Goal: Task Accomplishment & Management: Manage account settings

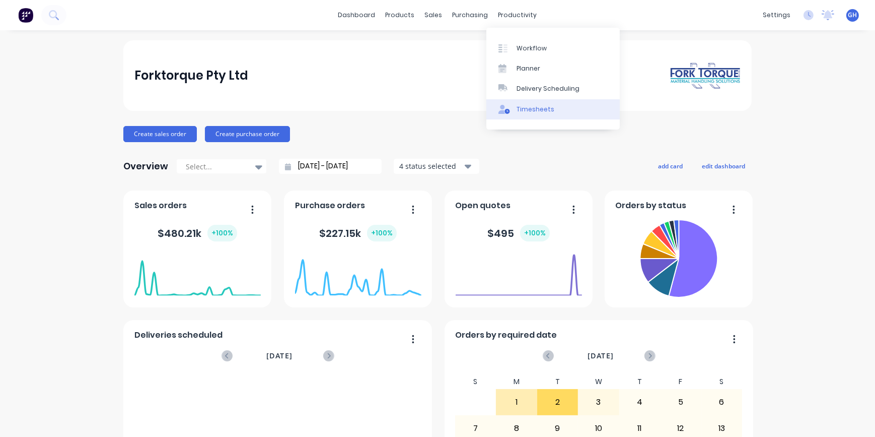
click at [536, 112] on div "Timesheets" at bounding box center [536, 109] width 38 height 9
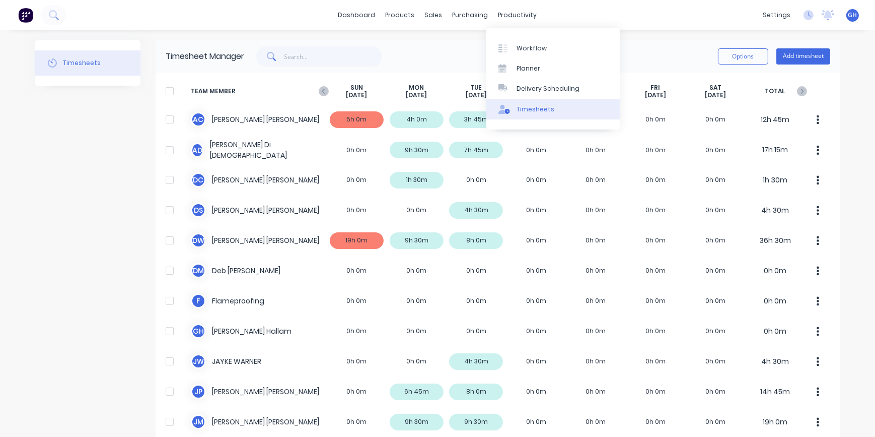
click at [529, 112] on div "Timesheets" at bounding box center [536, 109] width 38 height 9
click at [544, 108] on div "Timesheets" at bounding box center [536, 109] width 38 height 9
click at [553, 5] on div "dashboard products sales purchasing productivity dashboard products Product Cat…" at bounding box center [437, 15] width 875 height 30
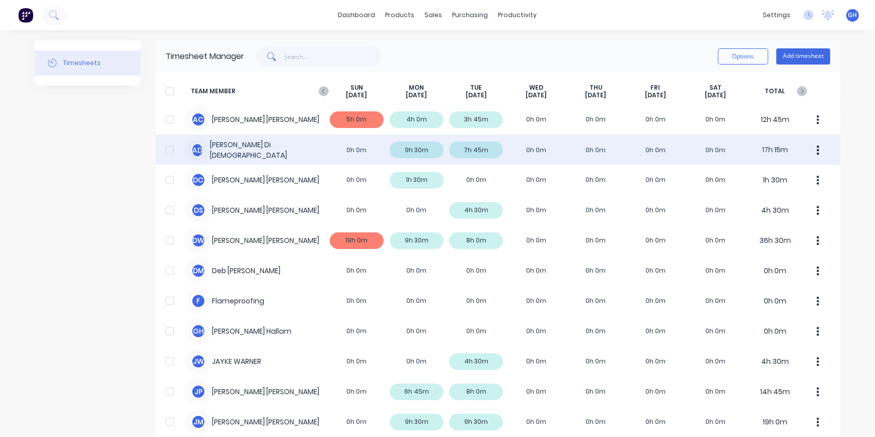
click at [516, 148] on div "A D [PERSON_NAME] 0h 0m 9h 30m 7h 45m 0h 0m 0h 0m 0h 0m 0h 0m 17h 15m" at bounding box center [498, 149] width 685 height 30
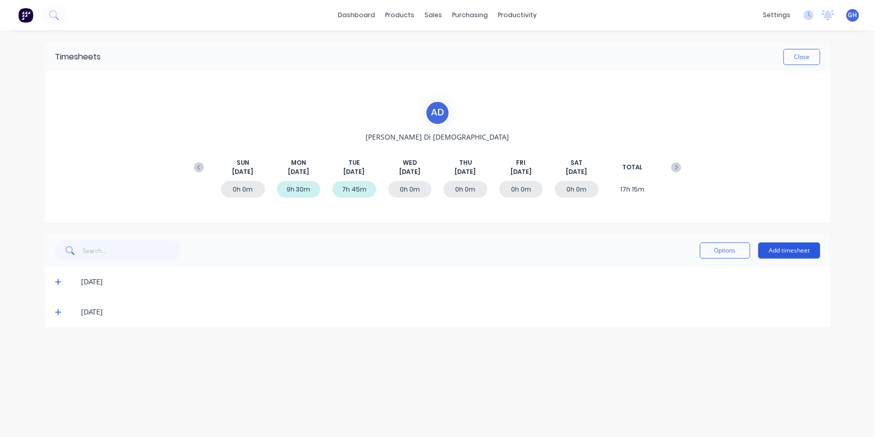
click at [788, 249] on button "Add timesheet" at bounding box center [789, 250] width 62 height 16
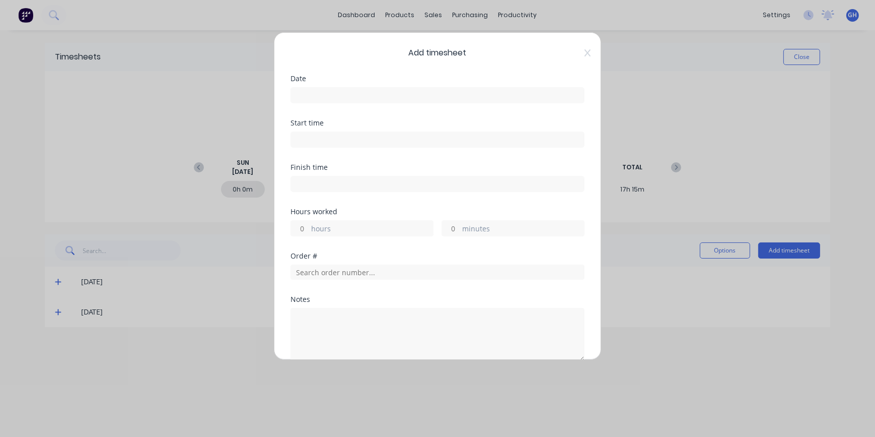
click at [344, 94] on input at bounding box center [437, 95] width 293 height 15
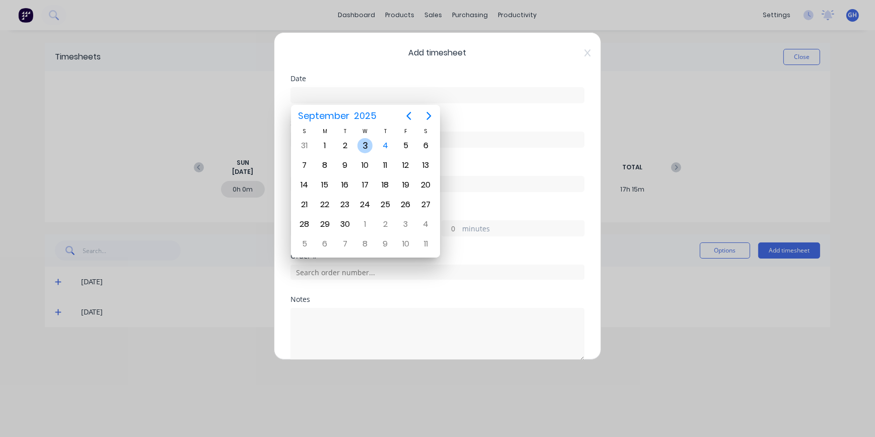
click at [370, 148] on div "3" at bounding box center [364, 145] width 15 height 15
type input "[DATE]"
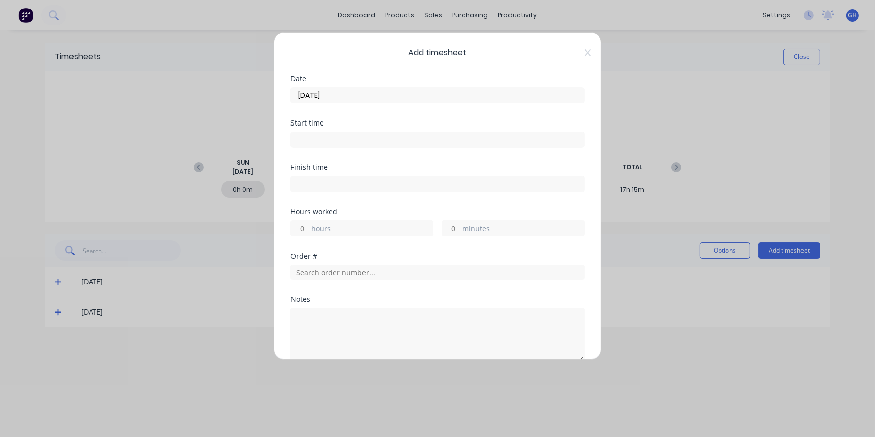
drag, startPoint x: 303, startPoint y: 230, endPoint x: 309, endPoint y: 226, distance: 7.3
click at [303, 230] on input "hours" at bounding box center [300, 228] width 18 height 15
type input "9"
click at [451, 226] on input "minutes" at bounding box center [451, 228] width 18 height 15
type input "30"
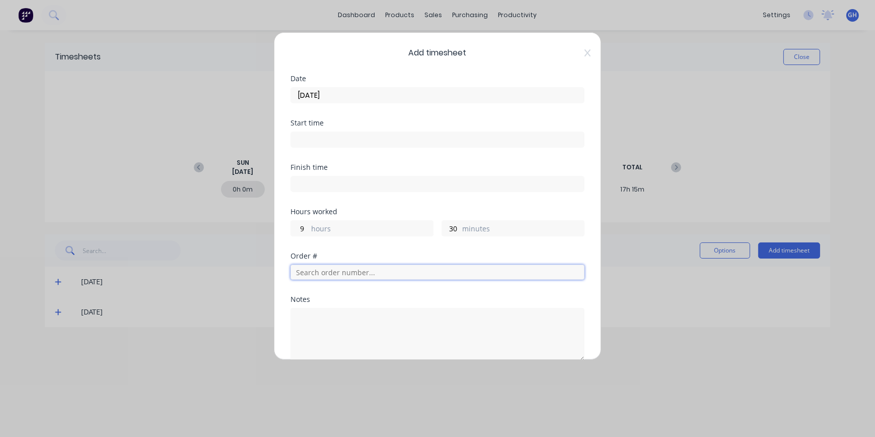
click at [337, 274] on input "text" at bounding box center [438, 271] width 294 height 15
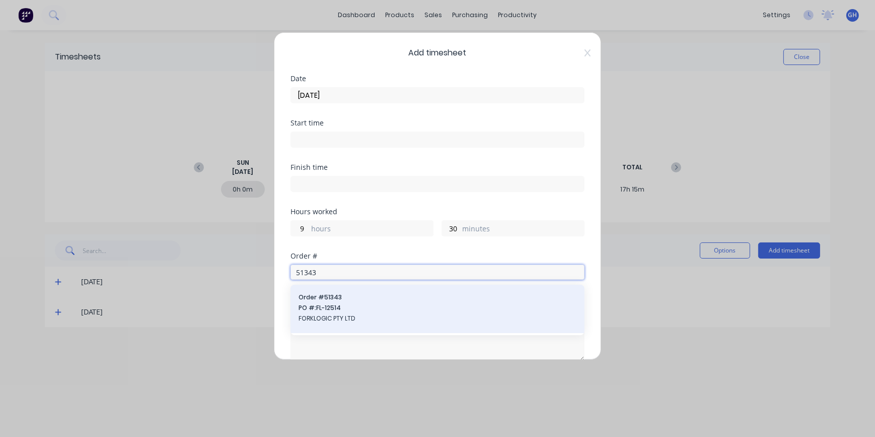
type input "51343"
click at [327, 315] on span "FORKLOGIC PTY LTD" at bounding box center [438, 318] width 278 height 9
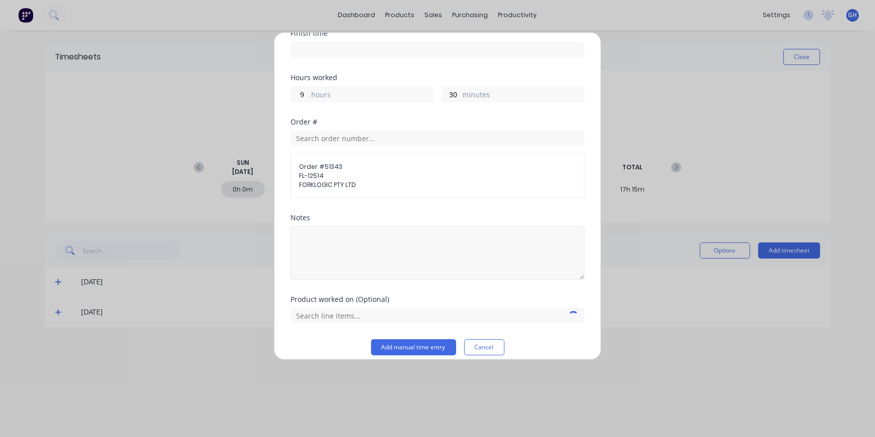
scroll to position [142, 0]
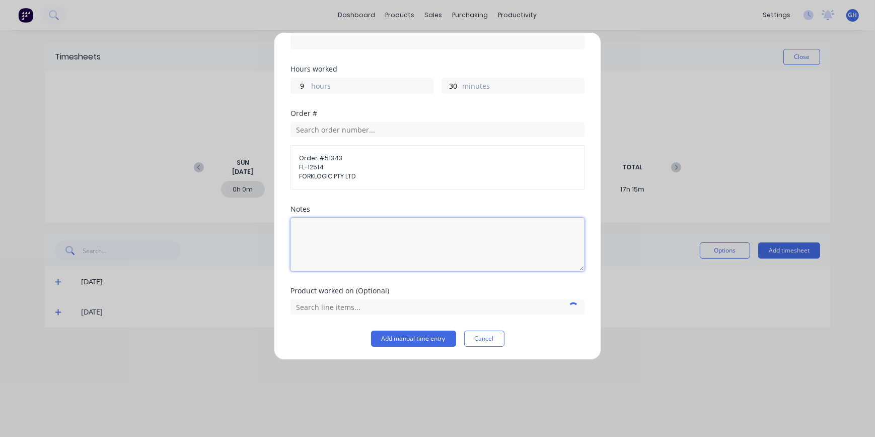
click at [329, 222] on textarea at bounding box center [438, 244] width 294 height 53
type textarea "f"
type textarea "FINISH TRUCK"
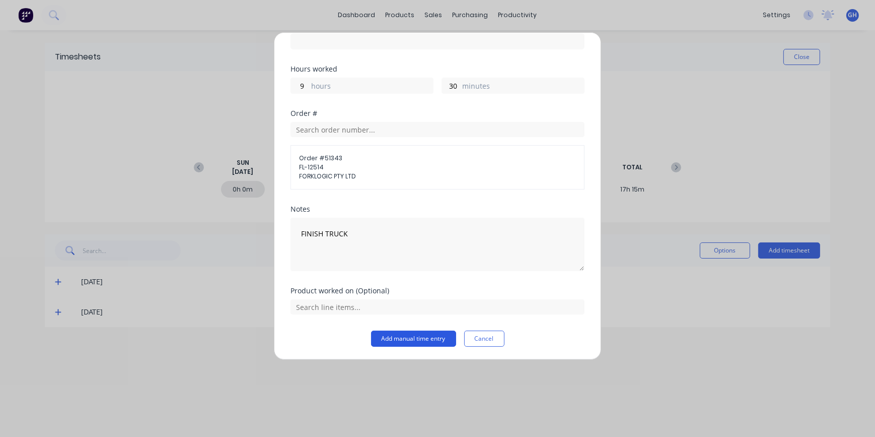
click at [403, 334] on button "Add manual time entry" at bounding box center [413, 338] width 85 height 16
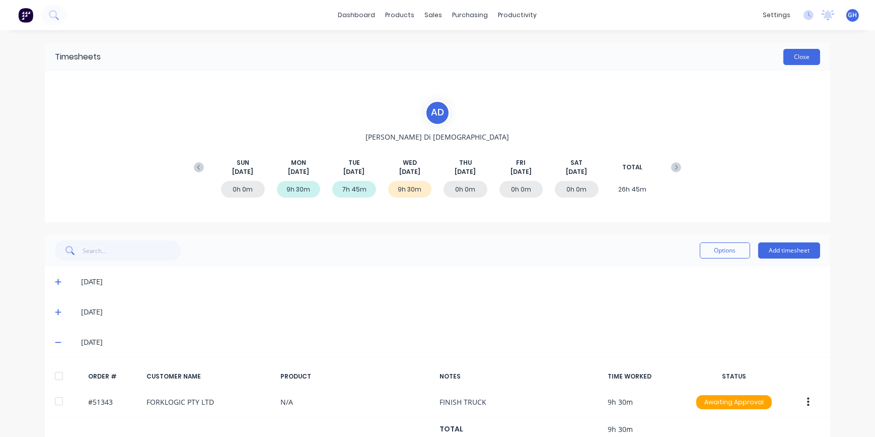
click at [783, 60] on button "Close" at bounding box center [801, 57] width 37 height 16
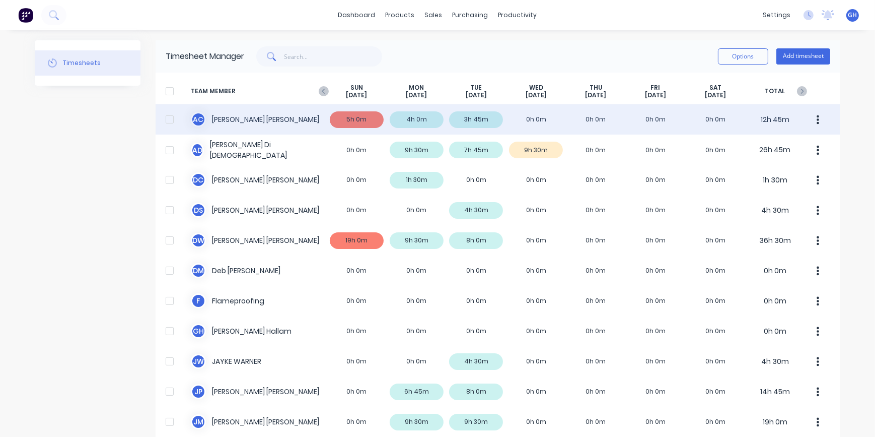
click at [529, 118] on div "A C [PERSON_NAME] 5h 0m 4h 0m 3h 45m 0h 0m 0h 0m 0h 0m 0h 0m 12h 45m" at bounding box center [498, 119] width 685 height 30
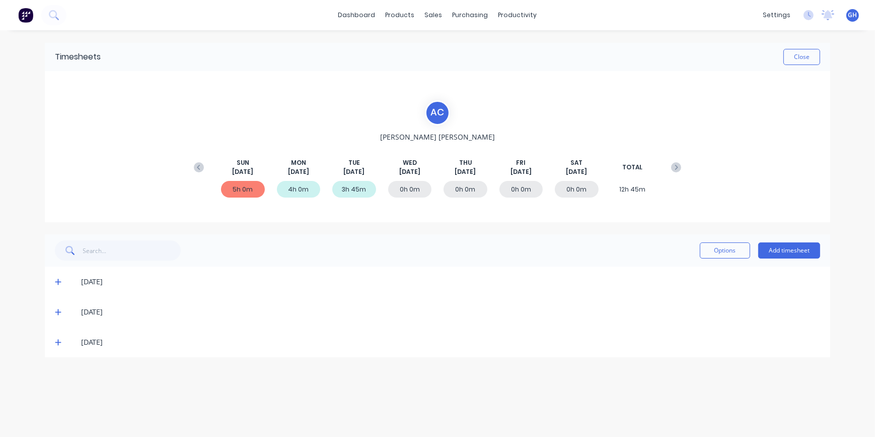
click at [781, 258] on div "Options Add timesheet" at bounding box center [760, 250] width 120 height 20
click at [780, 256] on button "Add timesheet" at bounding box center [789, 250] width 62 height 16
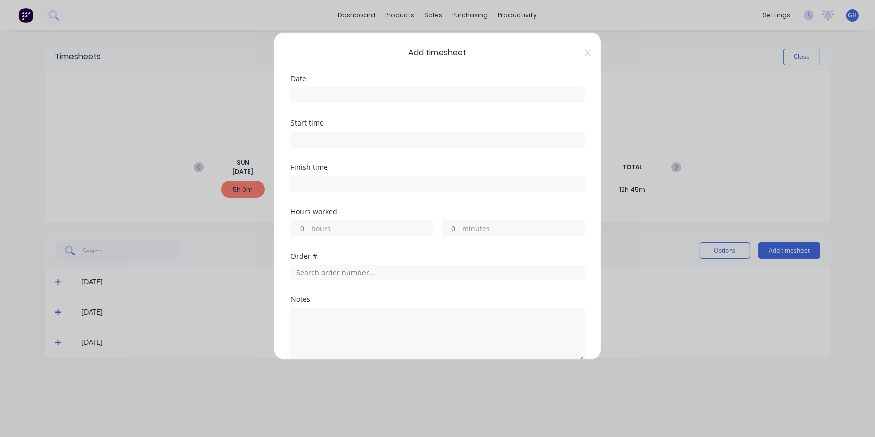
click at [321, 95] on input at bounding box center [437, 95] width 293 height 15
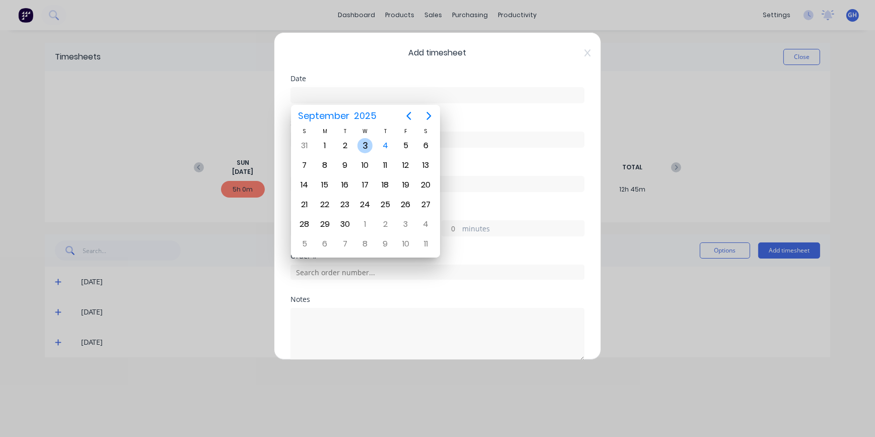
click at [364, 148] on div "3" at bounding box center [364, 145] width 15 height 15
type input "[DATE]"
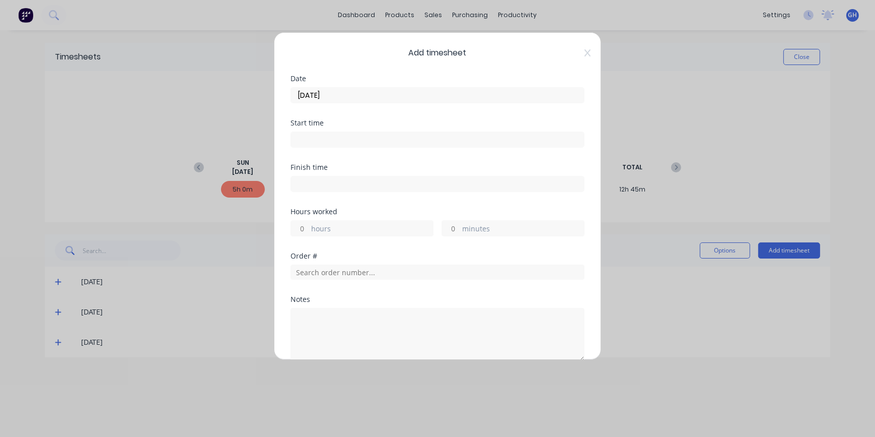
click at [301, 231] on input "hours" at bounding box center [300, 228] width 18 height 15
type input "8"
click at [315, 269] on input "text" at bounding box center [438, 271] width 294 height 15
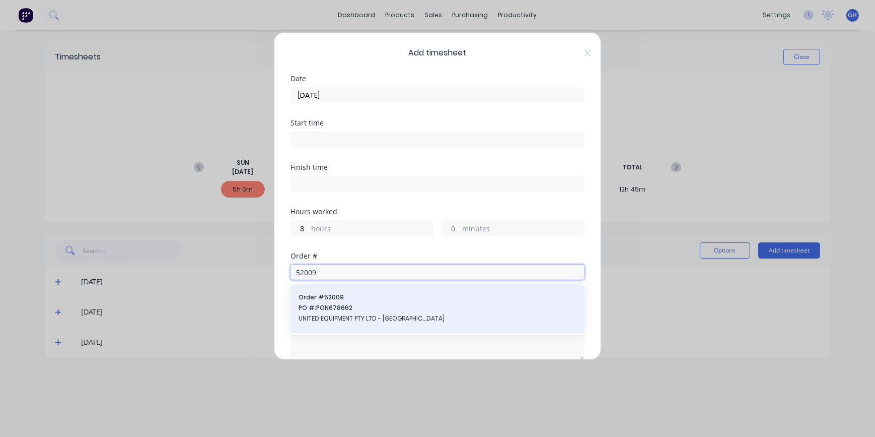
type input "52009"
click at [349, 317] on span "UNITED EQUIPMENT PTY LTD - [GEOGRAPHIC_DATA]" at bounding box center [438, 318] width 278 height 9
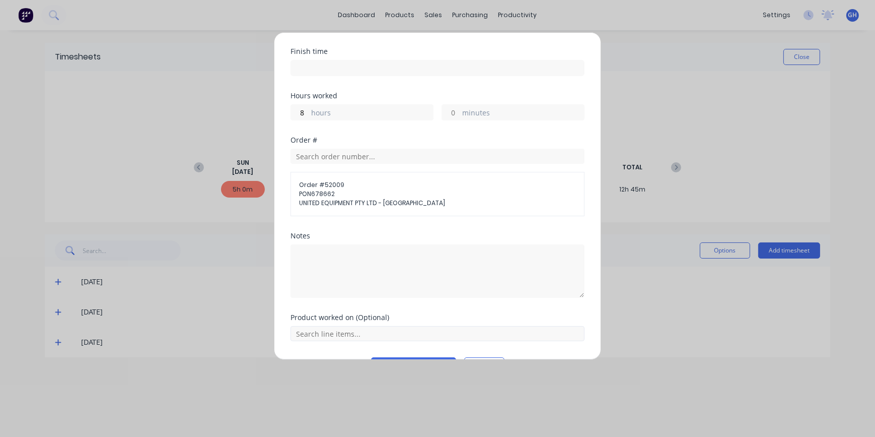
scroll to position [142, 0]
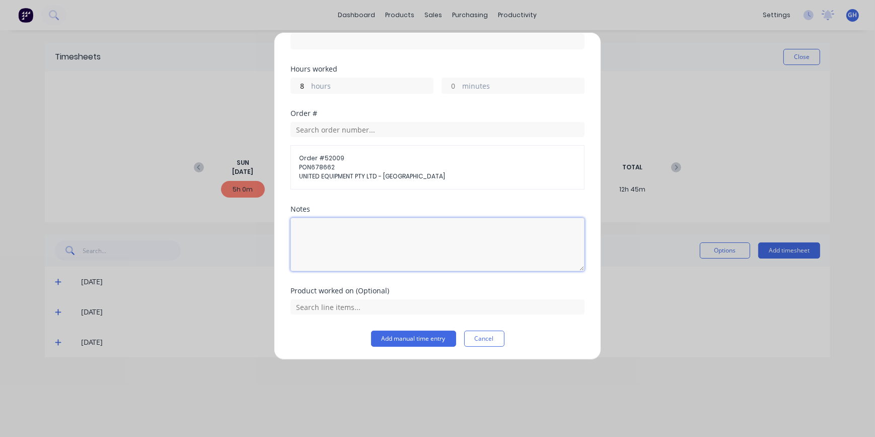
click at [347, 228] on textarea at bounding box center [438, 244] width 294 height 53
type textarea "SHORTEN CYLINDERS"
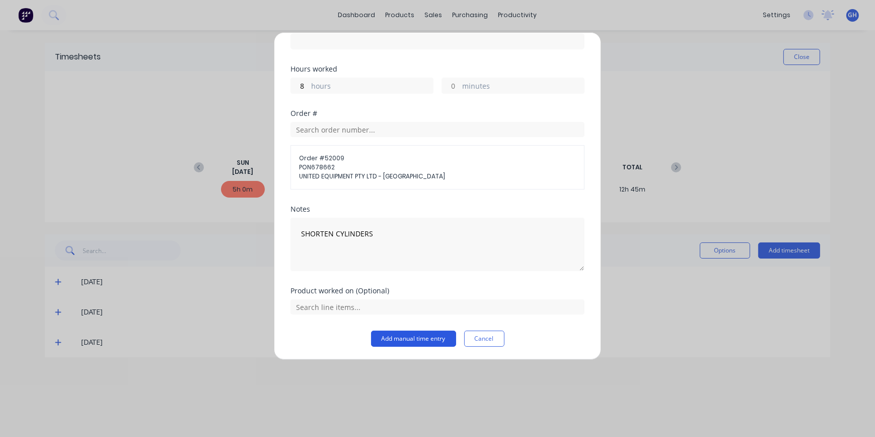
click at [440, 337] on button "Add manual time entry" at bounding box center [413, 338] width 85 height 16
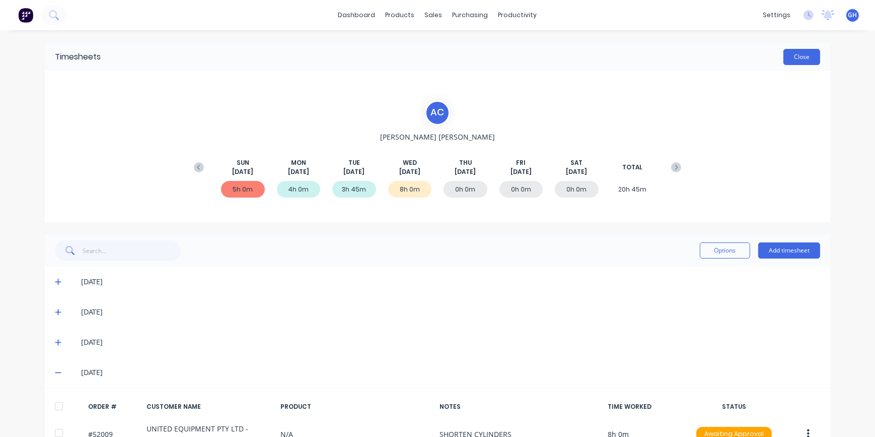
click at [801, 61] on button "Close" at bounding box center [801, 57] width 37 height 16
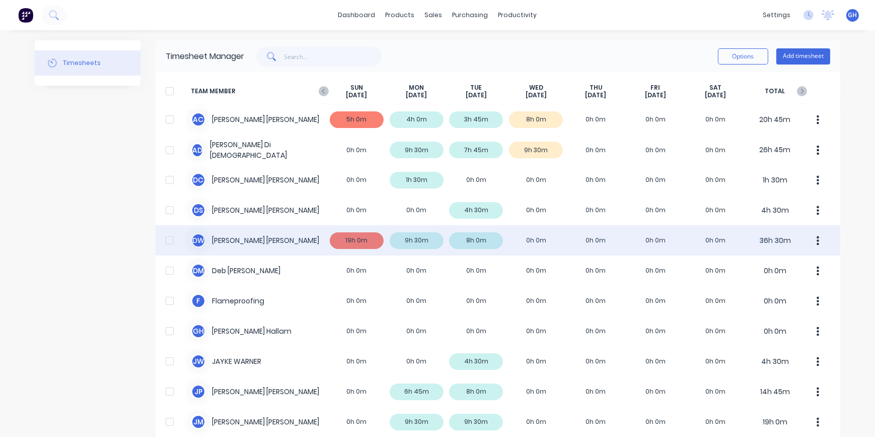
click at [549, 240] on div "D W [PERSON_NAME] 19h 0m 9h 30m 8h 0m 0h 0m 0h 0m 0h 0m 0h 0m 36h 30m" at bounding box center [498, 240] width 685 height 30
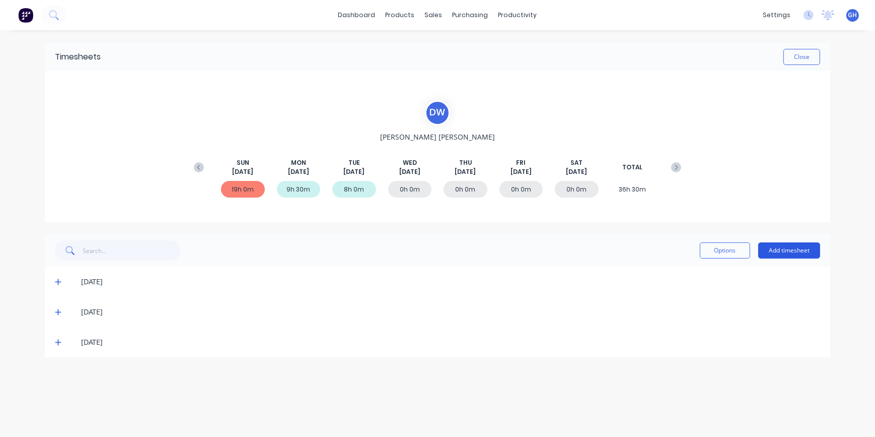
click at [776, 250] on button "Add timesheet" at bounding box center [789, 250] width 62 height 16
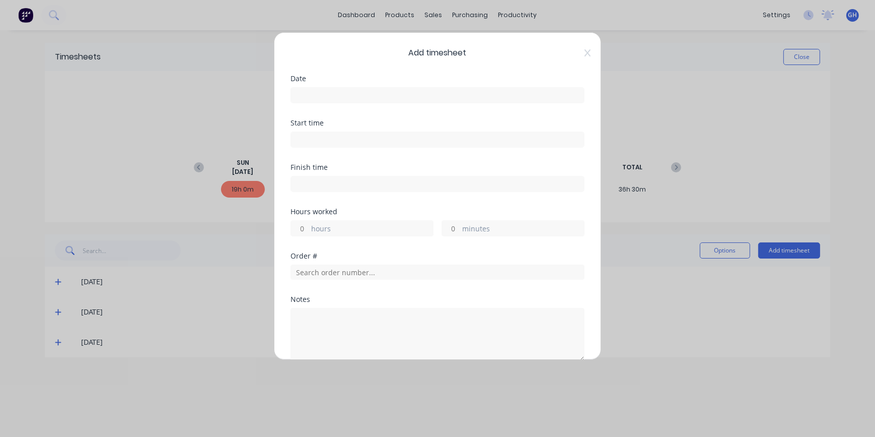
click at [338, 92] on input at bounding box center [437, 95] width 293 height 15
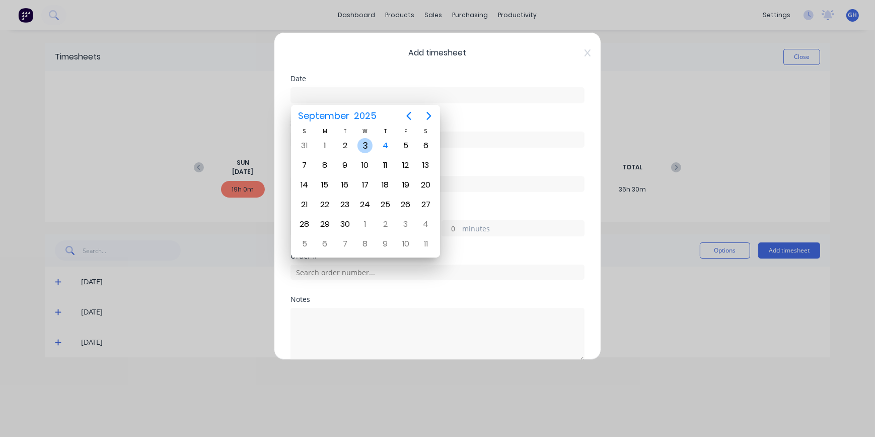
click at [368, 151] on div "3" at bounding box center [364, 145] width 15 height 15
type input "[DATE]"
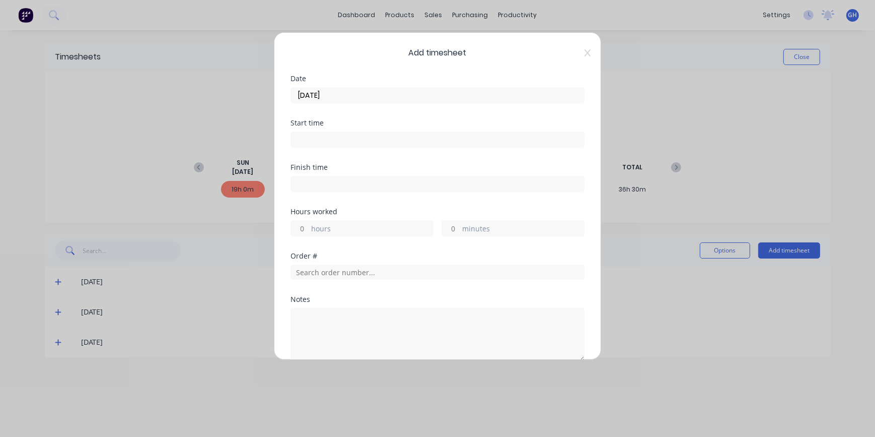
click at [302, 226] on input "hours" at bounding box center [300, 228] width 18 height 15
type input "9"
click at [449, 224] on input "minutes" at bounding box center [451, 228] width 18 height 15
type input "30"
click at [346, 269] on input "text" at bounding box center [438, 271] width 294 height 15
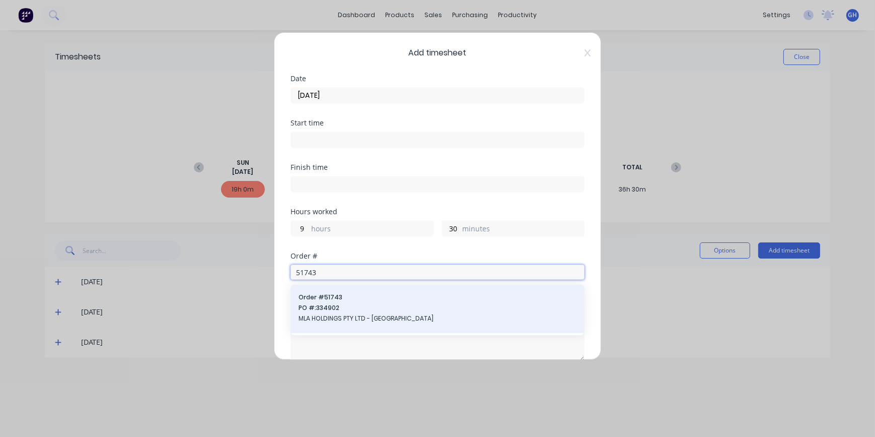
type input "51743"
click at [365, 316] on span "MLA HOLDINGS PTY LTD - [GEOGRAPHIC_DATA]" at bounding box center [438, 318] width 278 height 9
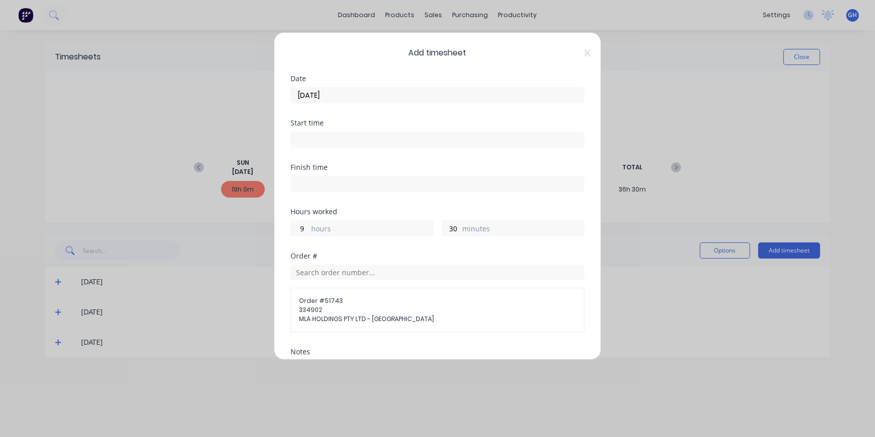
scroll to position [137, 0]
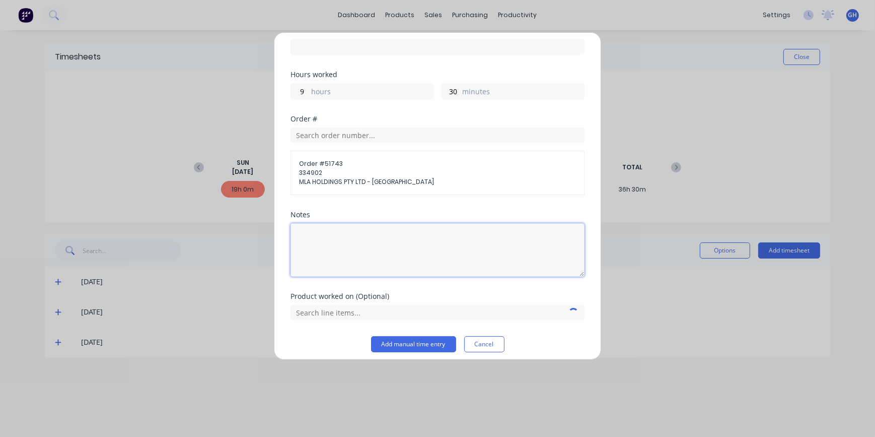
click at [327, 230] on textarea at bounding box center [438, 249] width 294 height 53
type textarea "F"
type textarea "B"
type textarea "A"
type textarea "B"
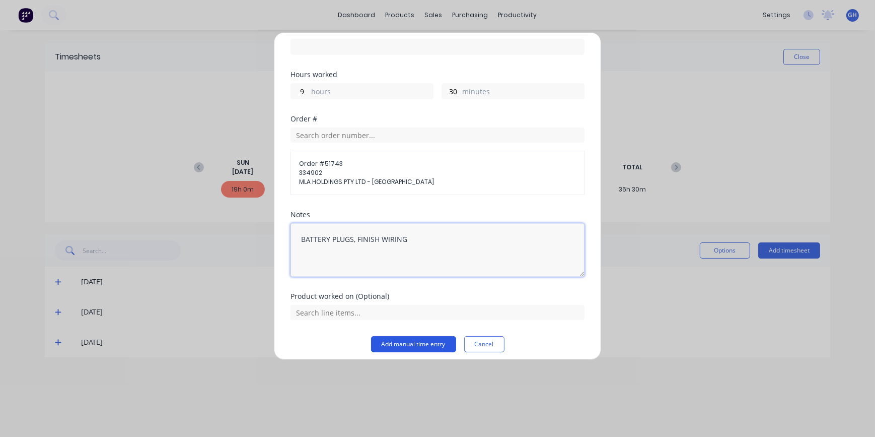
type textarea "BATTERY PLUGS, FINISH WIRING"
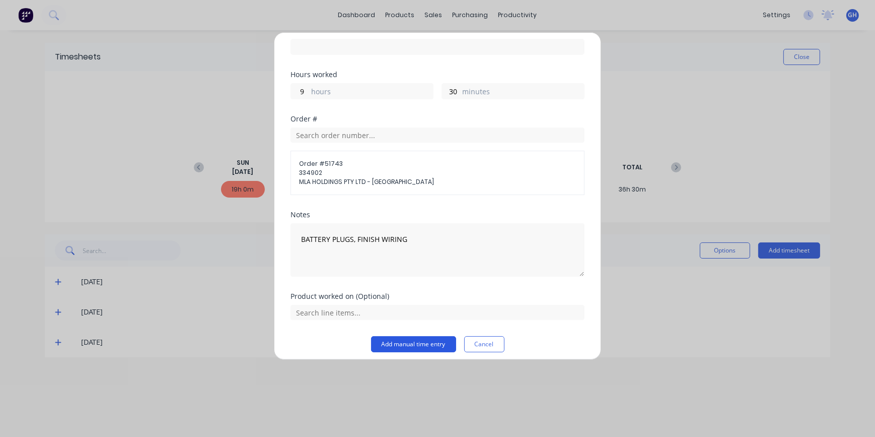
click at [422, 344] on button "Add manual time entry" at bounding box center [413, 344] width 85 height 16
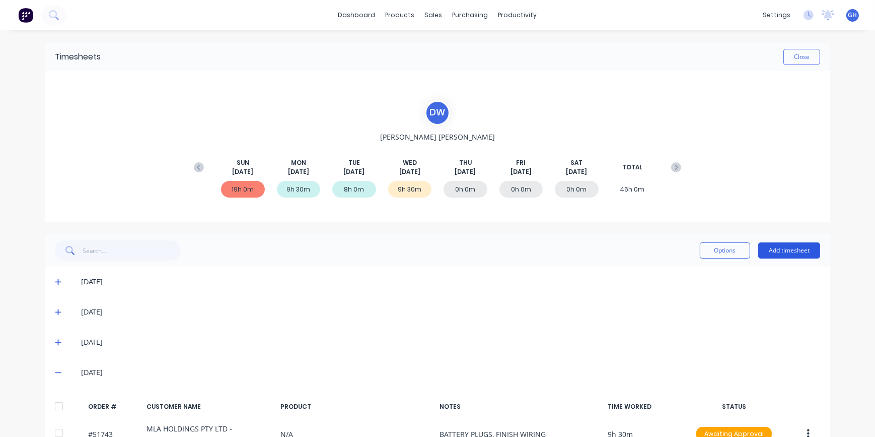
click at [787, 250] on button "Add timesheet" at bounding box center [789, 250] width 62 height 16
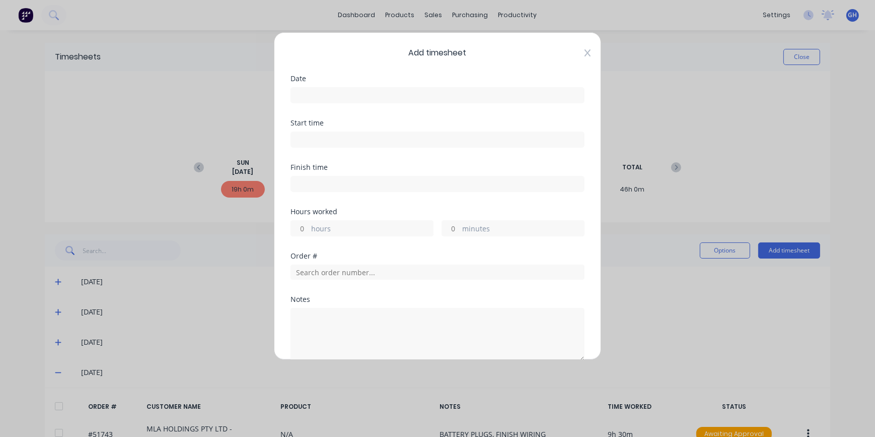
click at [585, 53] on icon at bounding box center [588, 53] width 6 height 8
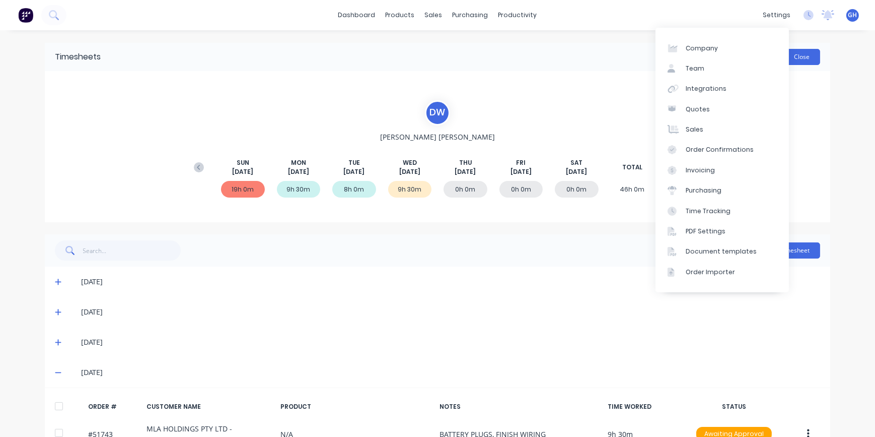
click at [801, 60] on button "Close" at bounding box center [801, 57] width 37 height 16
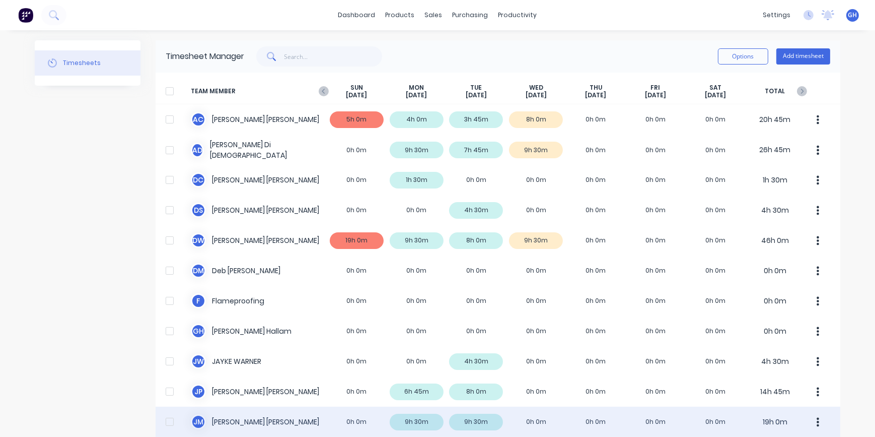
click at [230, 419] on div "[PERSON_NAME] [PERSON_NAME] 0h 0m 9h 30m 9h 30m 0h 0m 0h 0m 0h 0m 0h 0m 19h 0m" at bounding box center [498, 421] width 685 height 30
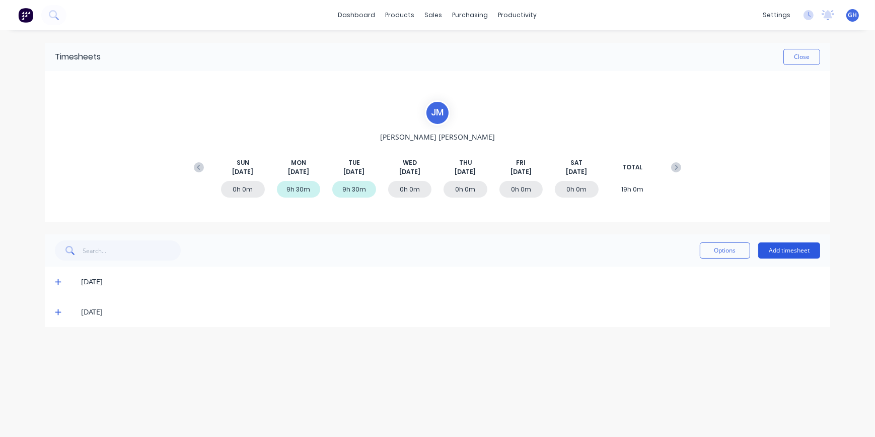
click at [773, 251] on button "Add timesheet" at bounding box center [789, 250] width 62 height 16
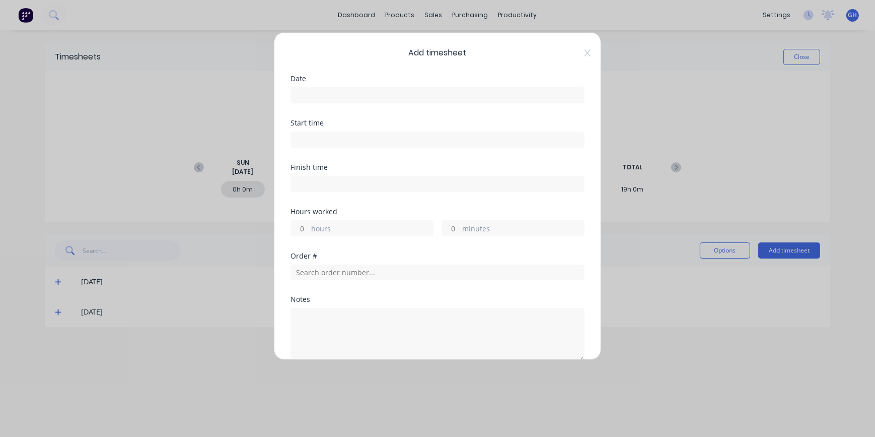
click at [313, 97] on input at bounding box center [437, 95] width 293 height 15
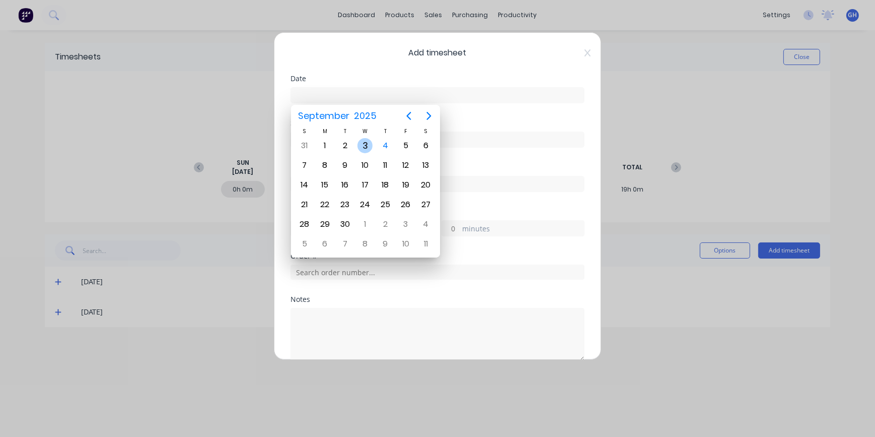
click at [369, 145] on div "3" at bounding box center [364, 145] width 15 height 15
type input "[DATE]"
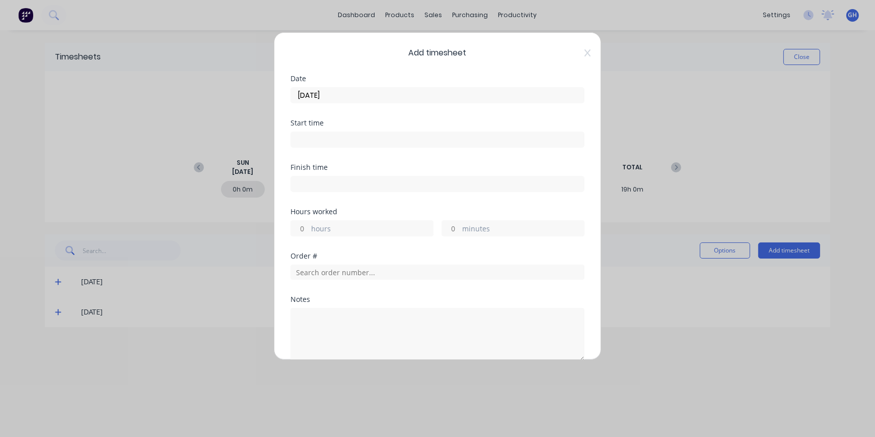
click at [299, 221] on input "hours" at bounding box center [300, 228] width 18 height 15
type input "9"
type input "30"
click at [310, 266] on input "text" at bounding box center [438, 271] width 294 height 15
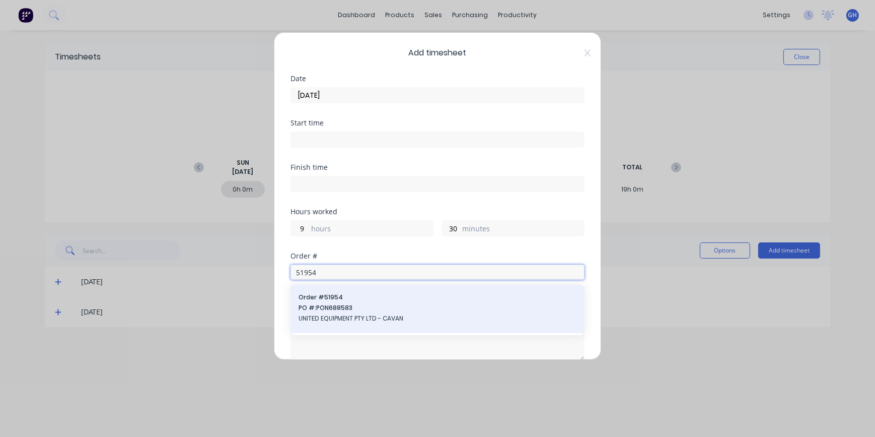
type input "51954"
click at [357, 318] on span "UNITED EQUIPMENT PTY LTD - CAVAN" at bounding box center [438, 318] width 278 height 9
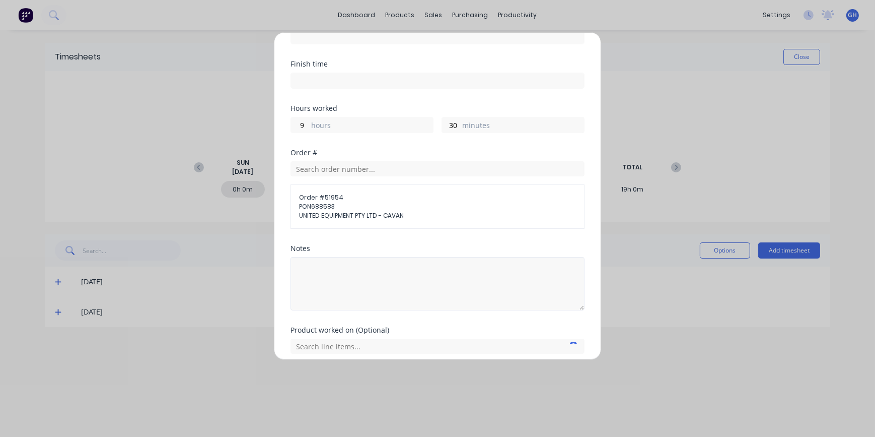
scroll to position [137, 0]
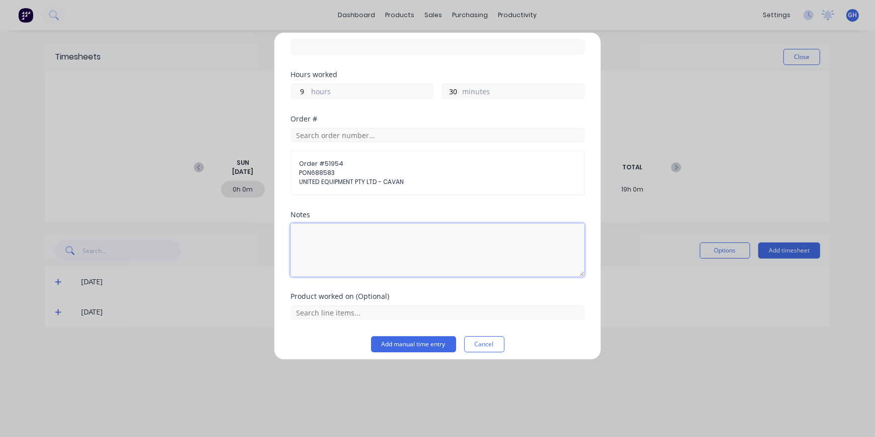
click at [322, 229] on textarea at bounding box center [438, 249] width 294 height 53
type textarea "STRIP FORK"
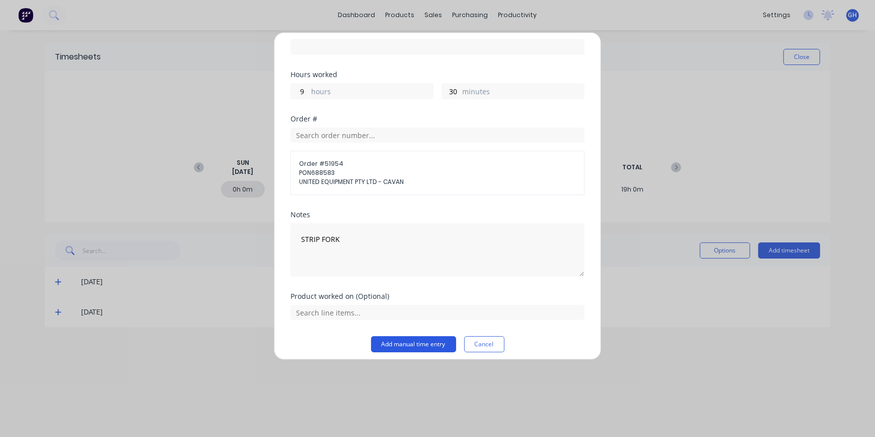
click at [423, 347] on button "Add manual time entry" at bounding box center [413, 344] width 85 height 16
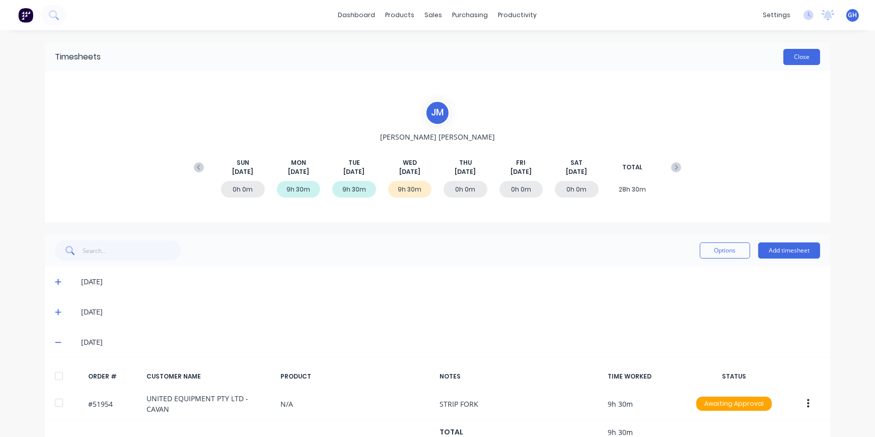
click at [793, 55] on button "Close" at bounding box center [801, 57] width 37 height 16
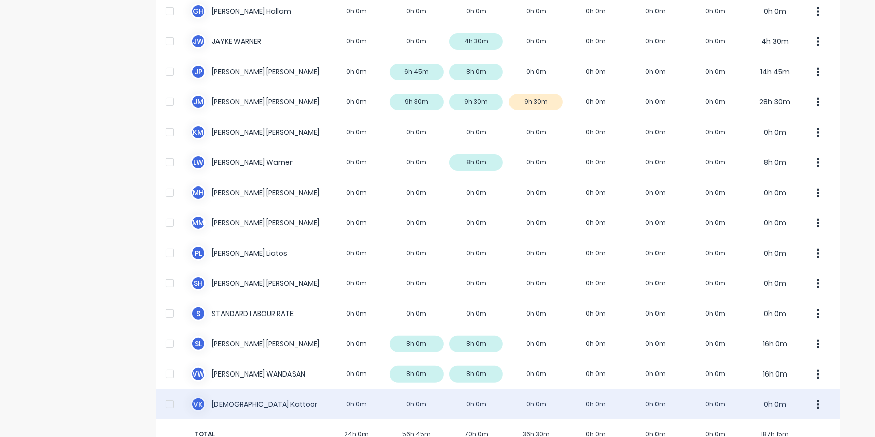
scroll to position [320, 0]
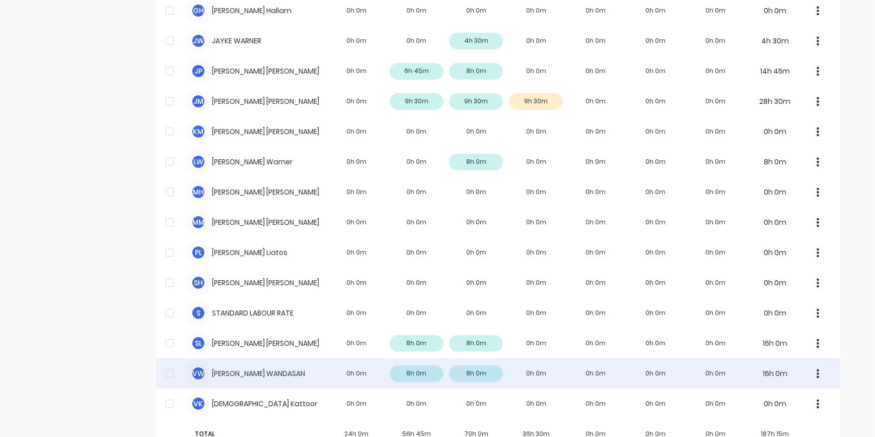
click at [524, 373] on div "V W [PERSON_NAME] 0h 0m 8h 0m 8h 0m 0h 0m 0h 0m 0h 0m 0h 0m 16h 0m" at bounding box center [498, 373] width 685 height 30
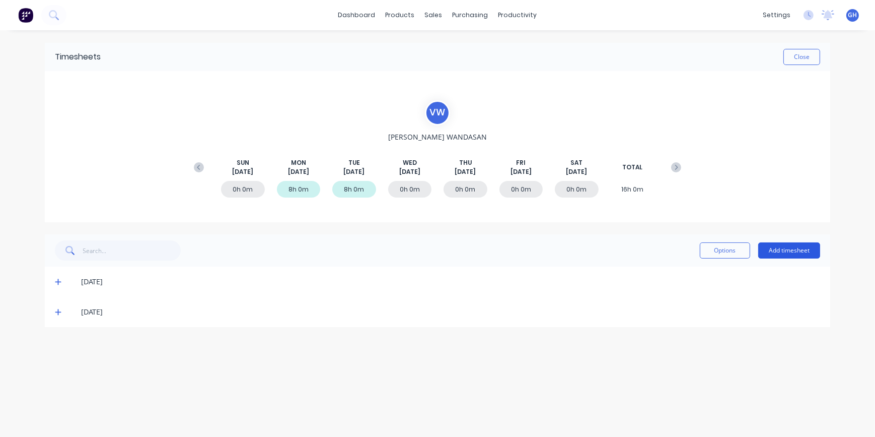
click at [795, 254] on button "Add timesheet" at bounding box center [789, 250] width 62 height 16
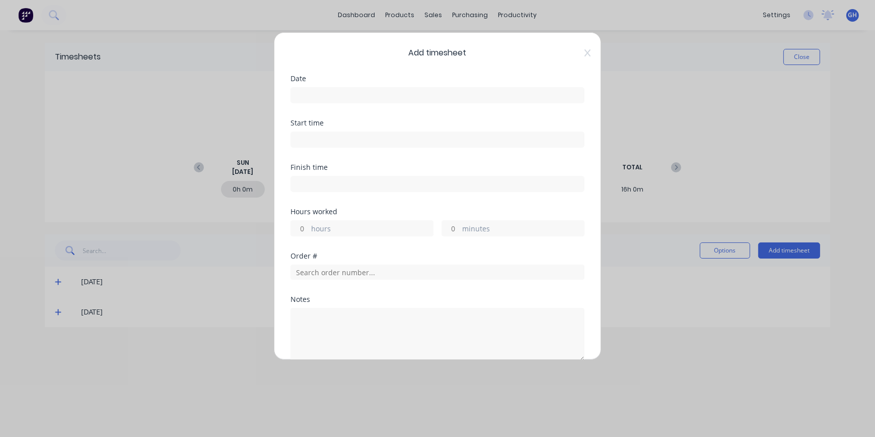
click at [317, 94] on input at bounding box center [437, 95] width 293 height 15
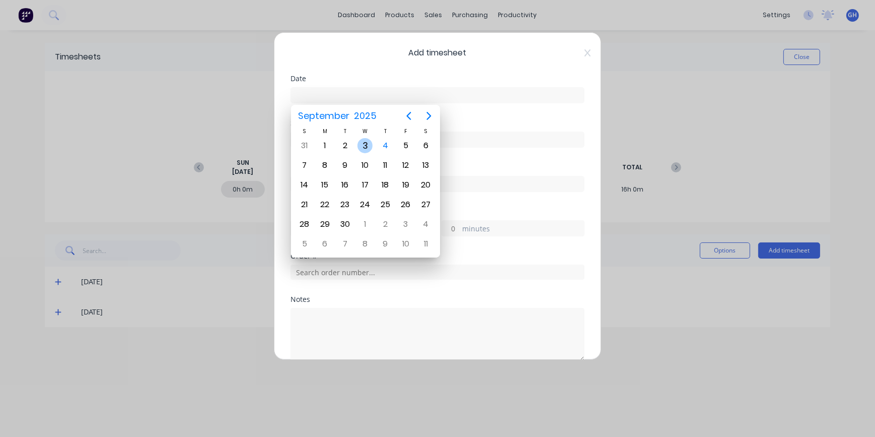
click at [365, 150] on div "3" at bounding box center [364, 145] width 15 height 15
type input "[DATE]"
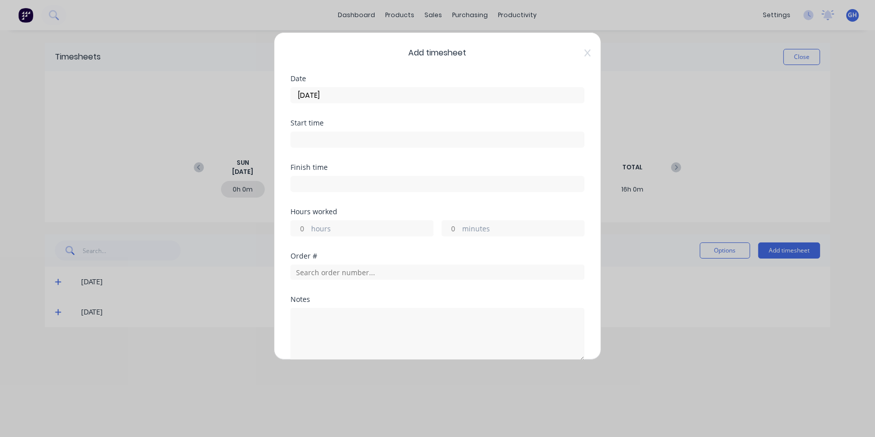
click at [304, 226] on input "hours" at bounding box center [300, 228] width 18 height 15
type input "8"
click at [448, 227] on input "minutes" at bounding box center [451, 228] width 18 height 15
type input "20"
click at [313, 273] on input "text" at bounding box center [438, 271] width 294 height 15
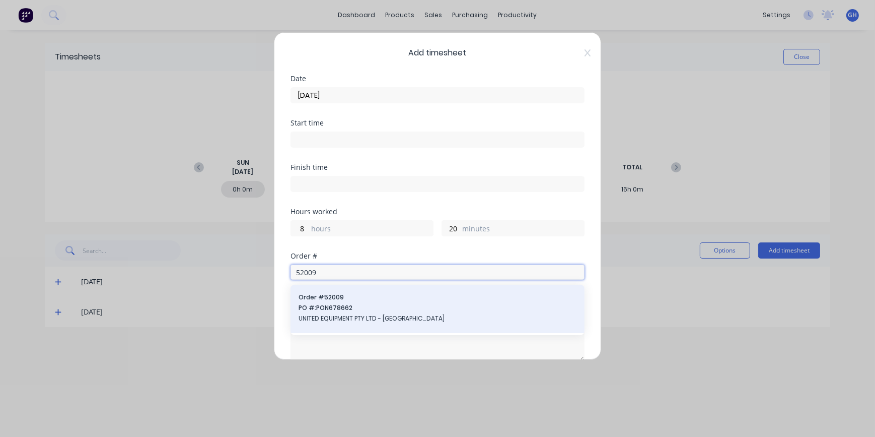
type input "52009"
click at [358, 315] on span "UNITED EQUIPMENT PTY LTD - [GEOGRAPHIC_DATA]" at bounding box center [438, 318] width 278 height 9
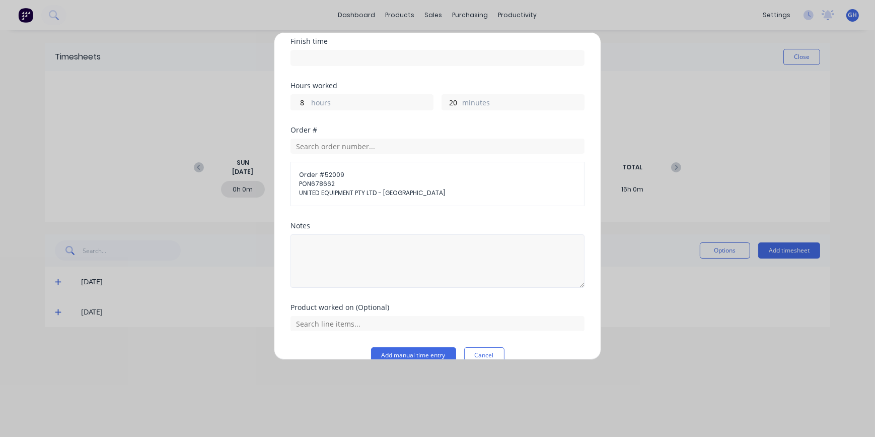
scroll to position [142, 0]
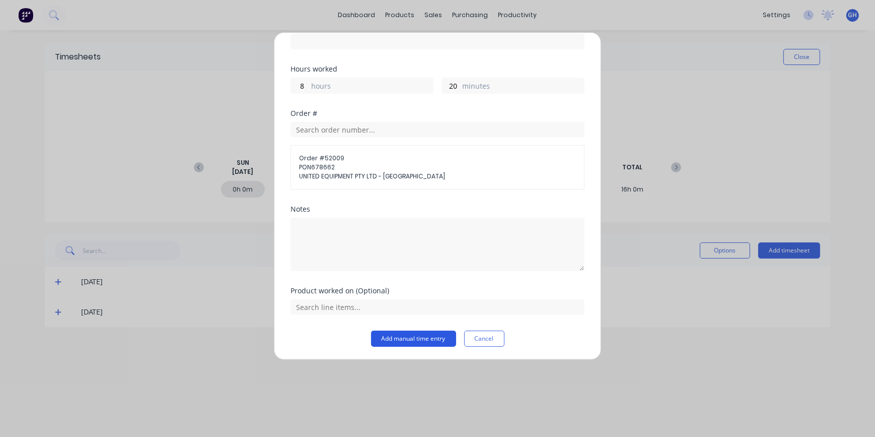
click at [393, 339] on button "Add manual time entry" at bounding box center [413, 338] width 85 height 16
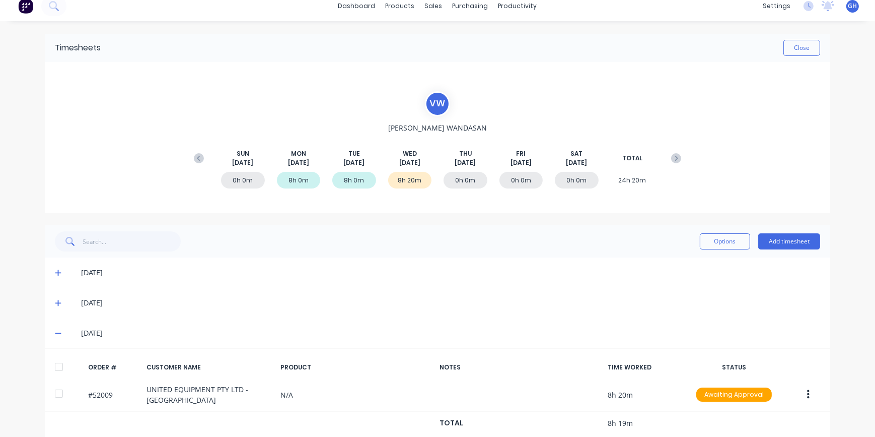
scroll to position [27, 0]
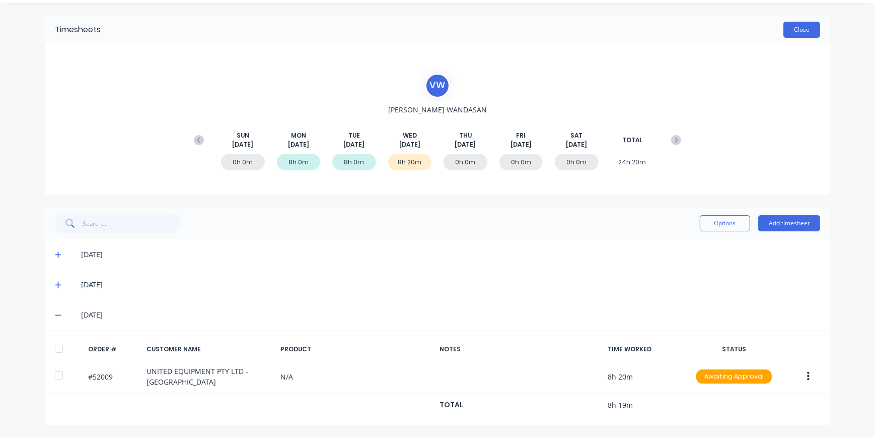
click at [799, 31] on button "Close" at bounding box center [801, 30] width 37 height 16
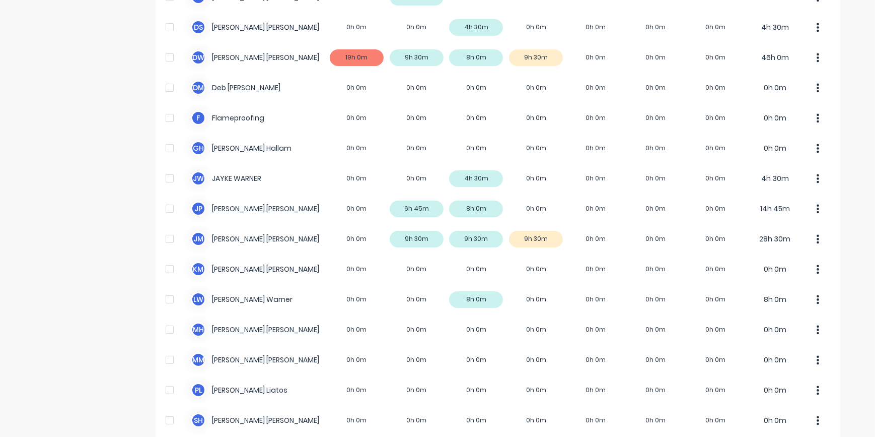
scroll to position [348, 0]
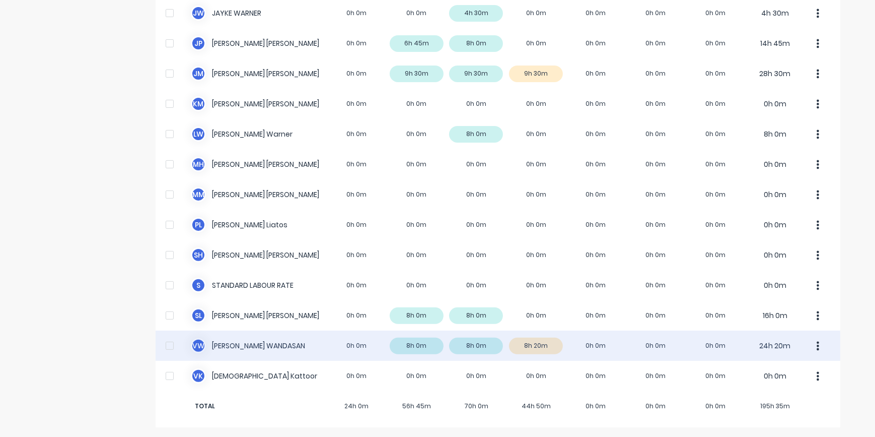
click at [540, 347] on div "V W [PERSON_NAME] 0h 0m 8h 0m 8h 0m 8h 20m 0h 0m 0h 0m 0h 0m 24h 20m" at bounding box center [498, 345] width 685 height 30
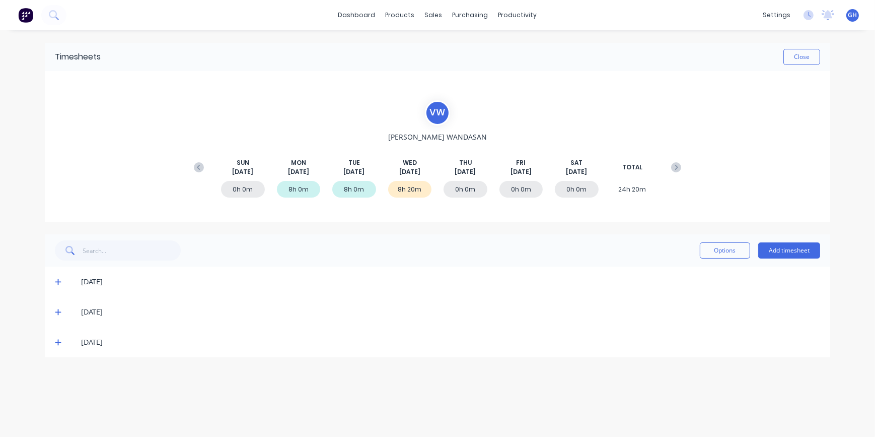
click at [62, 342] on span at bounding box center [60, 342] width 10 height 10
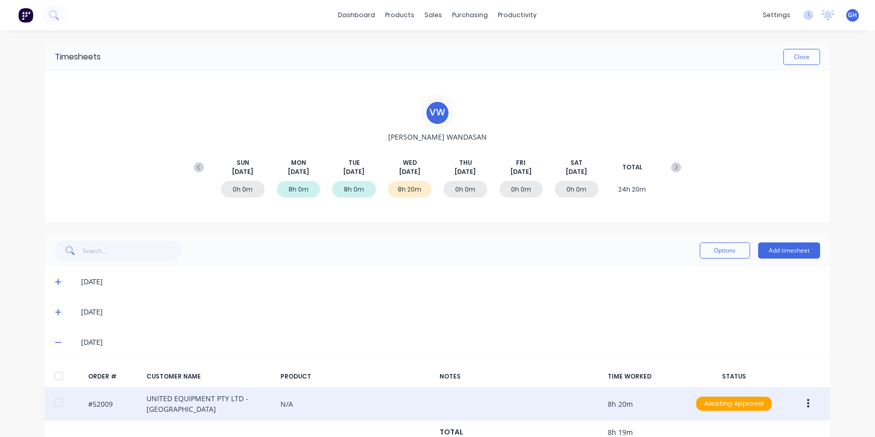
scroll to position [27, 0]
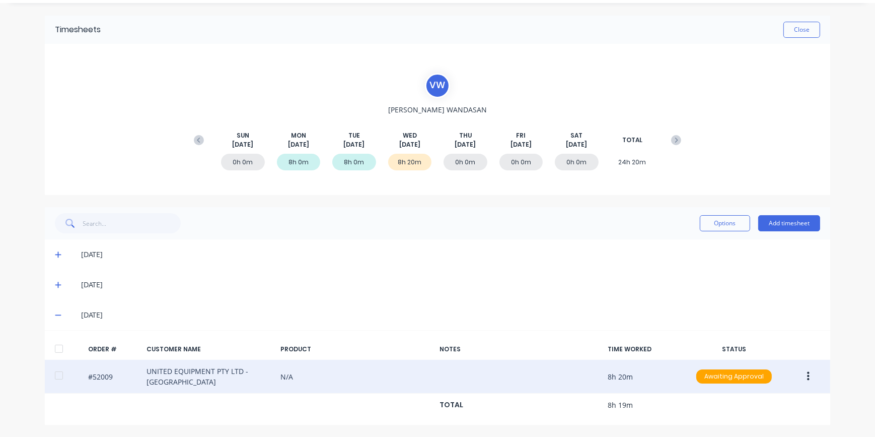
click at [807, 373] on icon "button" at bounding box center [808, 376] width 3 height 11
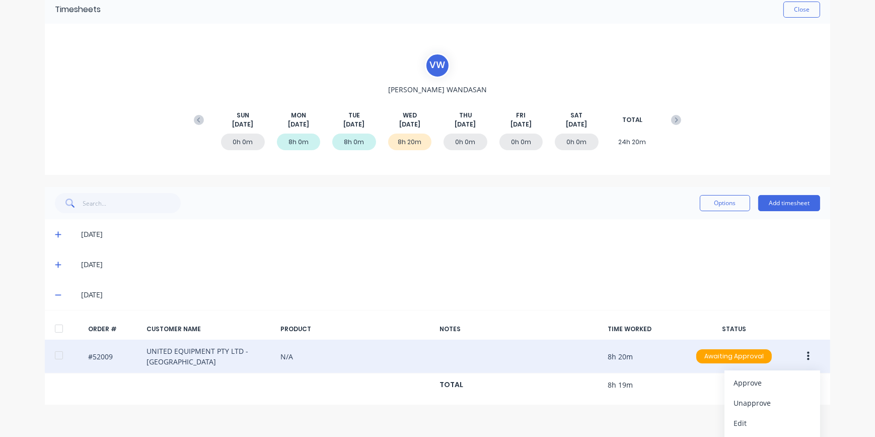
scroll to position [86, 0]
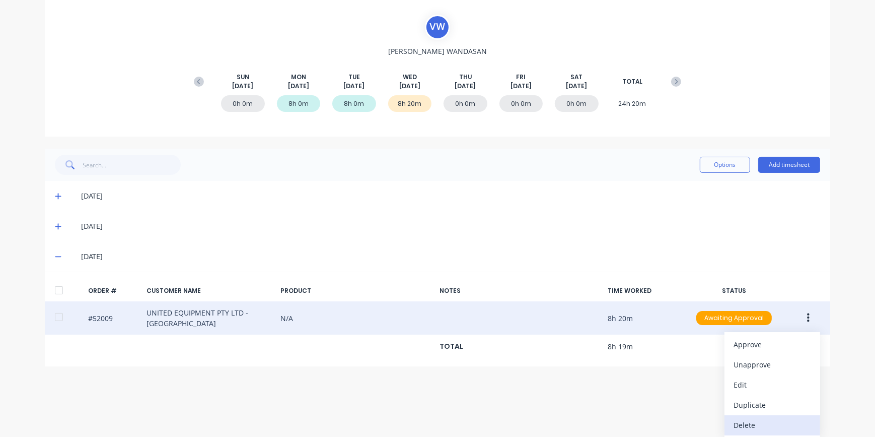
click at [744, 425] on div "Delete" at bounding box center [773, 424] width 78 height 15
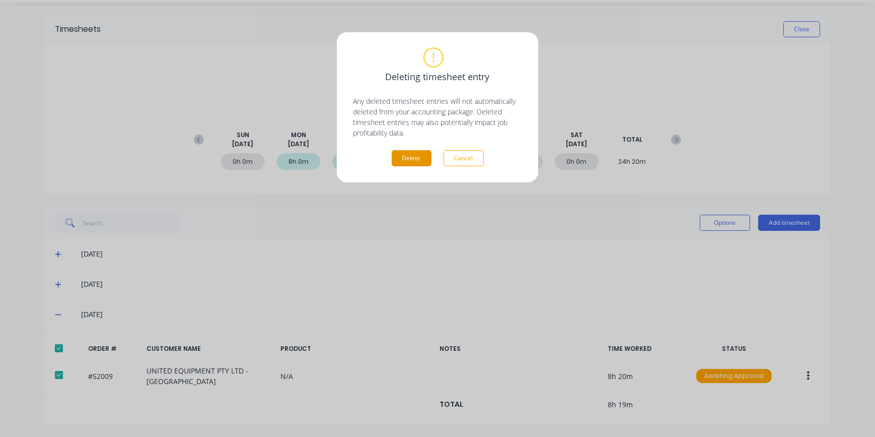
click at [406, 164] on button "Delete" at bounding box center [412, 158] width 40 height 16
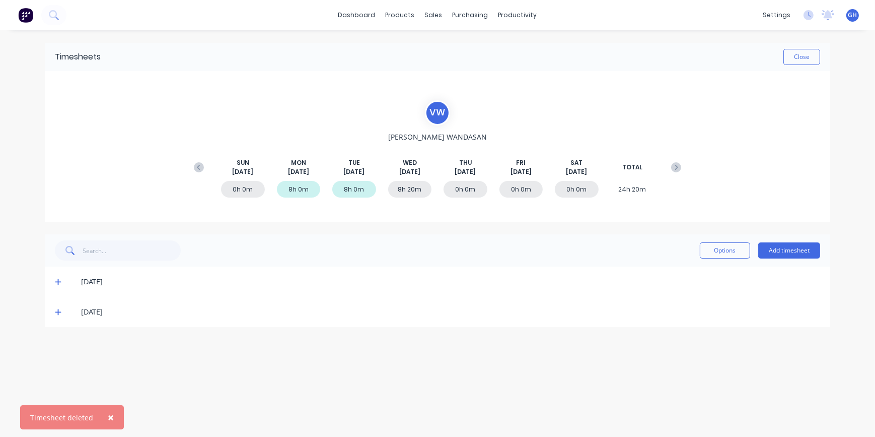
click at [57, 312] on icon at bounding box center [58, 311] width 7 height 7
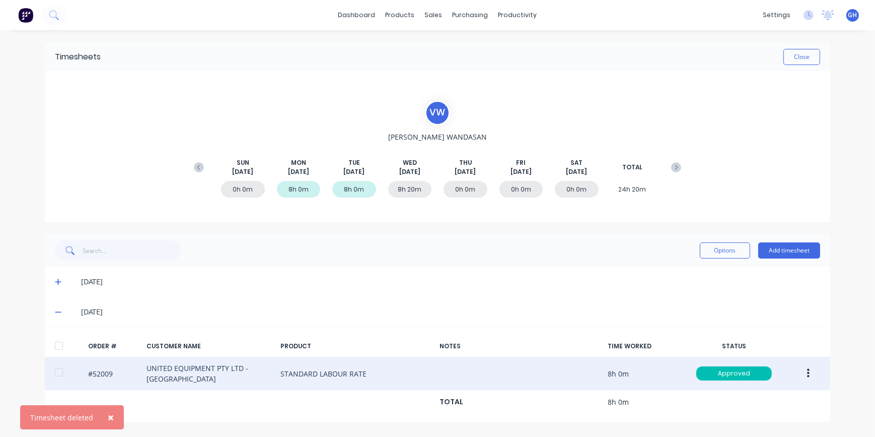
click at [811, 376] on button "button" at bounding box center [809, 373] width 24 height 18
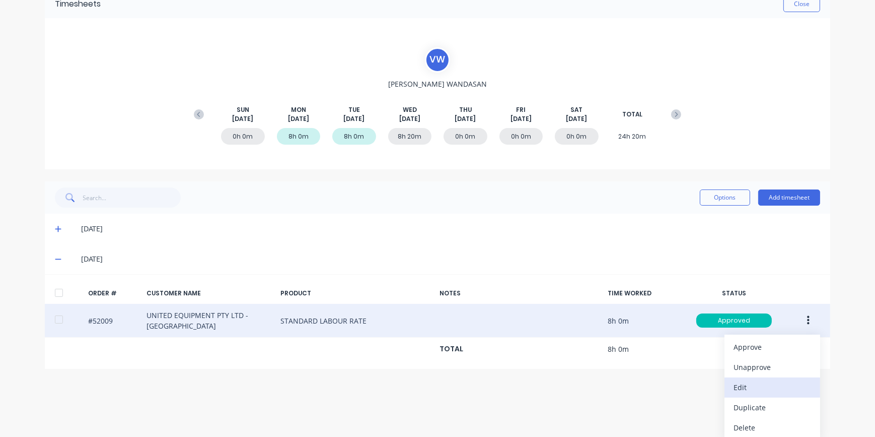
scroll to position [55, 0]
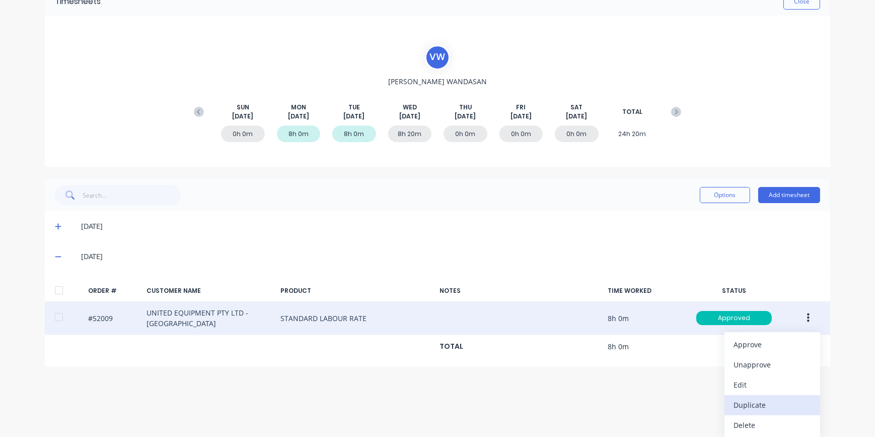
click at [751, 406] on div "Duplicate" at bounding box center [773, 404] width 78 height 15
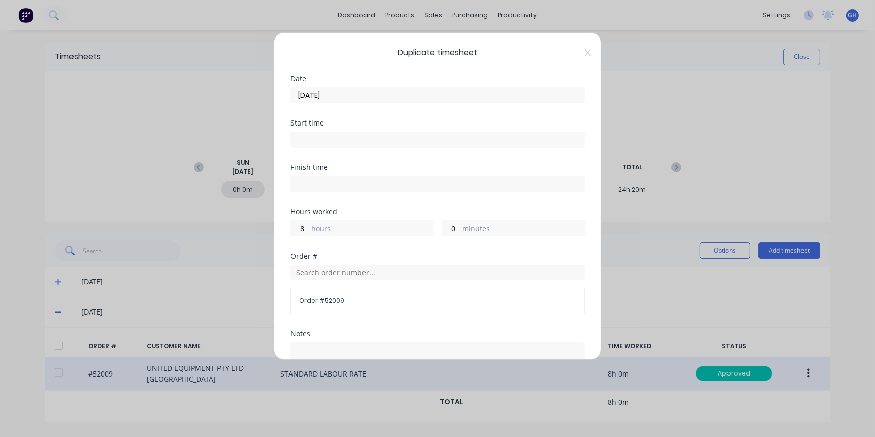
click at [347, 94] on input "[DATE]" at bounding box center [437, 95] width 293 height 15
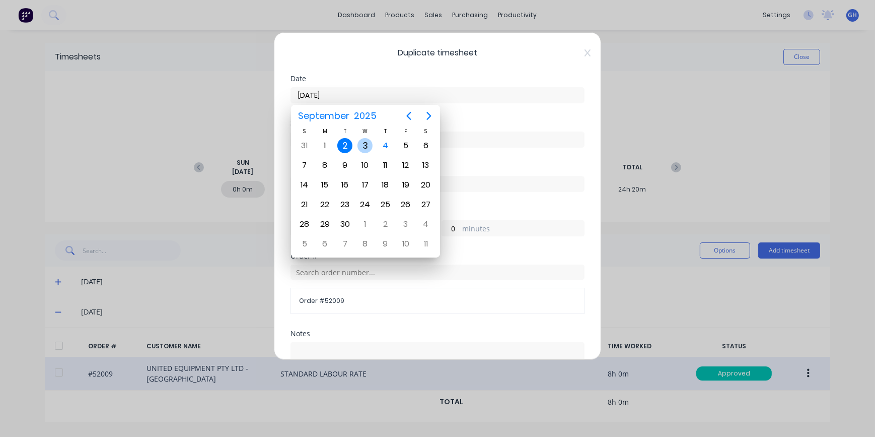
click at [368, 146] on div "3" at bounding box center [364, 145] width 15 height 15
type input "[DATE]"
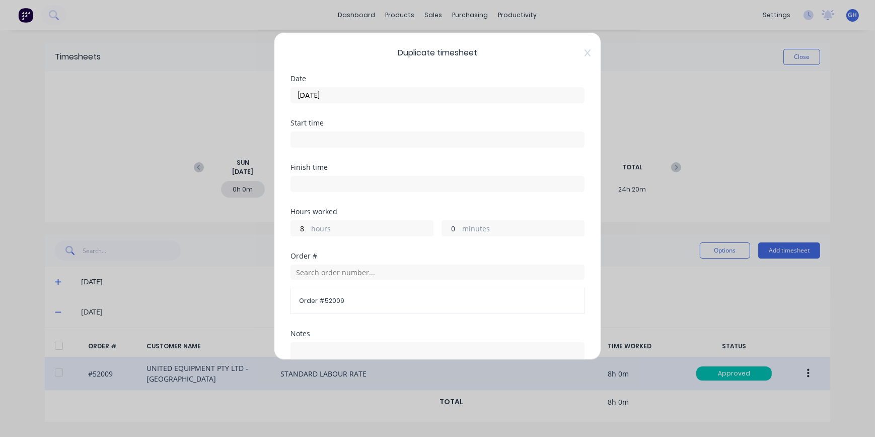
drag, startPoint x: 453, startPoint y: 228, endPoint x: 427, endPoint y: 230, distance: 25.7
click at [436, 229] on div "8 hours 0 minutes" at bounding box center [438, 227] width 294 height 19
type input "20"
click at [359, 324] on div "Order # Order # 52009" at bounding box center [438, 291] width 294 height 78
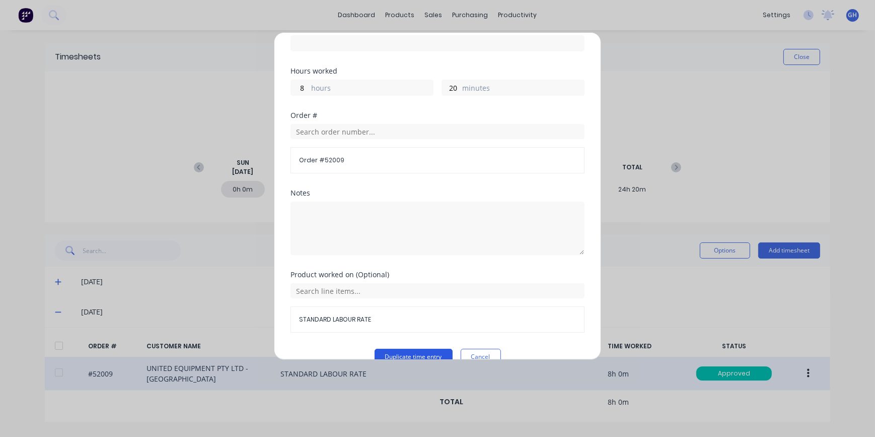
scroll to position [159, 0]
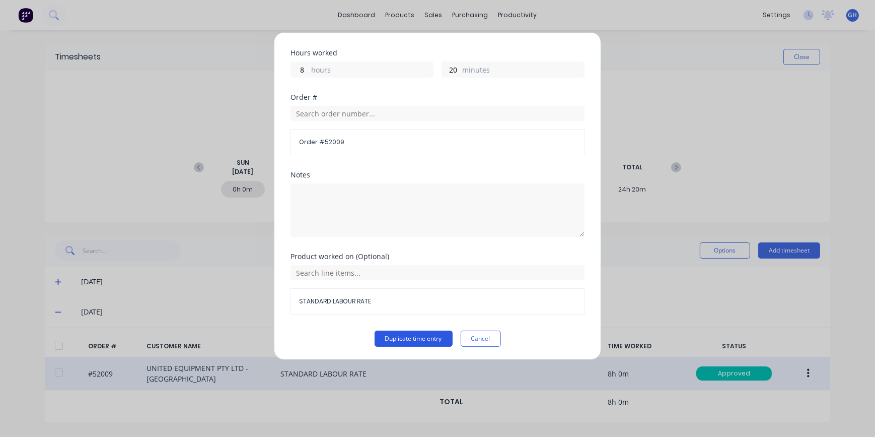
click at [411, 336] on button "Duplicate time entry" at bounding box center [414, 338] width 78 height 16
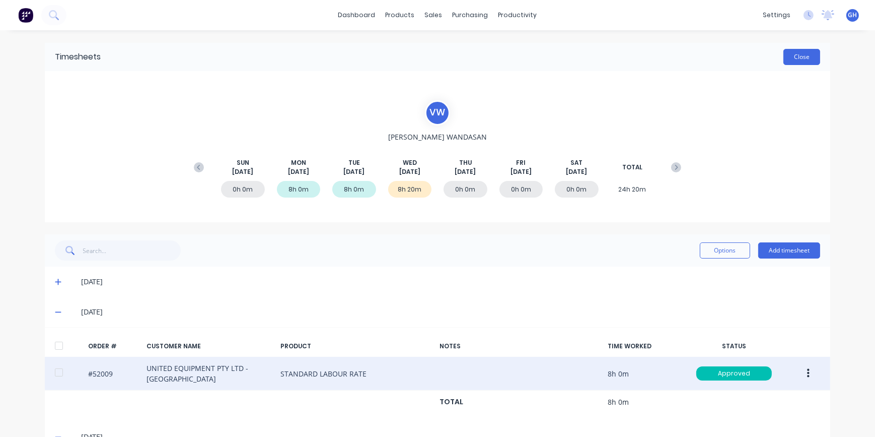
click at [807, 55] on button "Close" at bounding box center [801, 57] width 37 height 16
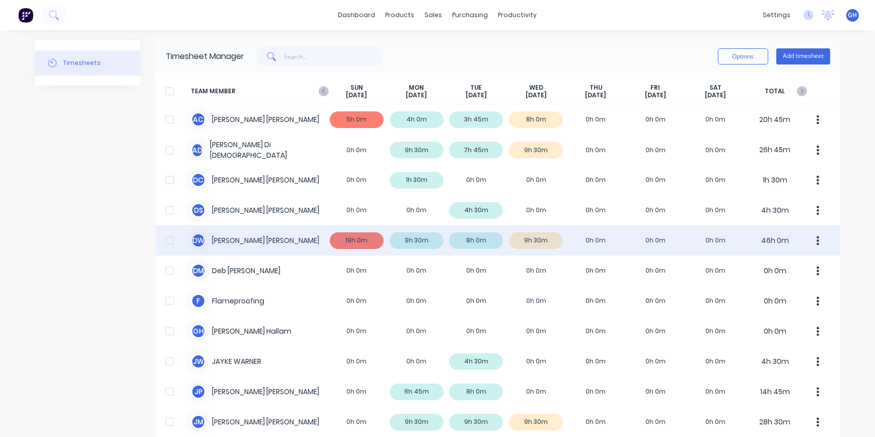
click at [478, 240] on div "D W [PERSON_NAME] 19h 0m 9h 30m 8h 0m 9h 30m 0h 0m 0h 0m 0h 0m 46h 0m" at bounding box center [498, 240] width 685 height 30
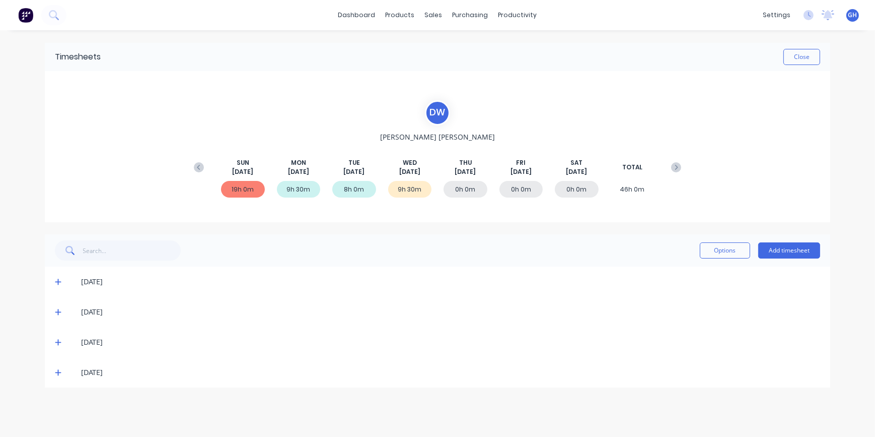
click at [59, 341] on icon at bounding box center [58, 341] width 7 height 7
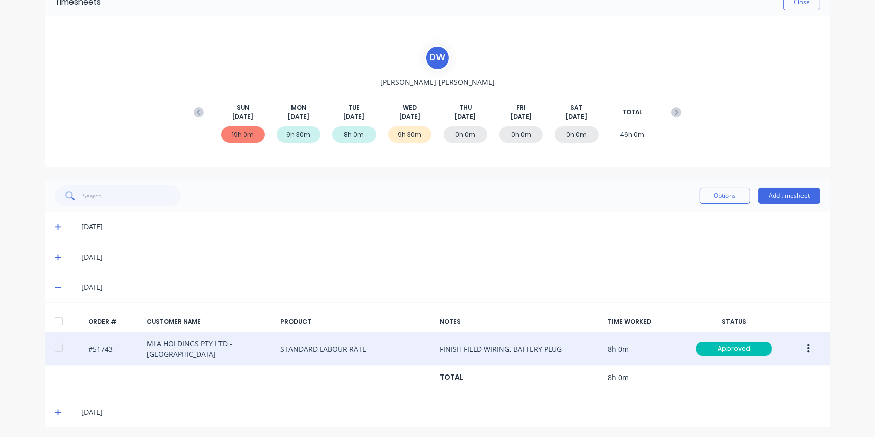
scroll to position [57, 0]
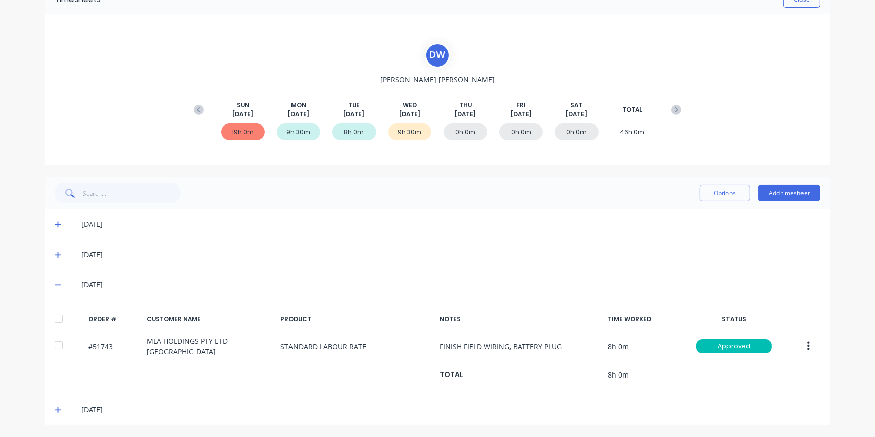
click at [55, 284] on icon at bounding box center [58, 284] width 6 height 1
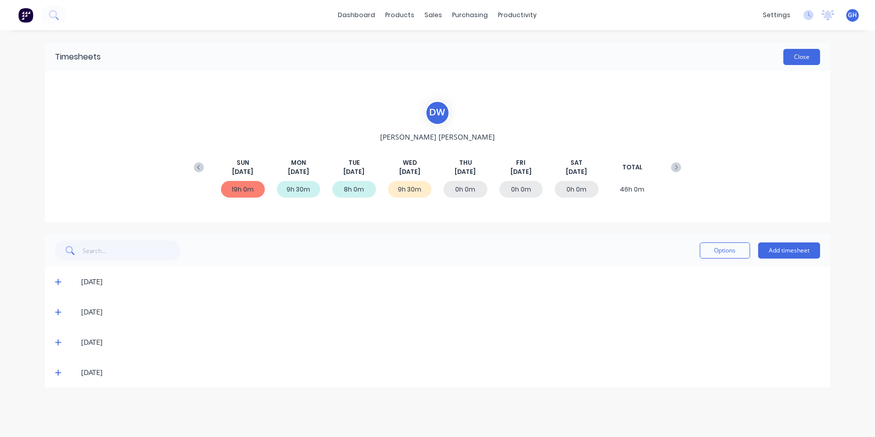
click at [801, 60] on button "Close" at bounding box center [801, 57] width 37 height 16
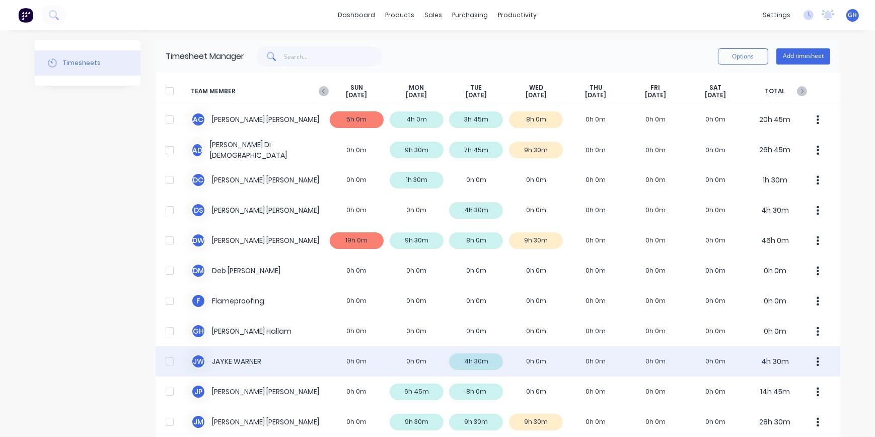
scroll to position [45, 0]
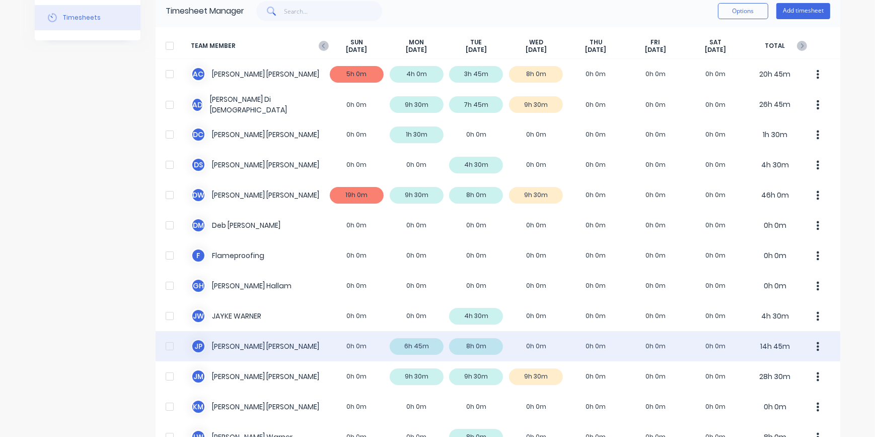
click at [475, 346] on div "J P [PERSON_NAME] 0h 0m 6h 45m 8h 0m 0h 0m 0h 0m 0h 0m 0h 0m 14h 45m" at bounding box center [498, 346] width 685 height 30
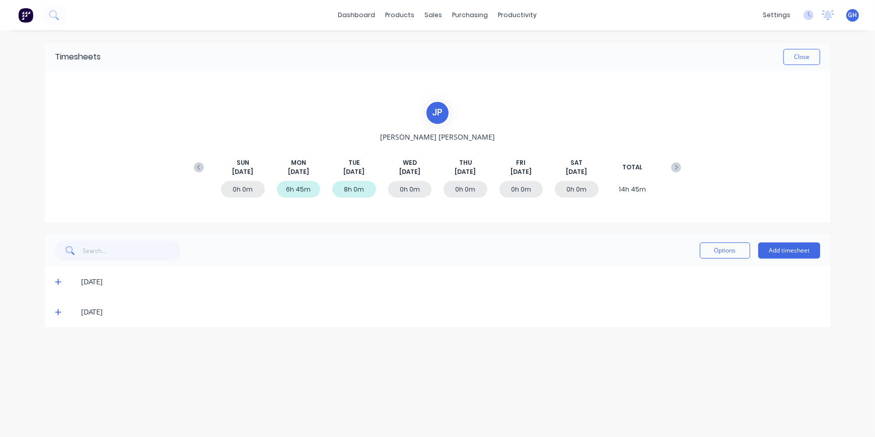
click at [56, 312] on icon at bounding box center [58, 311] width 7 height 7
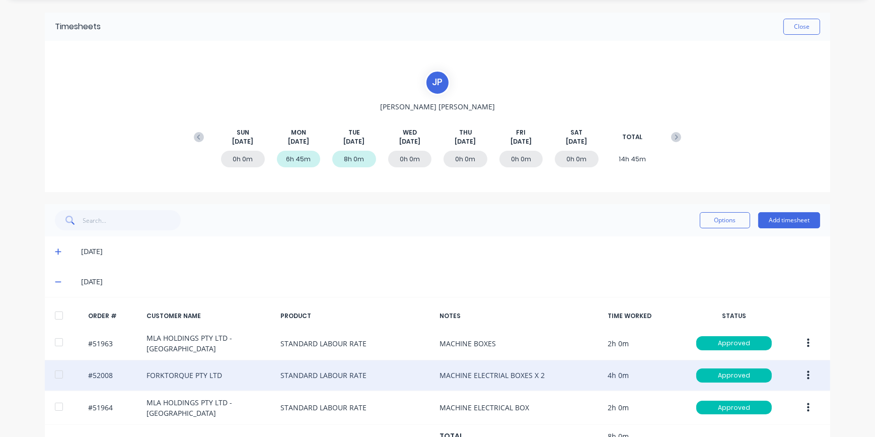
scroll to position [60, 0]
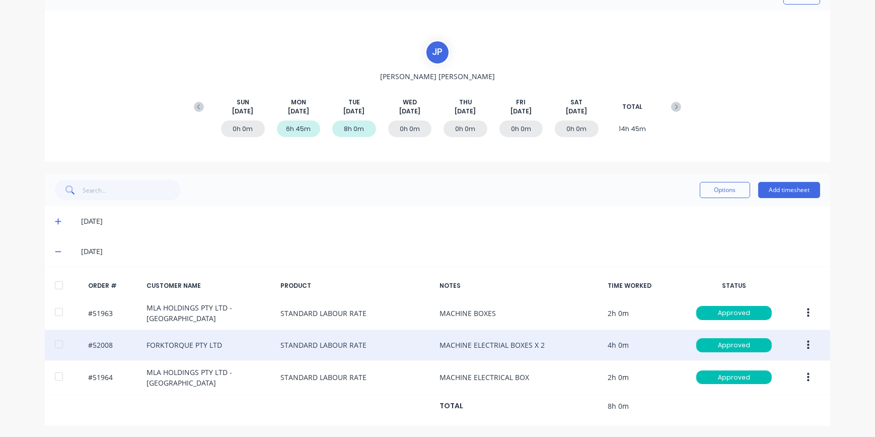
click at [807, 344] on icon "button" at bounding box center [808, 344] width 3 height 9
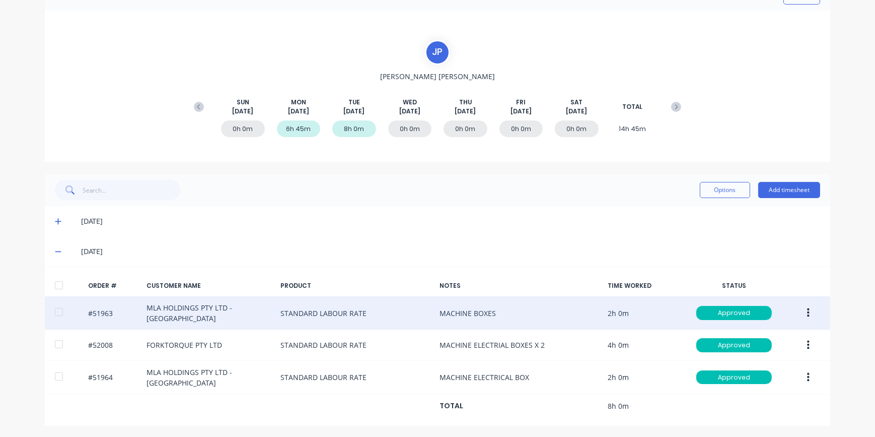
click at [804, 286] on div "ORDER # CUSTOMER NAME PRODUCT NOTES TIME WORKED STATUS #51963 MLA HOLDINGS PTY …" at bounding box center [437, 345] width 785 height 159
click at [807, 314] on button "button" at bounding box center [809, 313] width 24 height 18
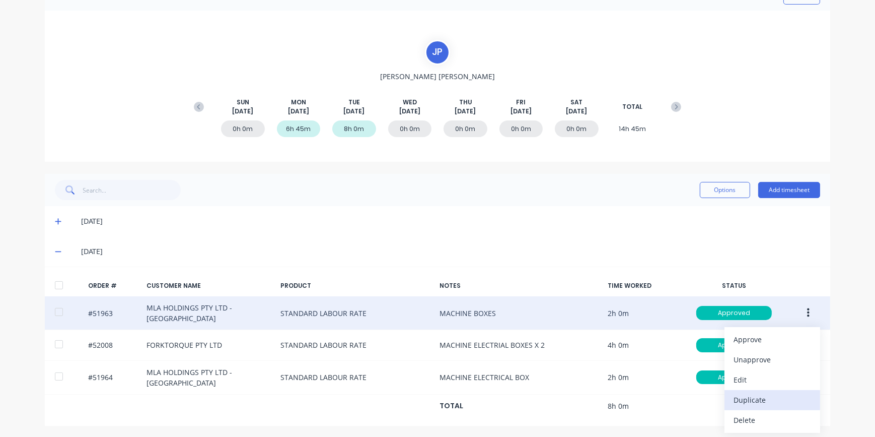
click at [746, 403] on div "Duplicate" at bounding box center [773, 399] width 78 height 15
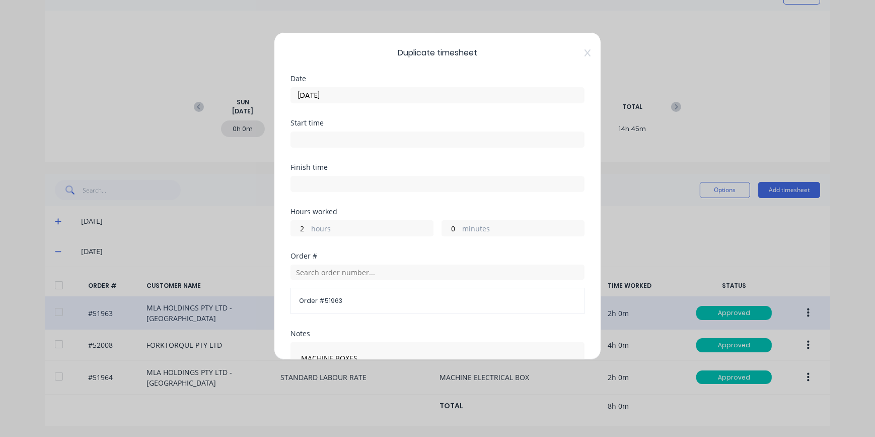
click at [338, 97] on input "[DATE]" at bounding box center [437, 95] width 293 height 15
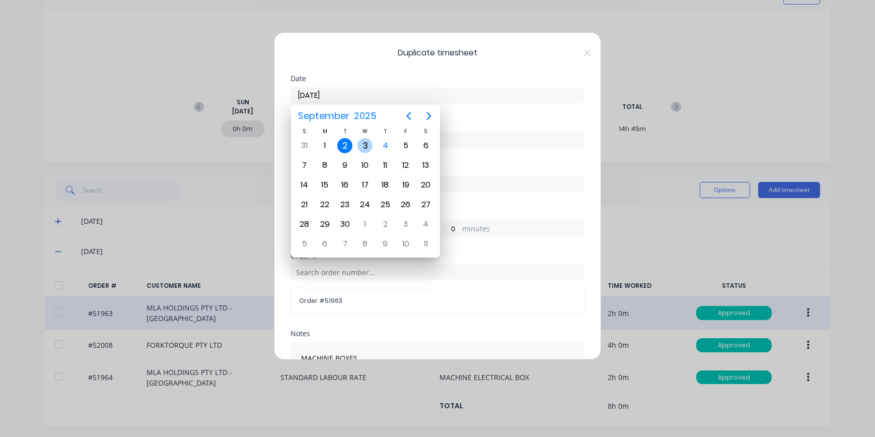
click at [368, 148] on div "3" at bounding box center [364, 145] width 15 height 15
type input "[DATE]"
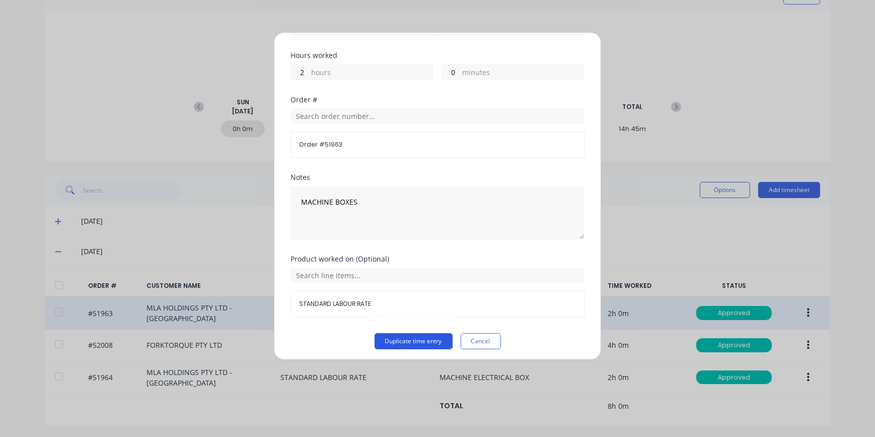
scroll to position [159, 0]
click at [418, 341] on button "Duplicate time entry" at bounding box center [414, 338] width 78 height 16
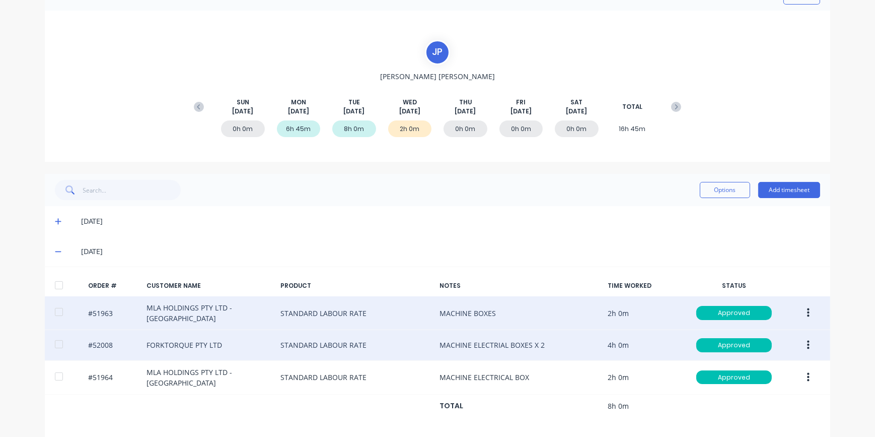
click at [807, 347] on icon "button" at bounding box center [808, 344] width 3 height 9
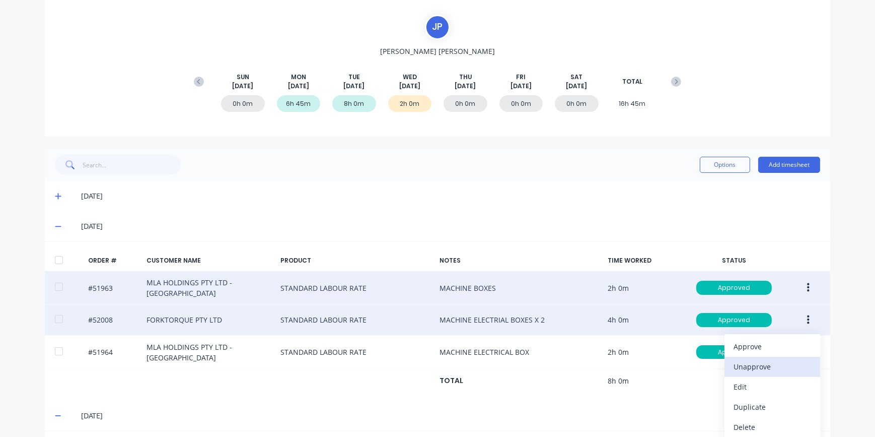
scroll to position [186, 0]
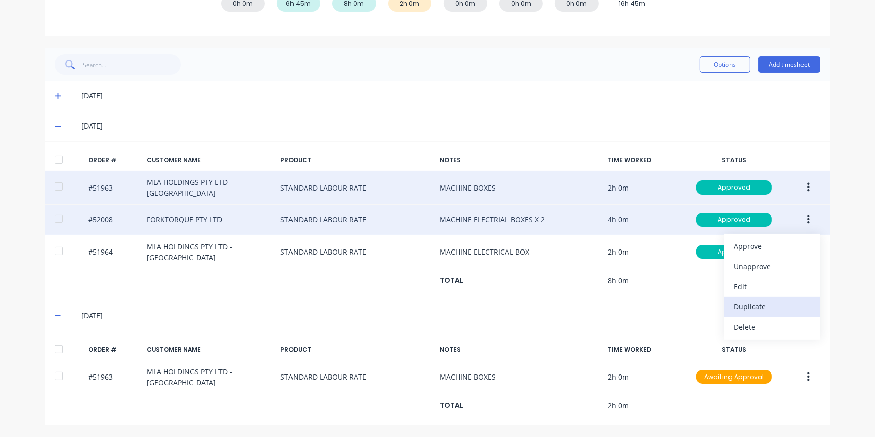
click at [760, 314] on button "Duplicate" at bounding box center [773, 307] width 96 height 20
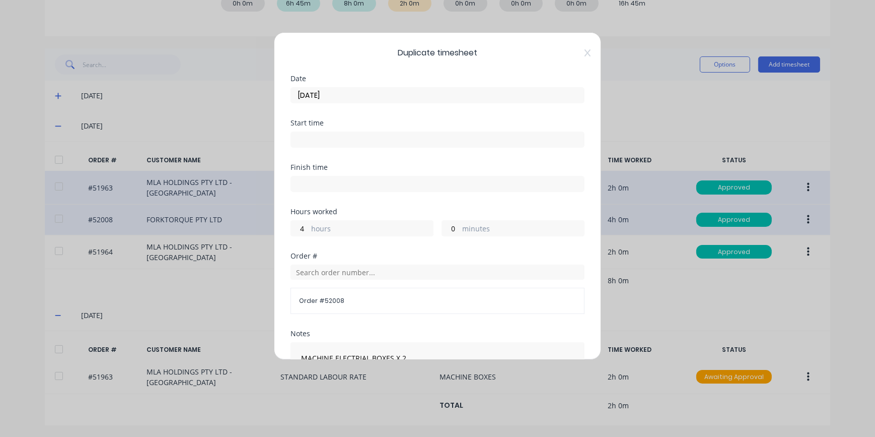
click at [339, 89] on input "[DATE]" at bounding box center [437, 95] width 293 height 15
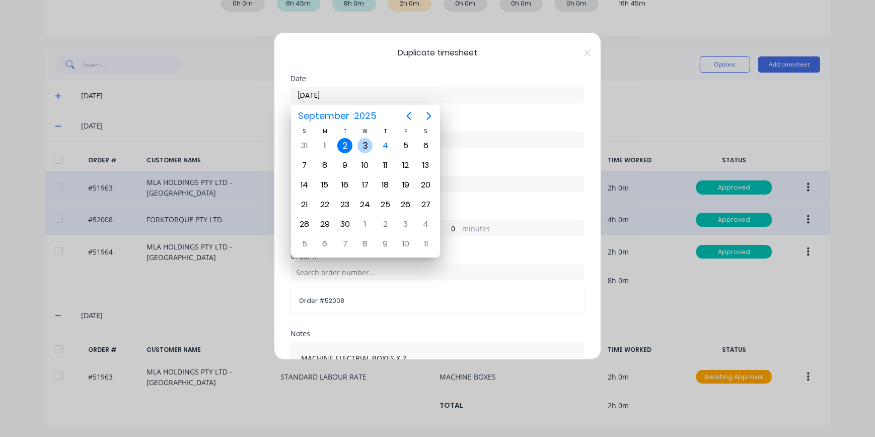
click at [362, 148] on div "3" at bounding box center [364, 145] width 15 height 15
type input "[DATE]"
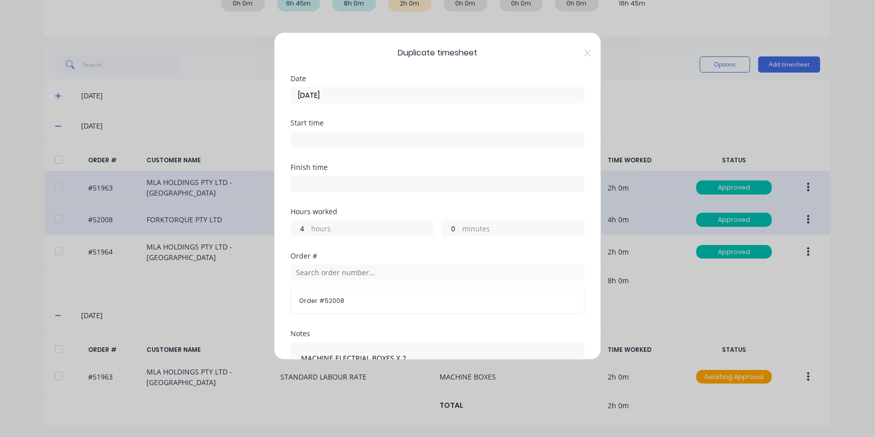
scroll to position [159, 0]
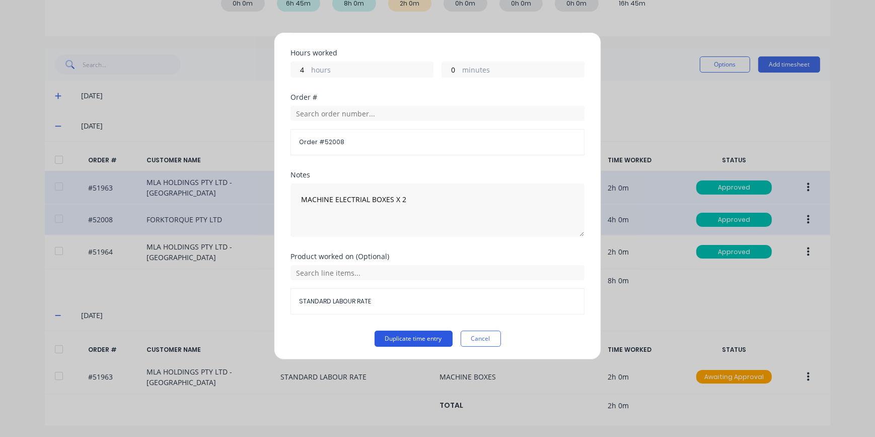
click at [428, 338] on button "Duplicate time entry" at bounding box center [414, 338] width 78 height 16
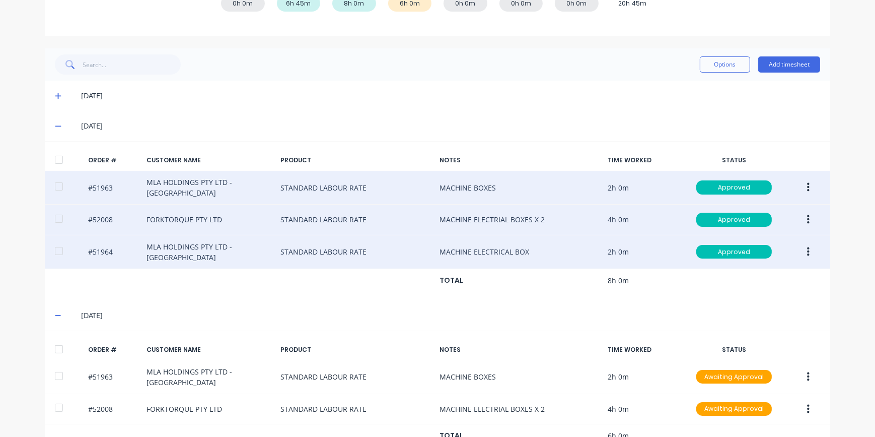
click at [806, 250] on button "button" at bounding box center [809, 252] width 24 height 18
click at [765, 339] on div "Duplicate" at bounding box center [773, 338] width 78 height 15
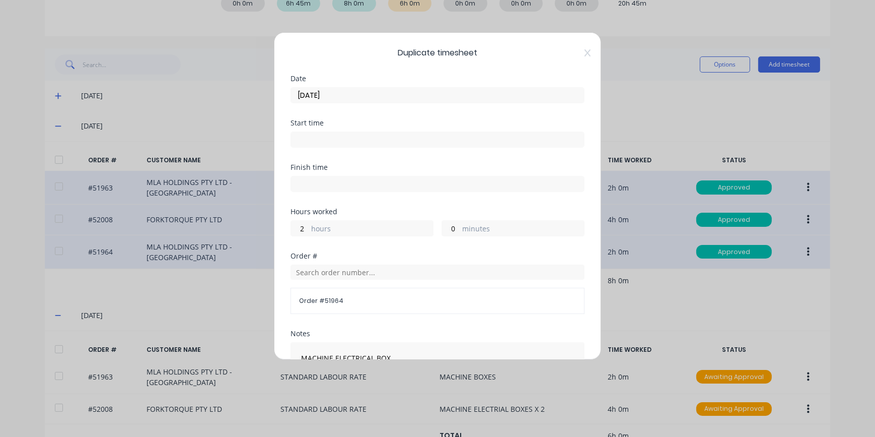
click at [350, 96] on input "[DATE]" at bounding box center [437, 95] width 293 height 15
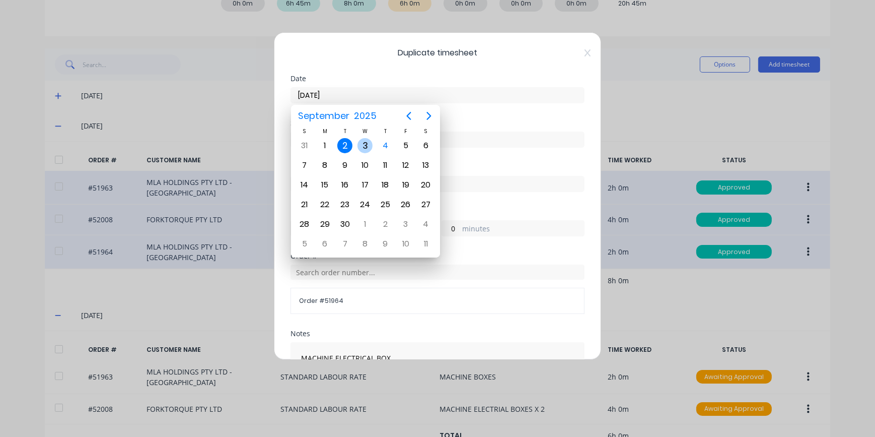
click at [364, 144] on div "3" at bounding box center [364, 145] width 15 height 15
type input "[DATE]"
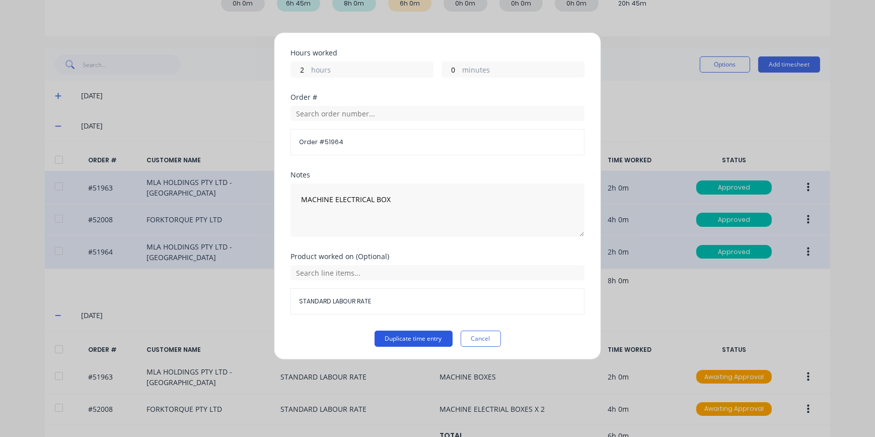
click at [419, 337] on button "Duplicate time entry" at bounding box center [414, 338] width 78 height 16
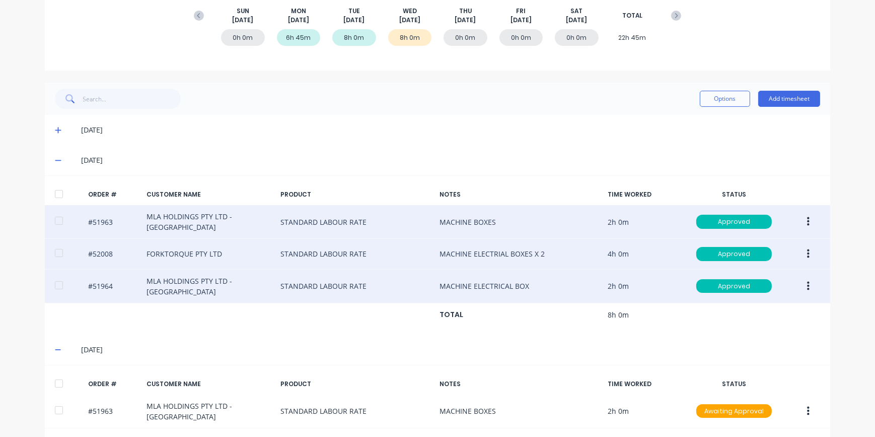
scroll to position [0, 0]
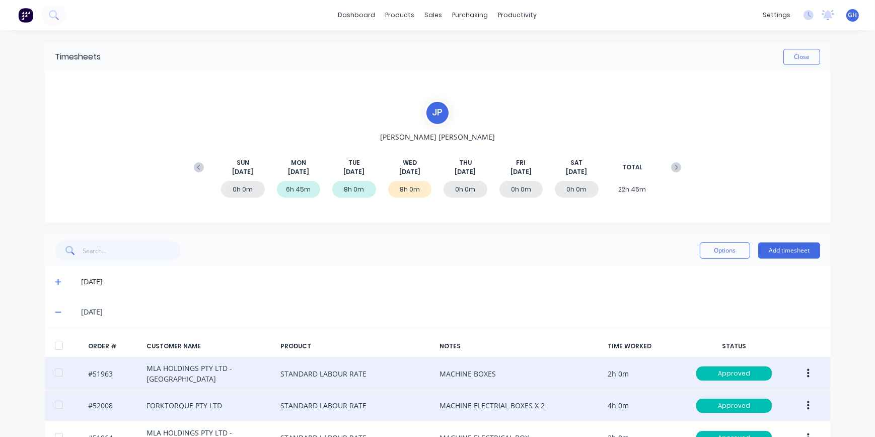
click at [304, 188] on div "6h 45m" at bounding box center [299, 189] width 44 height 17
click at [796, 55] on button "Close" at bounding box center [801, 57] width 37 height 16
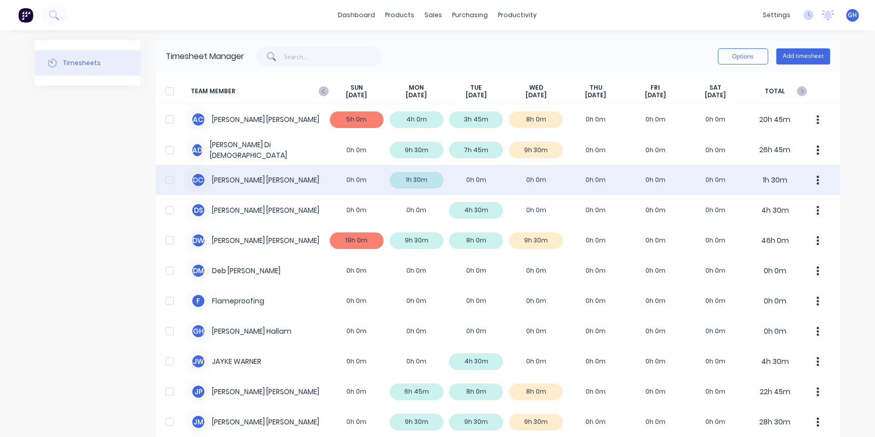
click at [553, 181] on div "D C [PERSON_NAME] 0h 0m 1h 30m 0h 0m 0h 0m 0h 0m 0h 0m 0h 0m 1h 30m" at bounding box center [498, 180] width 685 height 30
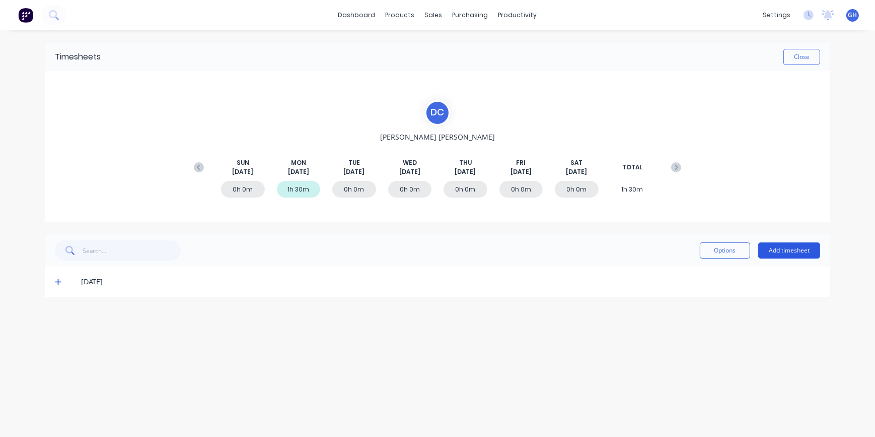
click at [801, 250] on button "Add timesheet" at bounding box center [789, 250] width 62 height 16
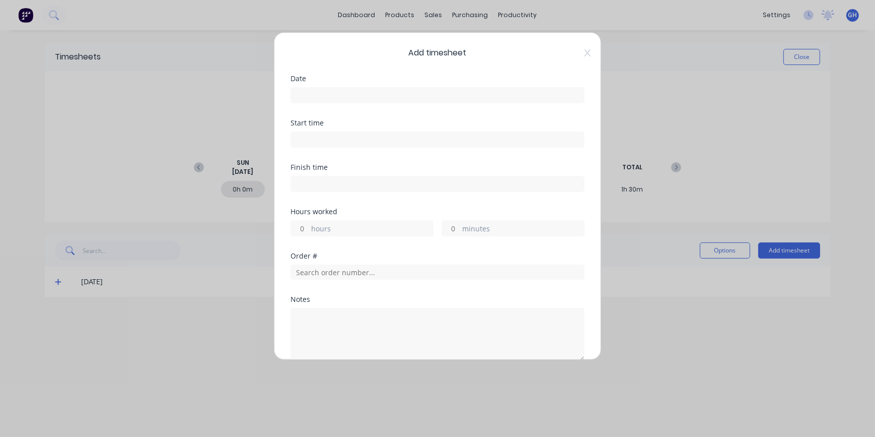
click at [308, 94] on input at bounding box center [437, 95] width 293 height 15
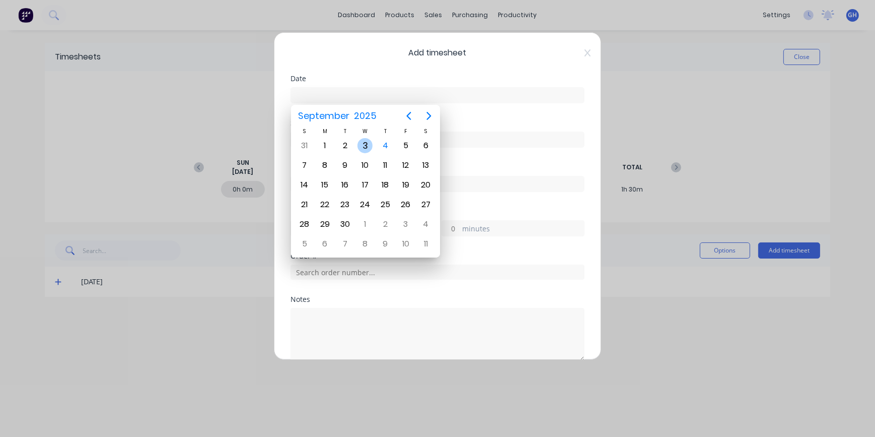
click at [366, 146] on div "3" at bounding box center [364, 145] width 15 height 15
type input "[DATE]"
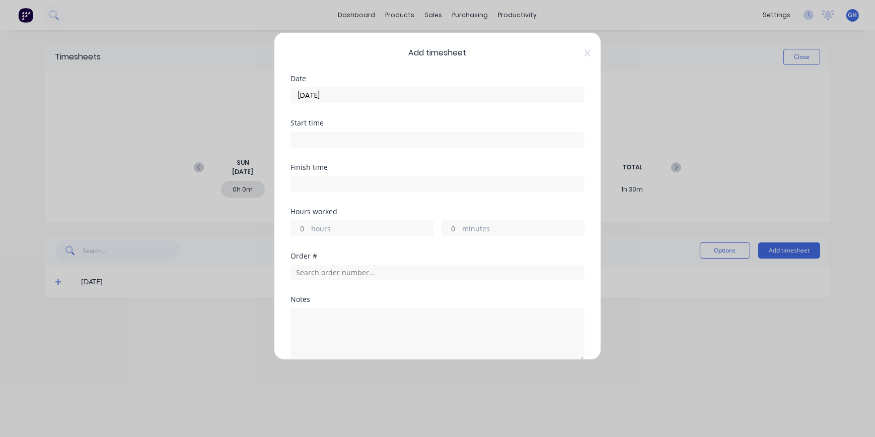
click at [303, 226] on input "hours" at bounding box center [300, 228] width 18 height 15
type input "1"
click at [449, 226] on input "minutes" at bounding box center [451, 228] width 18 height 15
type input "20"
click at [316, 267] on input "text" at bounding box center [438, 271] width 294 height 15
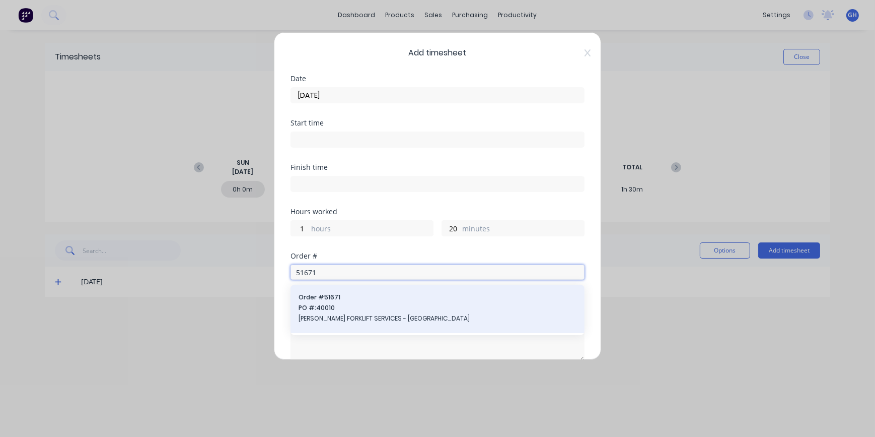
type input "51671"
click at [352, 316] on span "[PERSON_NAME] FORKLIFT SERVICES - [GEOGRAPHIC_DATA]" at bounding box center [438, 318] width 278 height 9
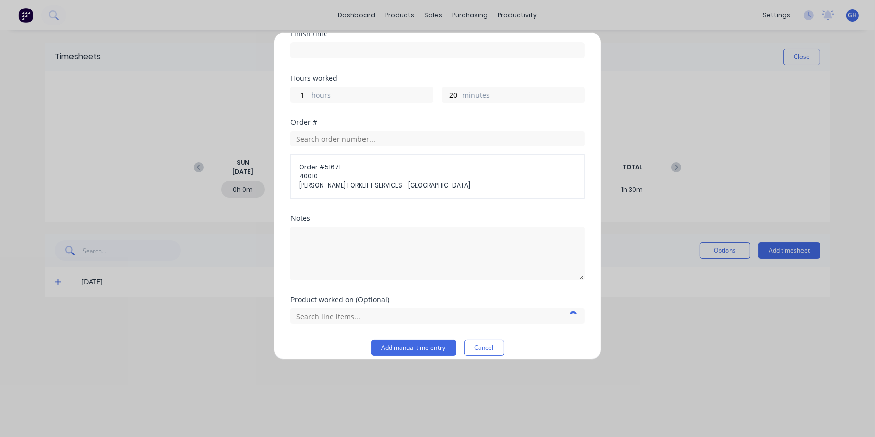
scroll to position [142, 0]
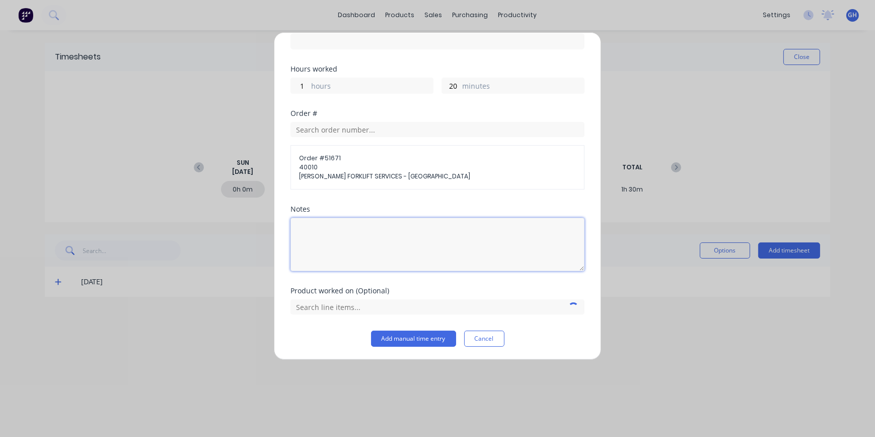
click at [356, 228] on textarea at bounding box center [438, 244] width 294 height 53
type textarea "MAKE & PREP PARTS"
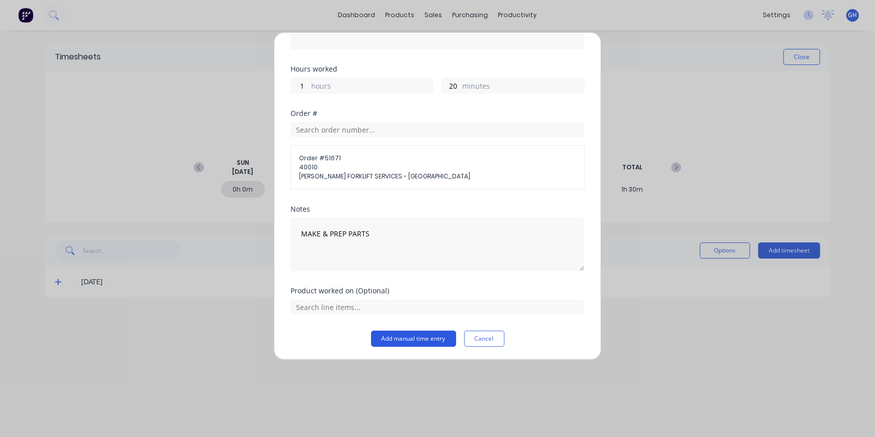
click at [425, 340] on button "Add manual time entry" at bounding box center [413, 338] width 85 height 16
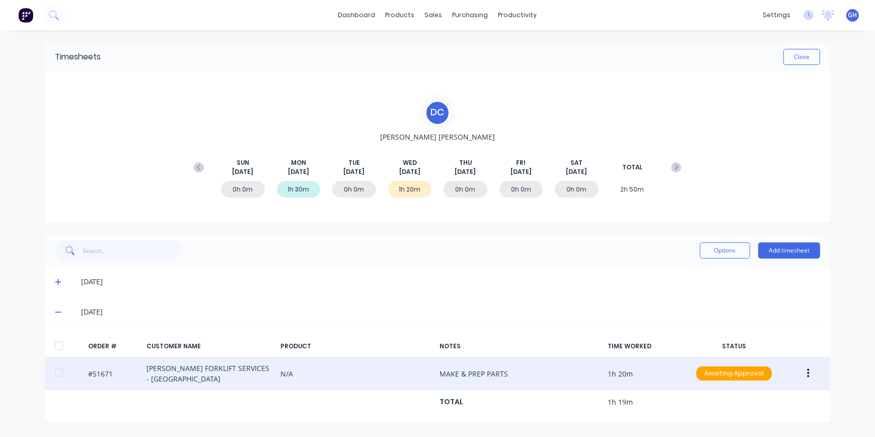
click at [811, 374] on button "button" at bounding box center [809, 373] width 24 height 18
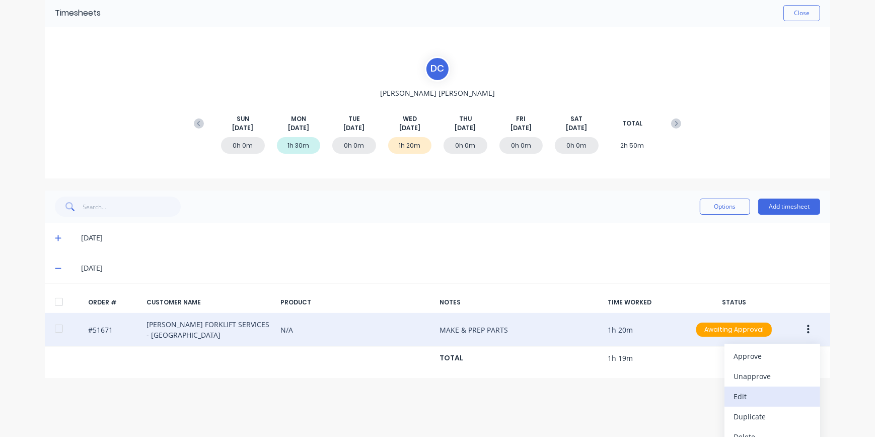
scroll to position [55, 0]
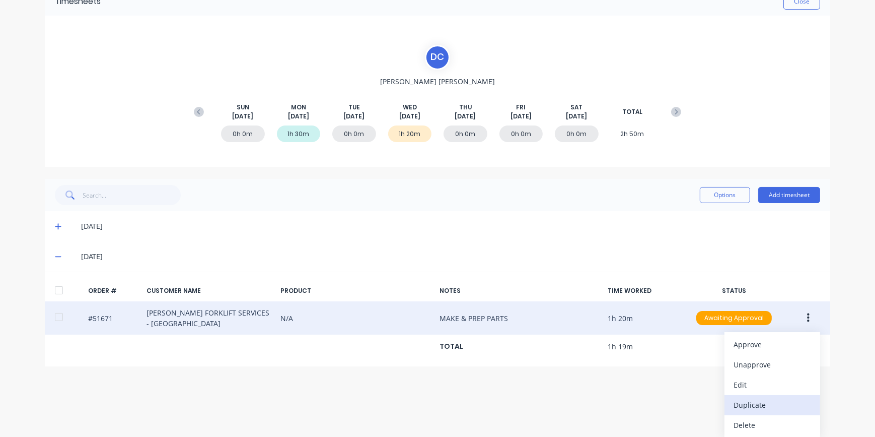
click at [756, 404] on div "Duplicate" at bounding box center [773, 404] width 78 height 15
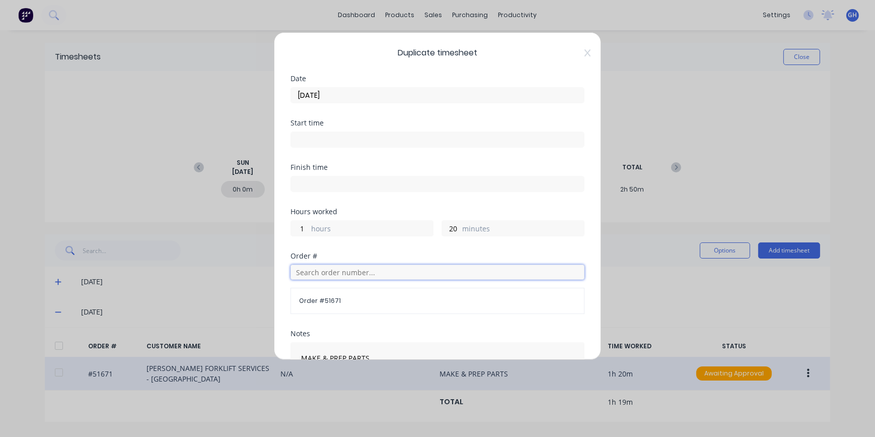
click at [322, 268] on input "text" at bounding box center [438, 271] width 294 height 15
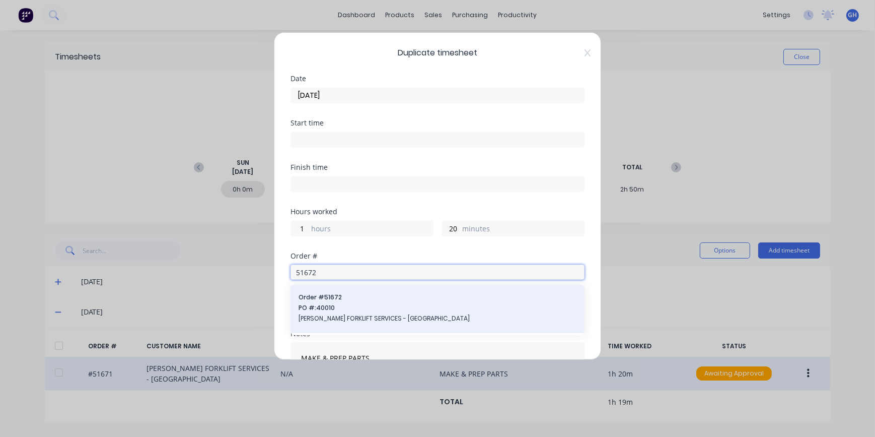
type input "51672"
click at [353, 319] on span "[PERSON_NAME] FORKLIFT SERVICES - [GEOGRAPHIC_DATA]" at bounding box center [438, 318] width 278 height 9
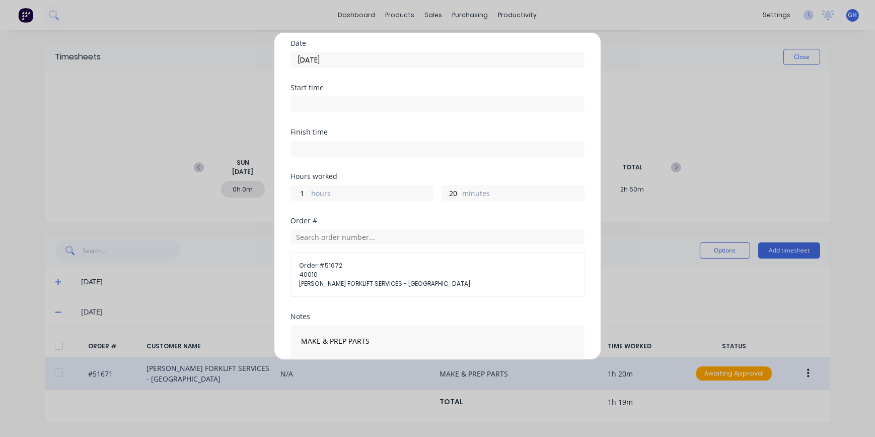
scroll to position [142, 0]
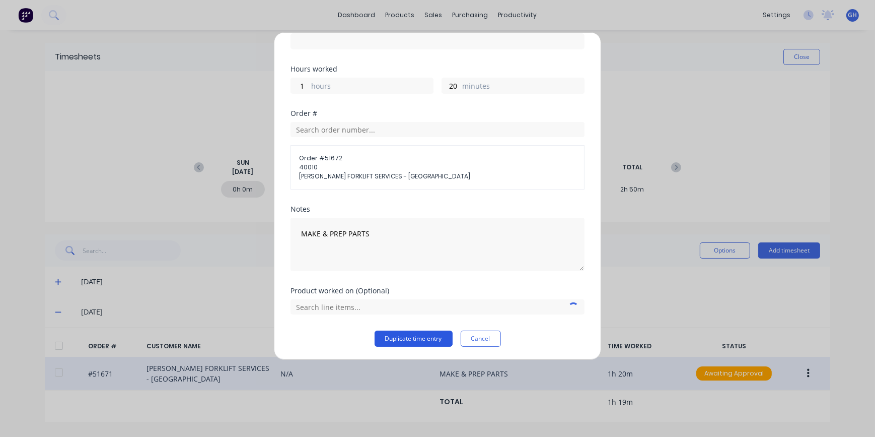
click at [407, 338] on button "Duplicate time entry" at bounding box center [414, 338] width 78 height 16
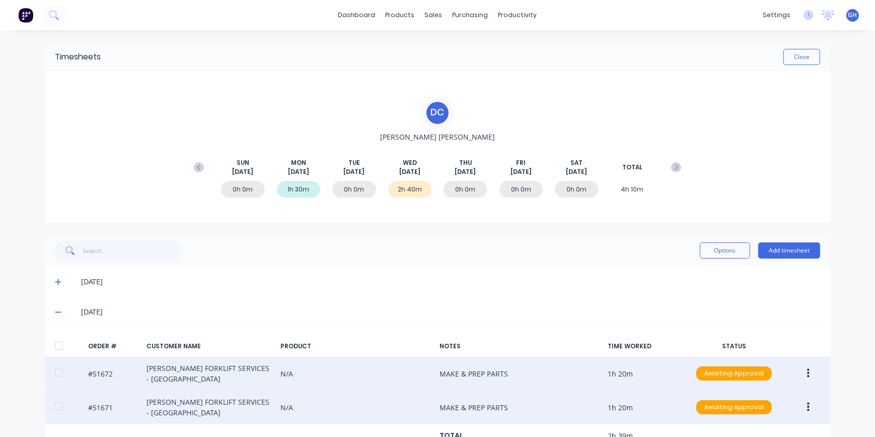
click at [803, 376] on button "button" at bounding box center [809, 373] width 24 height 18
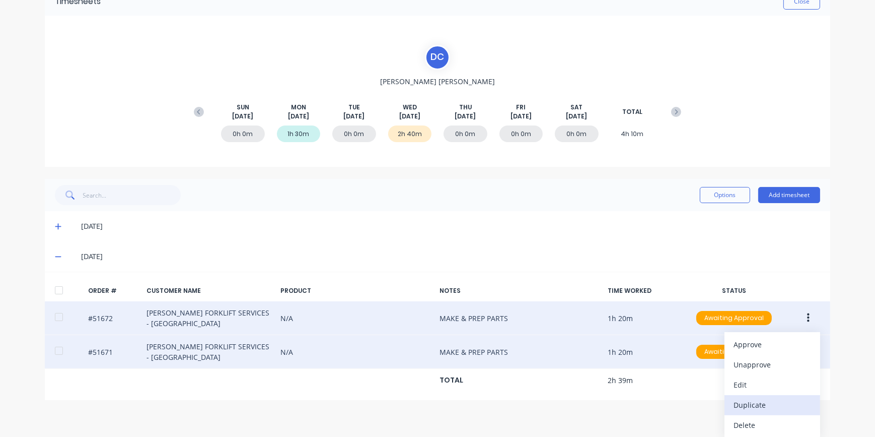
click at [769, 406] on div "Duplicate" at bounding box center [773, 404] width 78 height 15
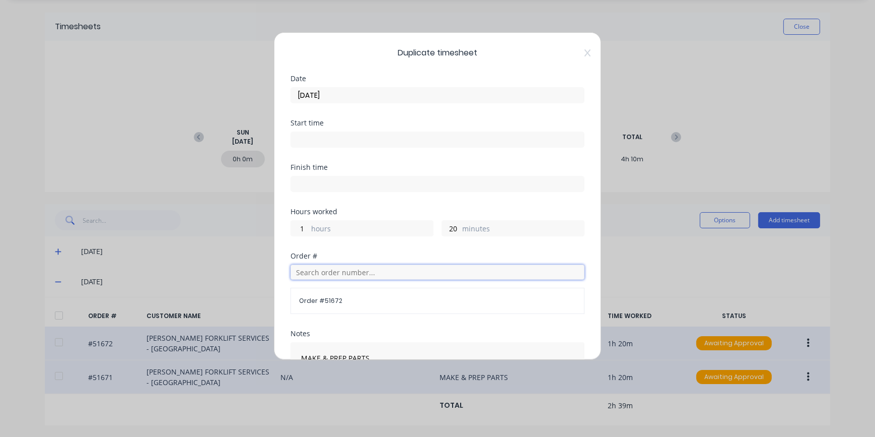
click at [334, 271] on input "text" at bounding box center [438, 271] width 294 height 15
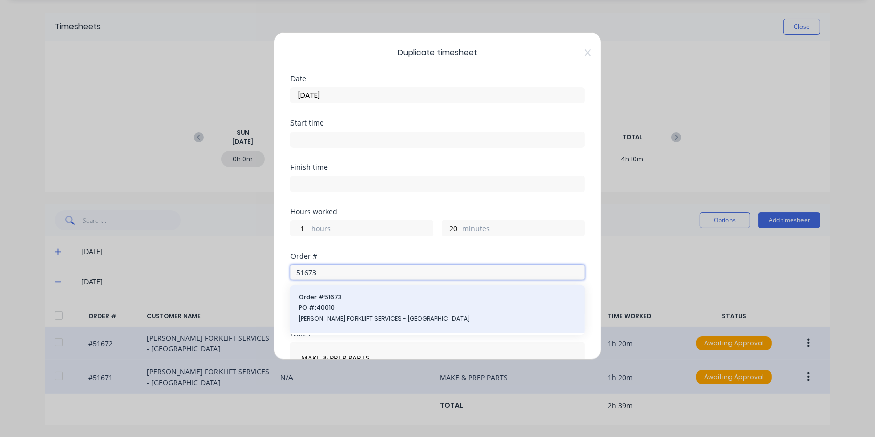
type input "51673"
click at [354, 314] on span "[PERSON_NAME] FORKLIFT SERVICES - [GEOGRAPHIC_DATA]" at bounding box center [438, 318] width 278 height 9
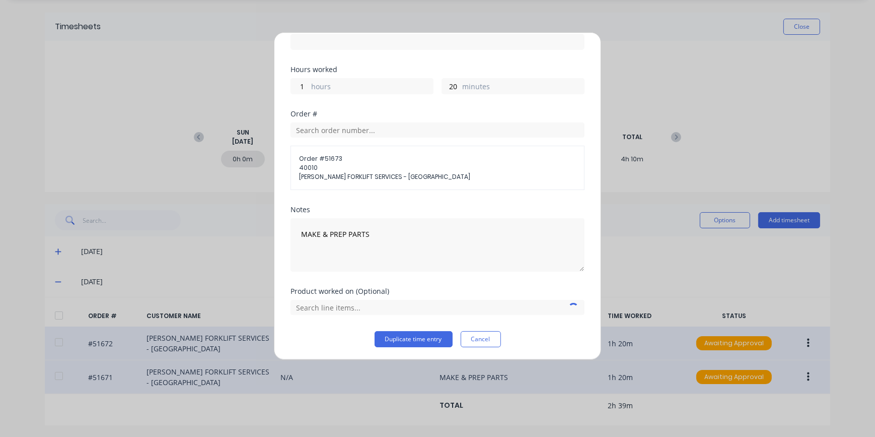
scroll to position [142, 0]
click at [393, 334] on button "Duplicate time entry" at bounding box center [414, 338] width 78 height 16
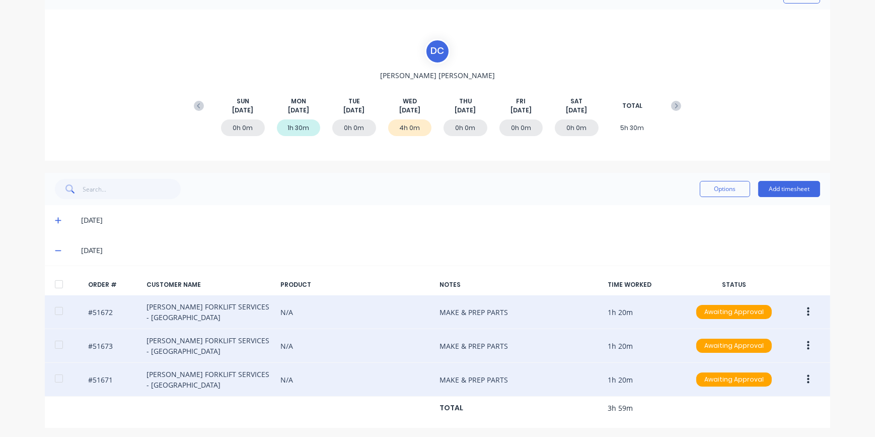
scroll to position [64, 0]
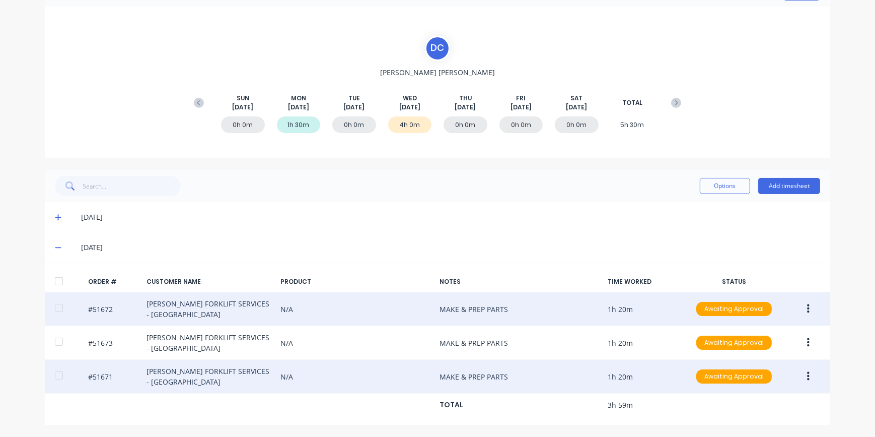
click at [809, 312] on button "button" at bounding box center [809, 309] width 24 height 18
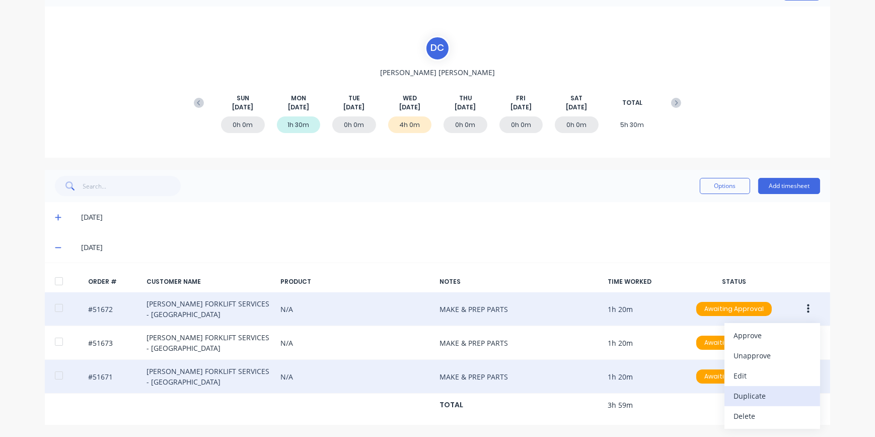
click at [747, 403] on button "Duplicate" at bounding box center [773, 396] width 96 height 20
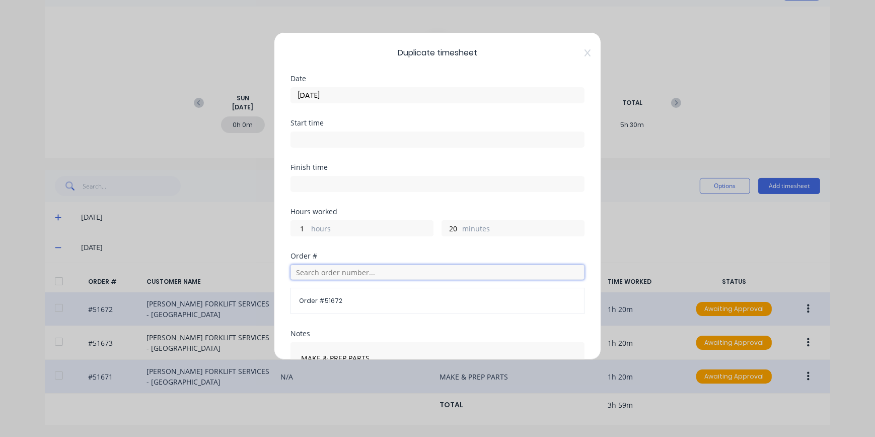
click at [310, 272] on input "text" at bounding box center [438, 271] width 294 height 15
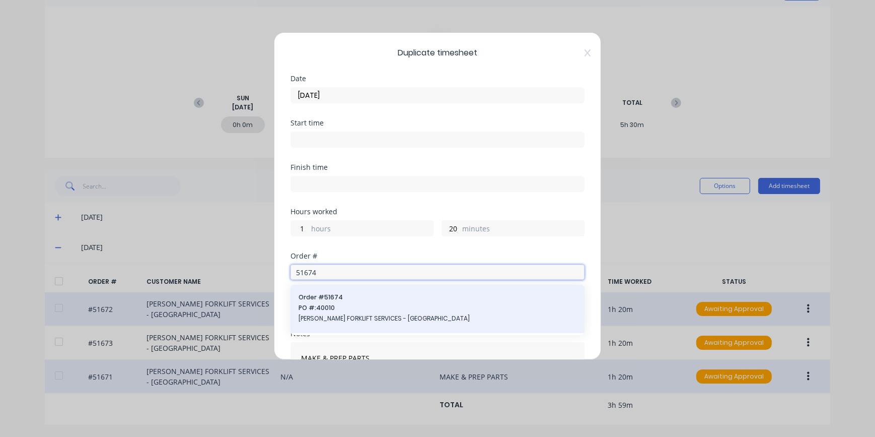
type input "51674"
click at [363, 315] on span "[PERSON_NAME] FORKLIFT SERVICES - [GEOGRAPHIC_DATA]" at bounding box center [438, 318] width 278 height 9
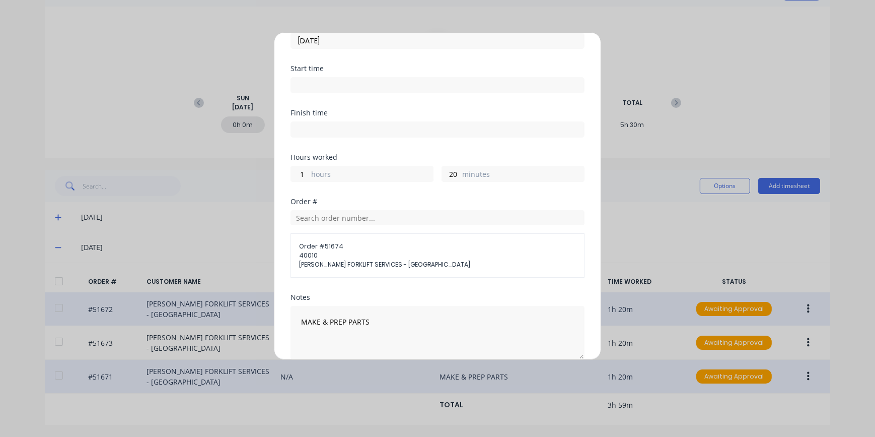
scroll to position [137, 0]
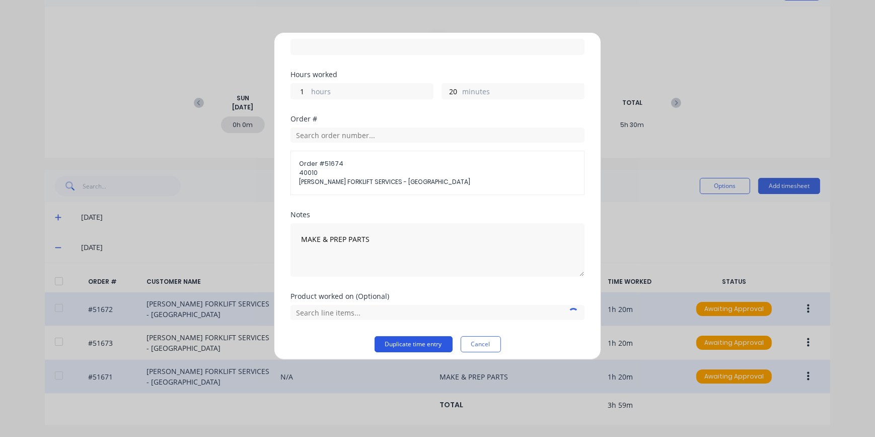
click at [404, 346] on button "Duplicate time entry" at bounding box center [414, 344] width 78 height 16
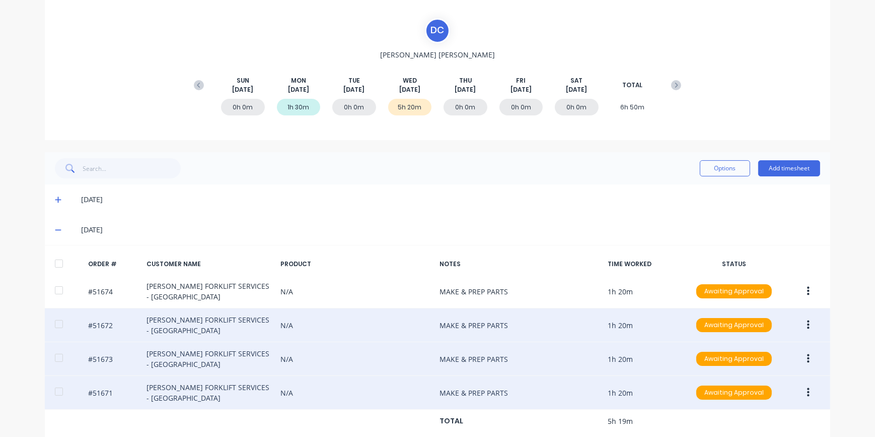
scroll to position [98, 0]
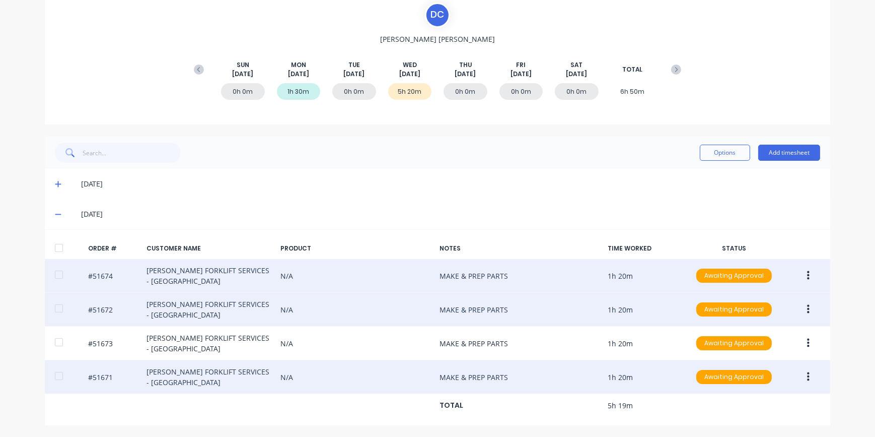
click at [807, 276] on icon "button" at bounding box center [808, 275] width 3 height 9
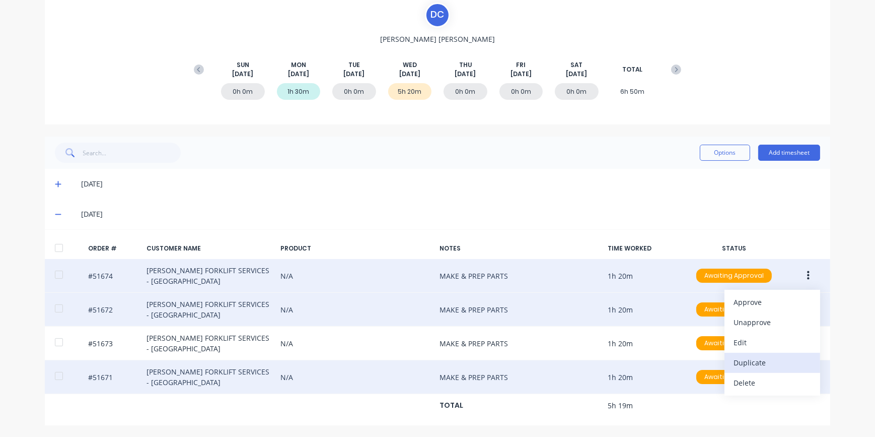
click at [760, 369] on div "Duplicate" at bounding box center [773, 362] width 78 height 15
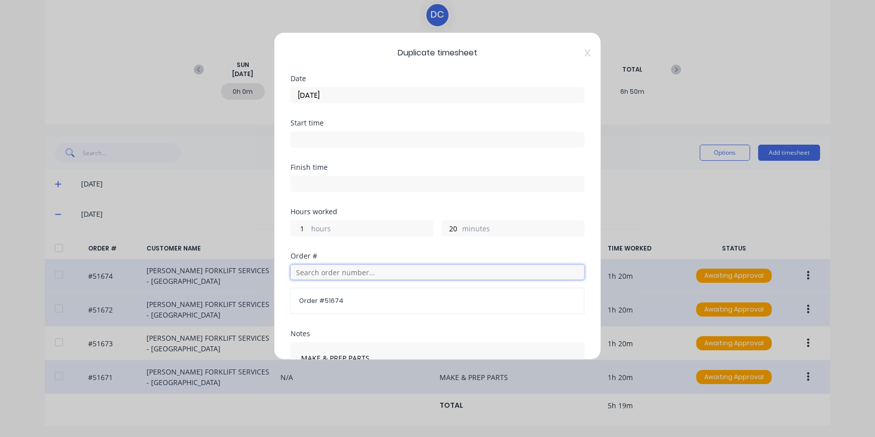
click at [315, 270] on input "text" at bounding box center [438, 271] width 294 height 15
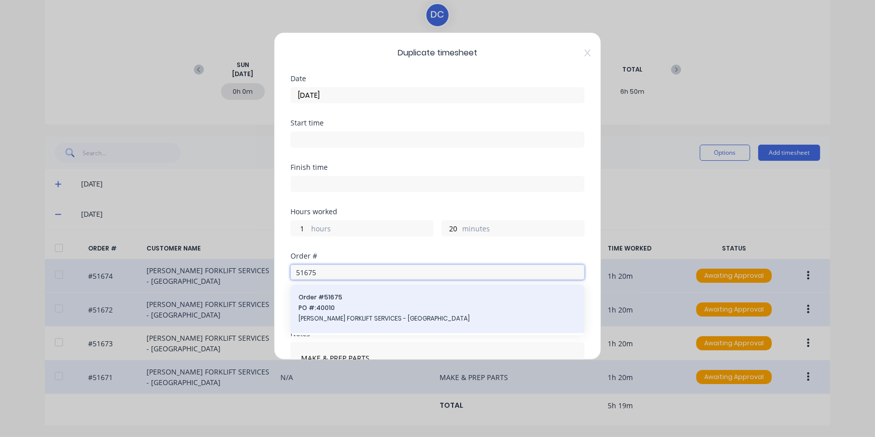
type input "51675"
click at [381, 321] on span "[PERSON_NAME] FORKLIFT SERVICES - [GEOGRAPHIC_DATA]" at bounding box center [438, 318] width 278 height 9
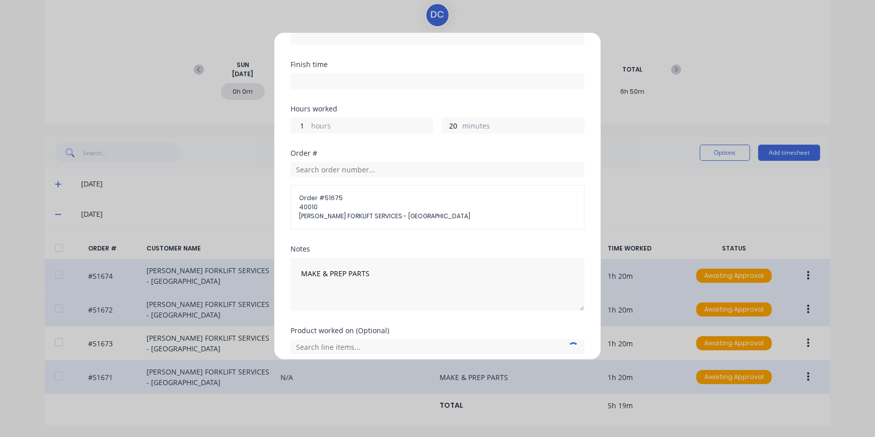
scroll to position [142, 0]
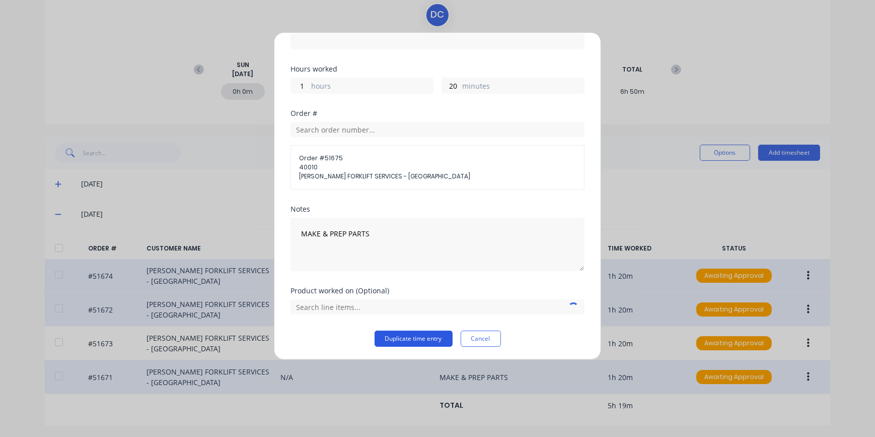
click at [436, 337] on button "Duplicate time entry" at bounding box center [414, 338] width 78 height 16
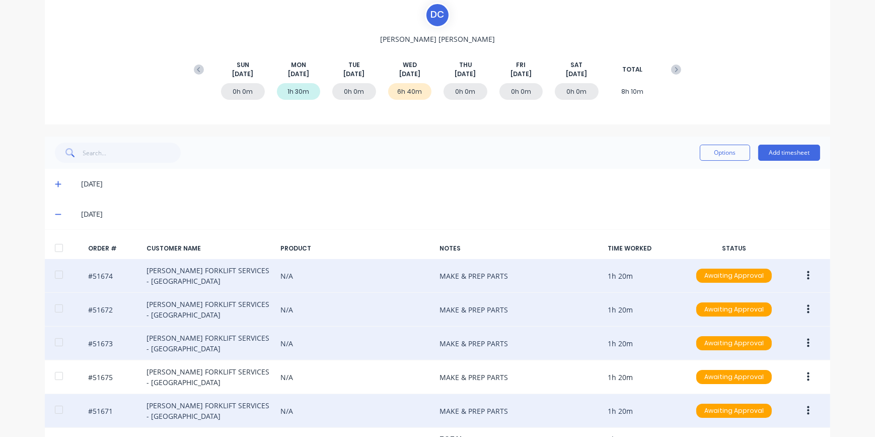
scroll to position [131, 0]
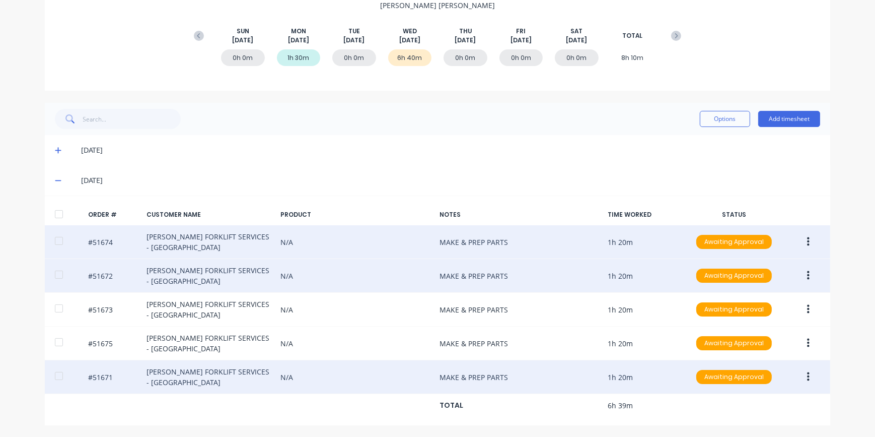
click at [808, 240] on button "button" at bounding box center [809, 242] width 24 height 18
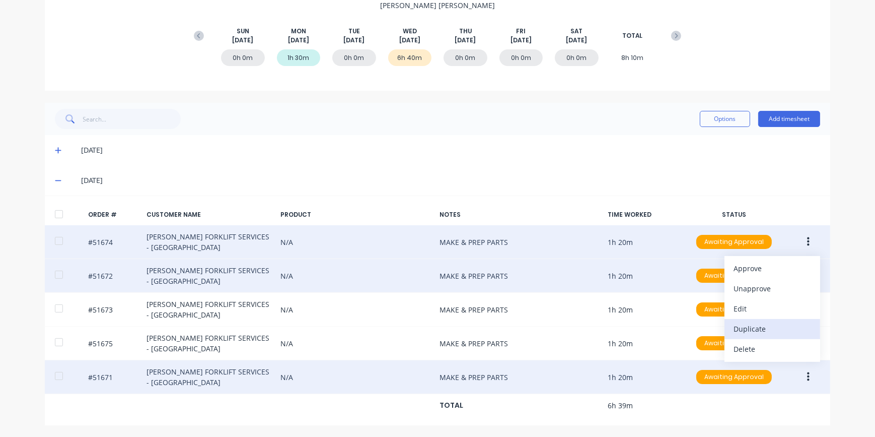
click at [756, 328] on div "Duplicate" at bounding box center [773, 328] width 78 height 15
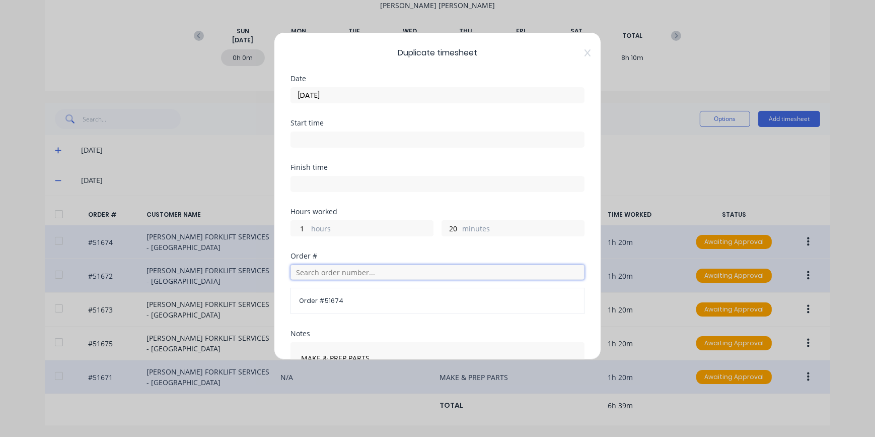
click at [318, 272] on input "text" at bounding box center [438, 271] width 294 height 15
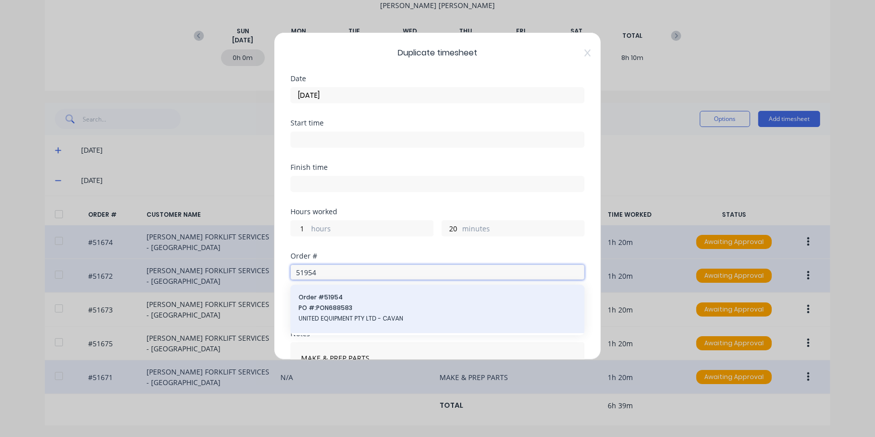
type input "51954"
click at [369, 318] on span "UNITED EQUIPMENT PTY LTD - CAVAN" at bounding box center [438, 318] width 278 height 9
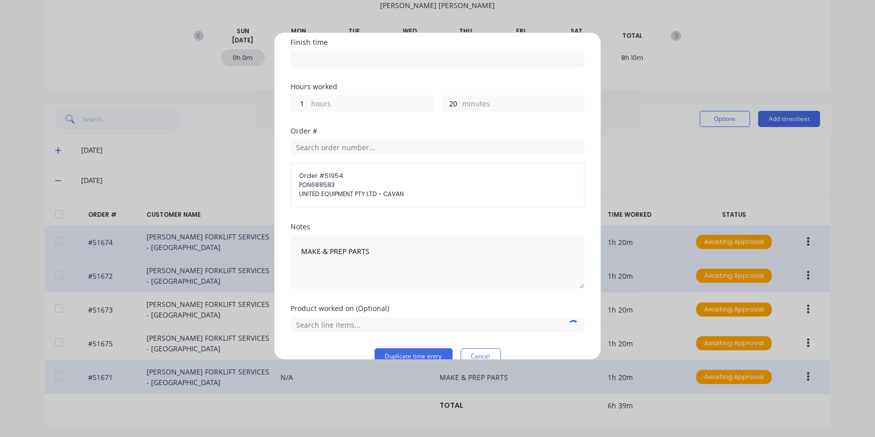
scroll to position [142, 0]
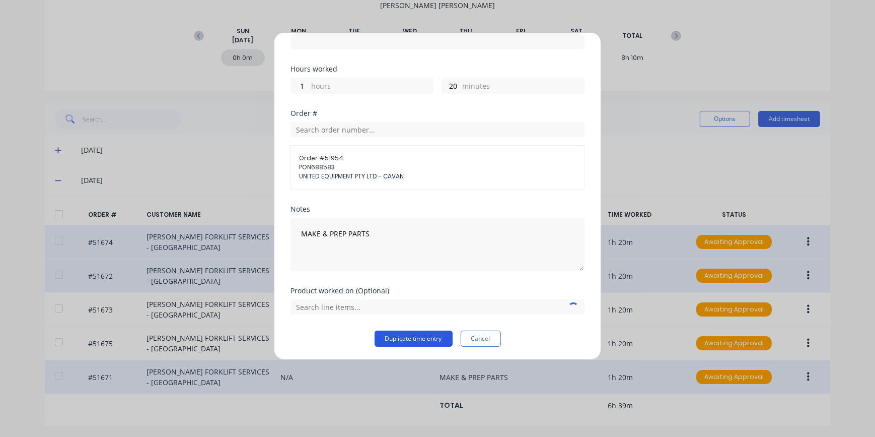
click at [394, 337] on button "Duplicate time entry" at bounding box center [414, 338] width 78 height 16
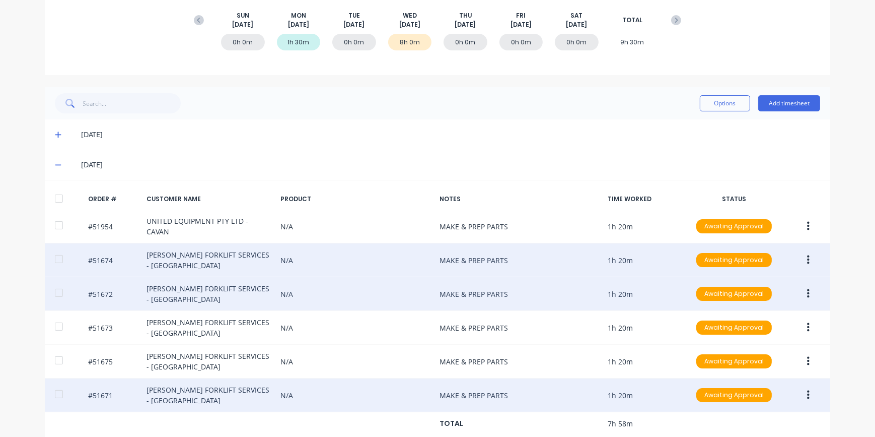
scroll to position [162, 0]
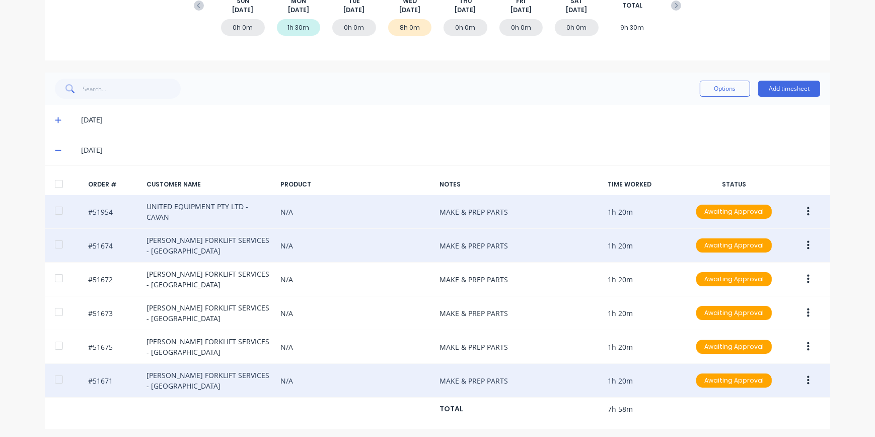
click at [809, 210] on button "button" at bounding box center [809, 211] width 24 height 18
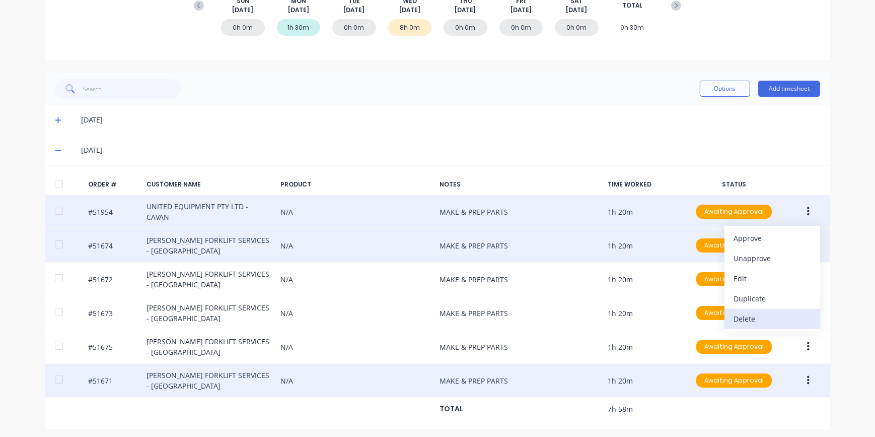
click at [750, 322] on div "Delete" at bounding box center [773, 318] width 78 height 15
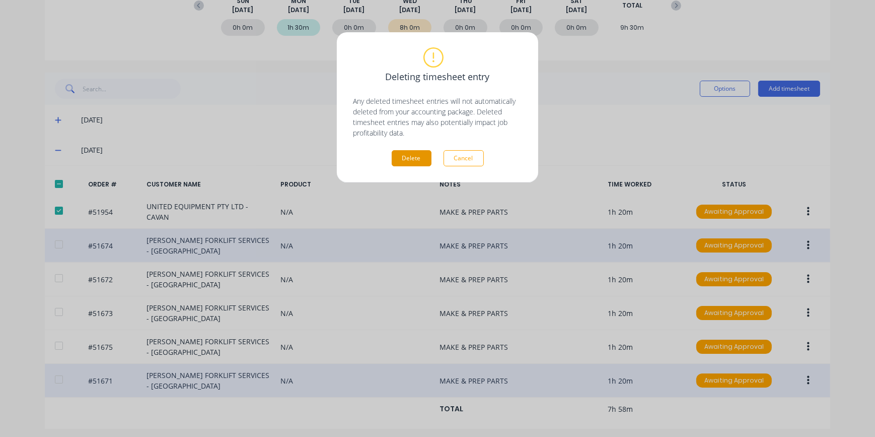
click at [403, 158] on button "Delete" at bounding box center [412, 158] width 40 height 16
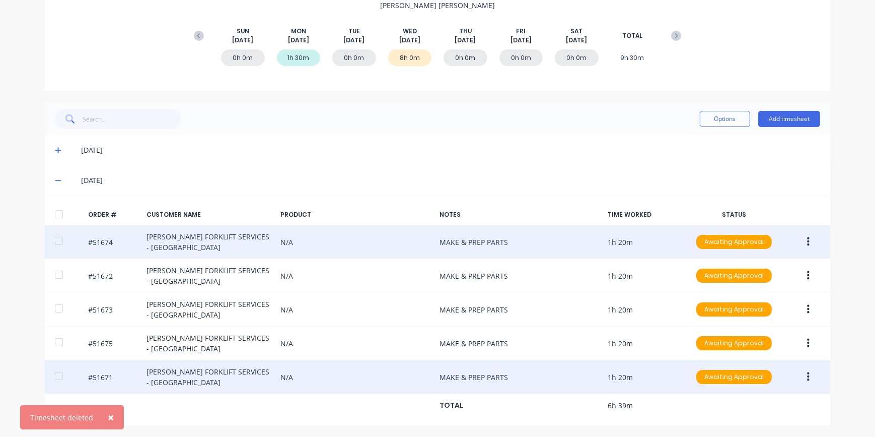
click at [807, 241] on button "button" at bounding box center [809, 242] width 24 height 18
click at [754, 309] on div "Edit" at bounding box center [773, 308] width 78 height 15
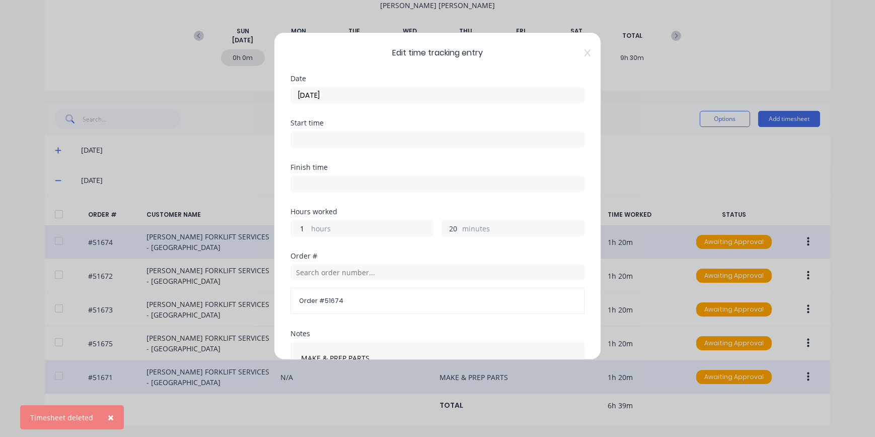
click at [442, 227] on input "20" at bounding box center [451, 228] width 18 height 15
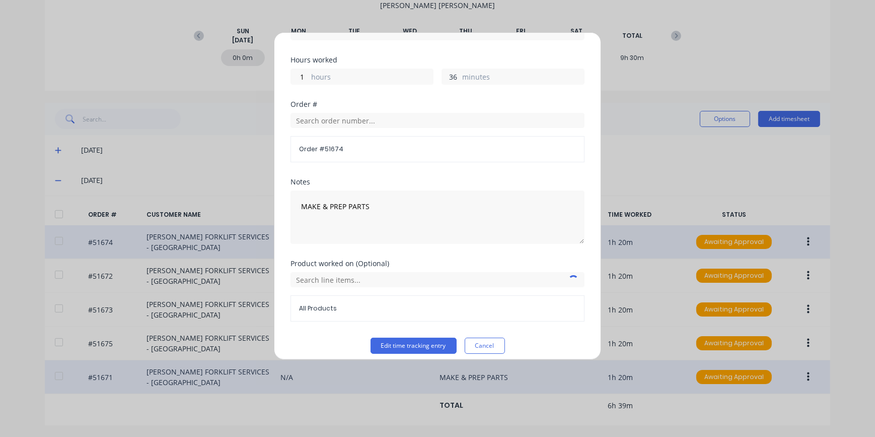
scroll to position [159, 0]
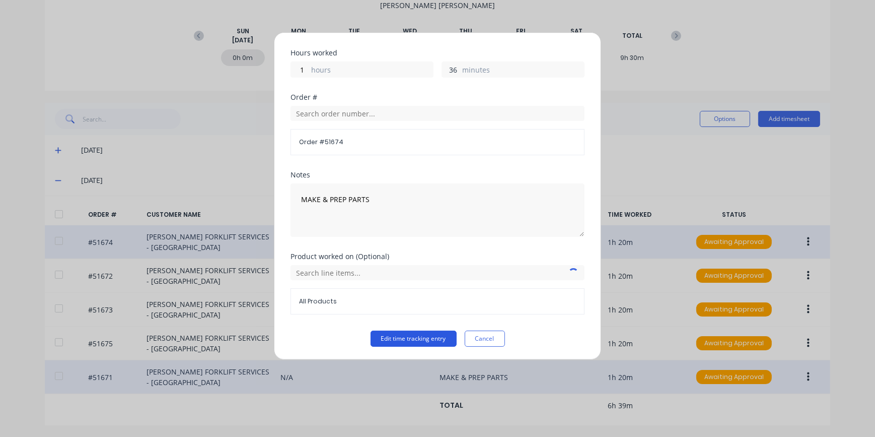
type input "36"
drag, startPoint x: 433, startPoint y: 334, endPoint x: 449, endPoint y: 327, distance: 16.5
click at [434, 334] on button "Edit time tracking entry" at bounding box center [414, 338] width 86 height 16
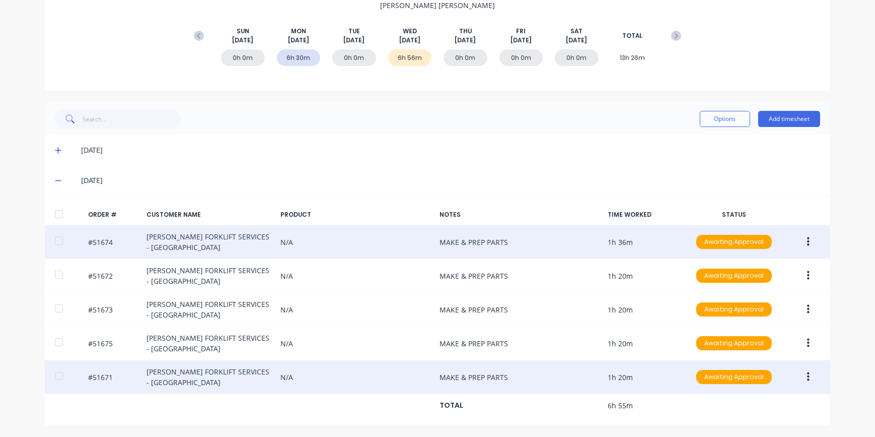
click at [807, 277] on icon "button" at bounding box center [808, 275] width 3 height 11
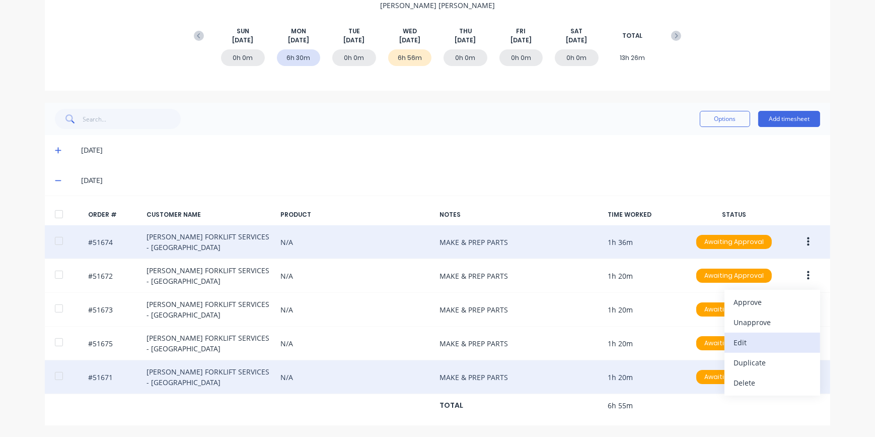
click at [747, 341] on div "Edit" at bounding box center [773, 342] width 78 height 15
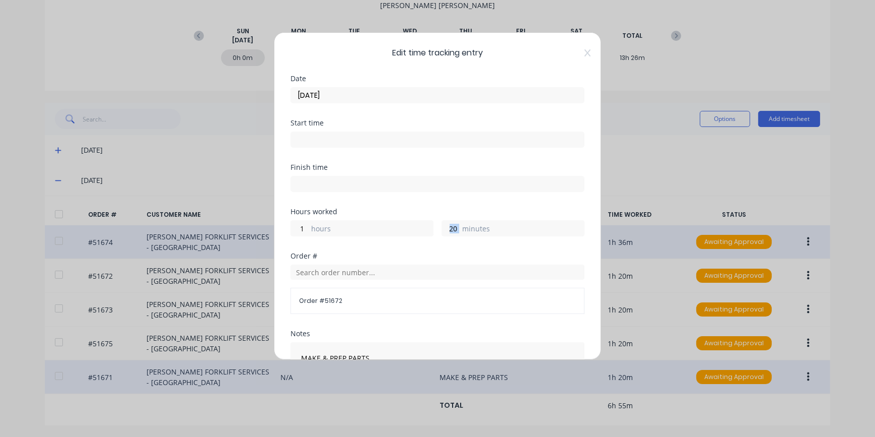
drag, startPoint x: 458, startPoint y: 227, endPoint x: 436, endPoint y: 227, distance: 22.2
click at [436, 227] on div "1 hours 20 minutes" at bounding box center [438, 227] width 294 height 19
click at [454, 229] on input "20" at bounding box center [451, 228] width 18 height 15
click at [452, 227] on input "20" at bounding box center [451, 228] width 18 height 15
drag, startPoint x: 453, startPoint y: 227, endPoint x: 431, endPoint y: 227, distance: 21.6
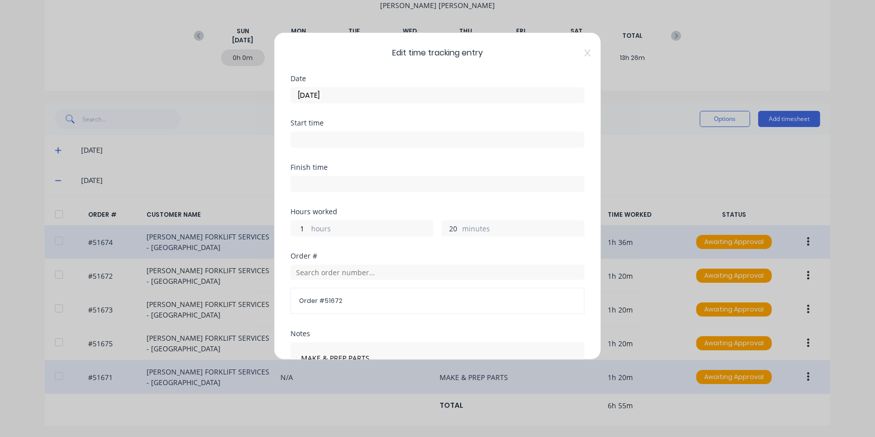
click at [430, 227] on div "1 hours 20 minutes" at bounding box center [438, 227] width 294 height 19
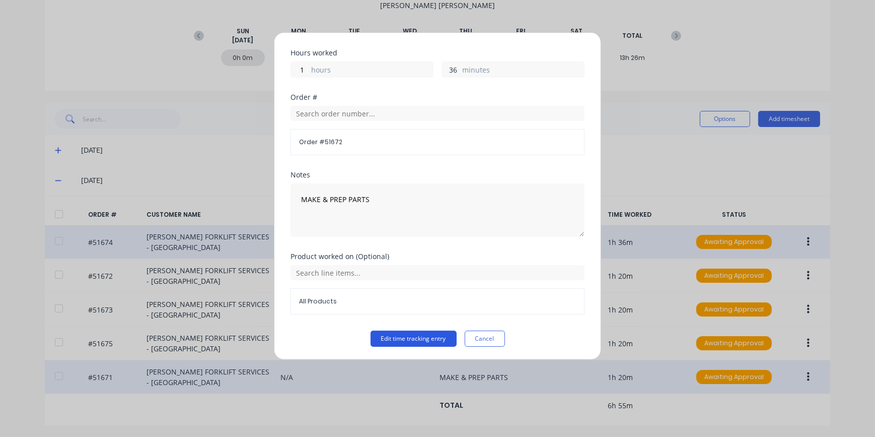
type input "36"
click at [416, 343] on button "Edit time tracking entry" at bounding box center [414, 338] width 86 height 16
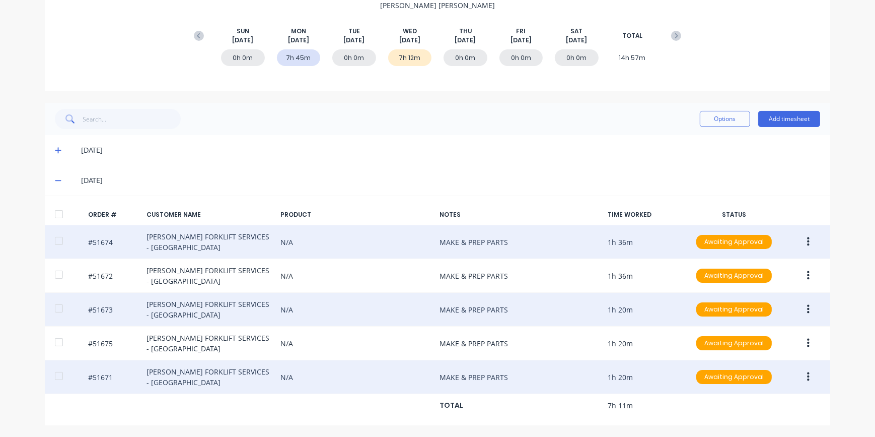
click at [807, 310] on icon "button" at bounding box center [808, 309] width 3 height 11
click at [744, 374] on div "Edit" at bounding box center [773, 376] width 78 height 15
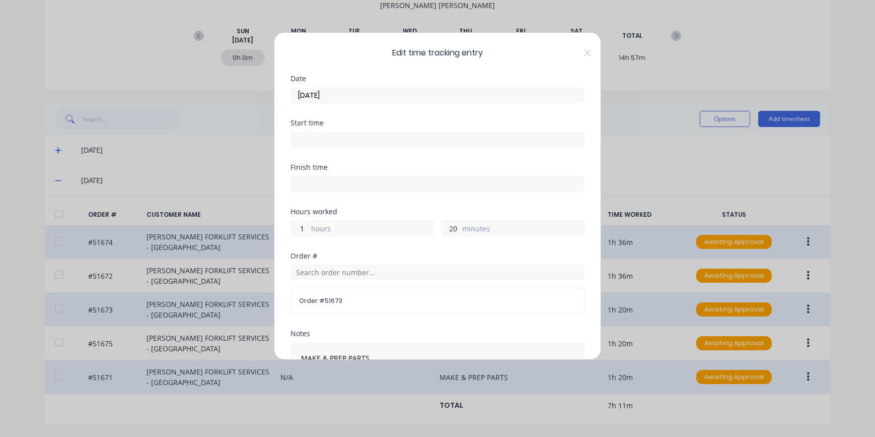
drag, startPoint x: 453, startPoint y: 227, endPoint x: 447, endPoint y: 227, distance: 5.5
click at [447, 227] on input "20" at bounding box center [451, 228] width 18 height 15
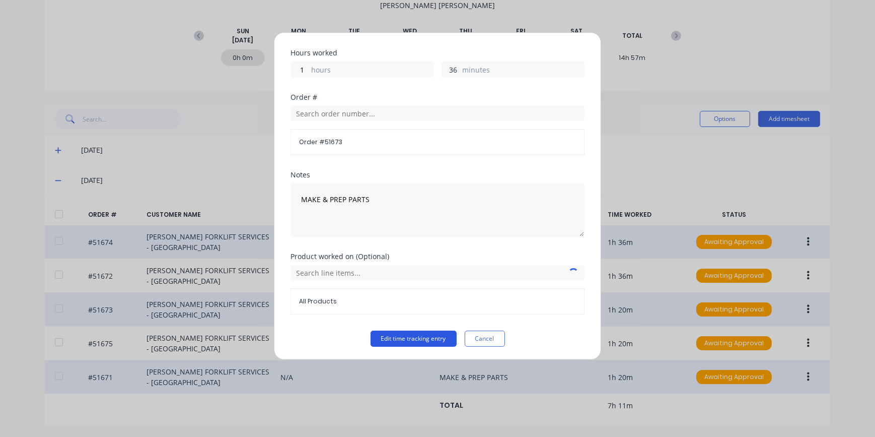
type input "36"
click at [439, 335] on button "Edit time tracking entry" at bounding box center [414, 338] width 86 height 16
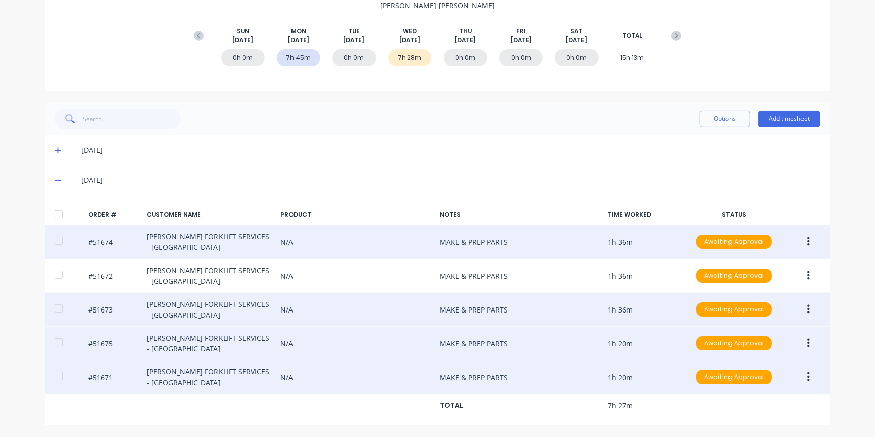
click at [807, 345] on icon "button" at bounding box center [808, 342] width 3 height 11
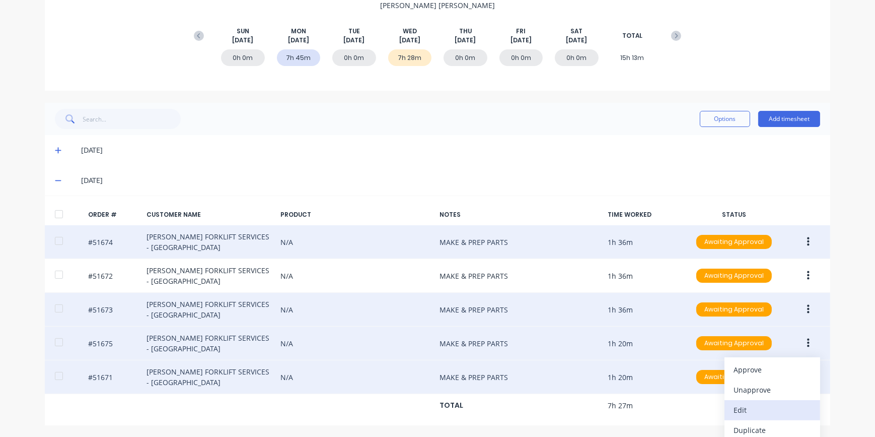
click at [746, 408] on div "Edit" at bounding box center [773, 409] width 78 height 15
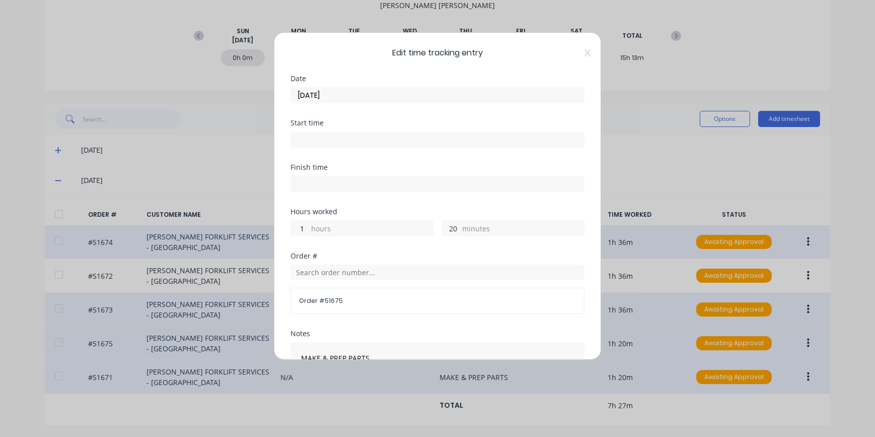
drag, startPoint x: 453, startPoint y: 227, endPoint x: 431, endPoint y: 227, distance: 21.1
click at [431, 227] on div "1 hours 20 minutes" at bounding box center [438, 227] width 294 height 19
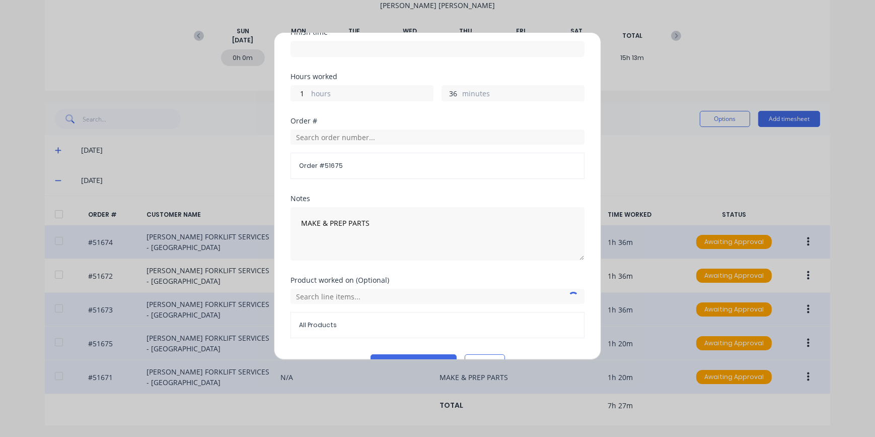
scroll to position [137, 0]
type input "36"
click at [438, 356] on button "Edit time tracking entry" at bounding box center [414, 360] width 86 height 16
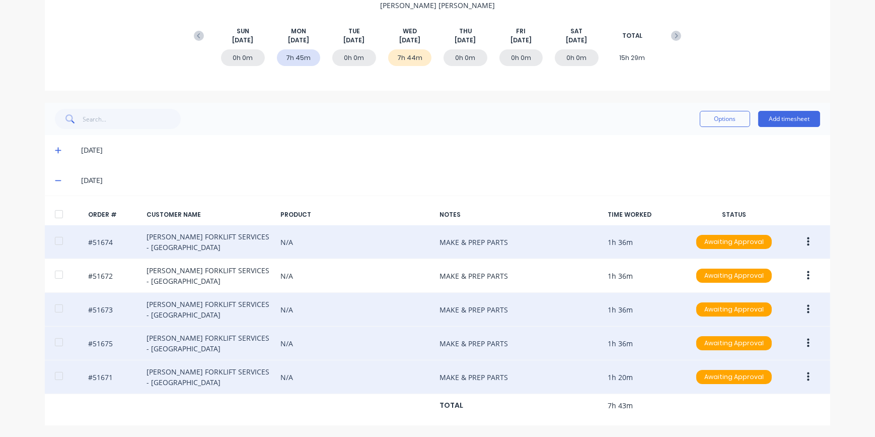
click at [807, 378] on icon "button" at bounding box center [808, 376] width 3 height 11
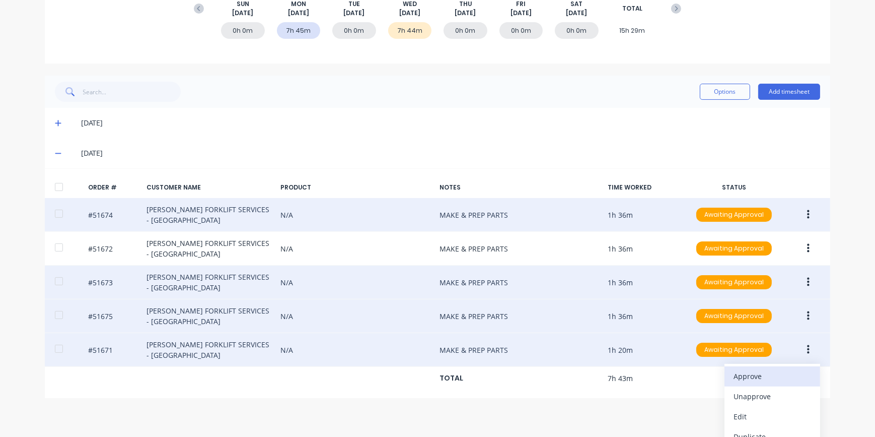
scroll to position [191, 0]
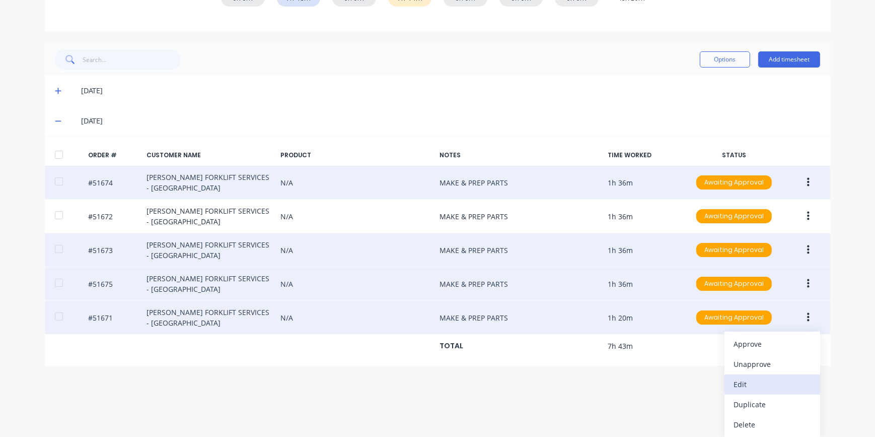
click at [745, 387] on div "Edit" at bounding box center [773, 384] width 78 height 15
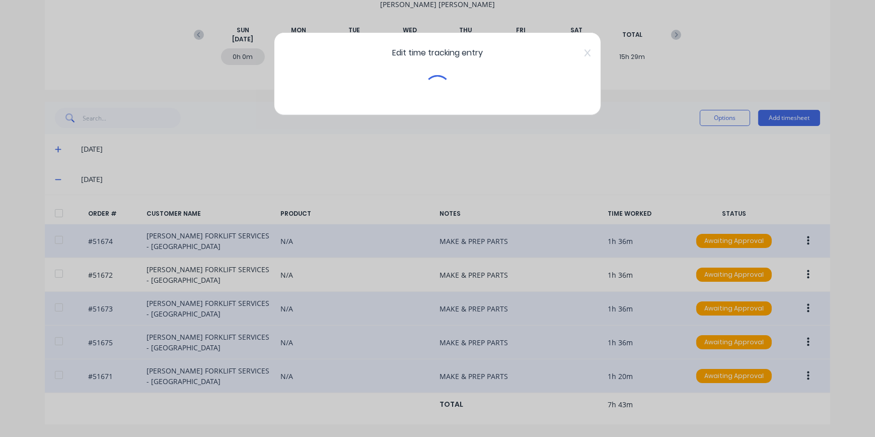
scroll to position [131, 0]
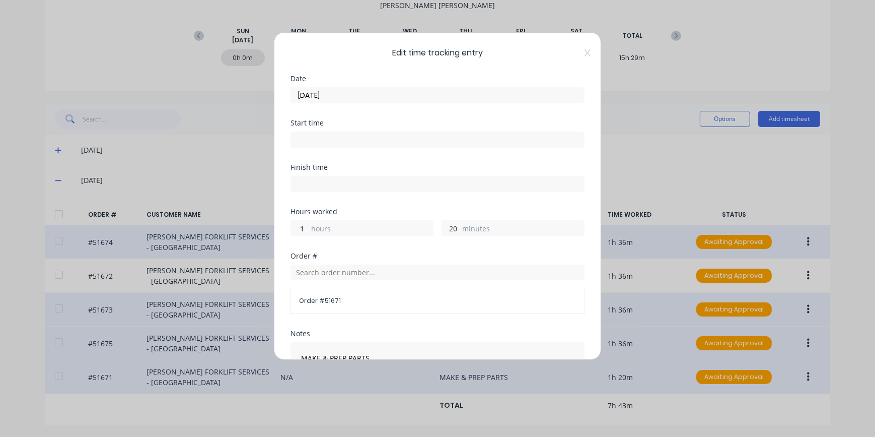
click at [449, 227] on input "20" at bounding box center [451, 228] width 18 height 15
type input "2"
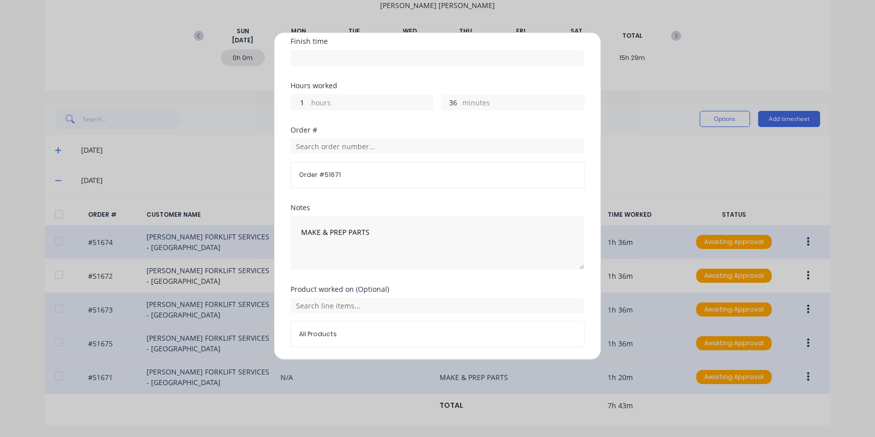
scroll to position [137, 0]
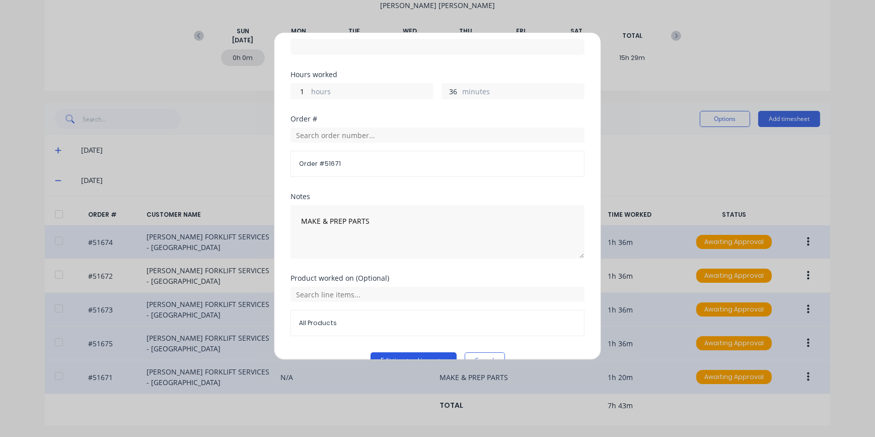
type input "36"
click at [433, 356] on button "Edit time tracking entry" at bounding box center [414, 360] width 86 height 16
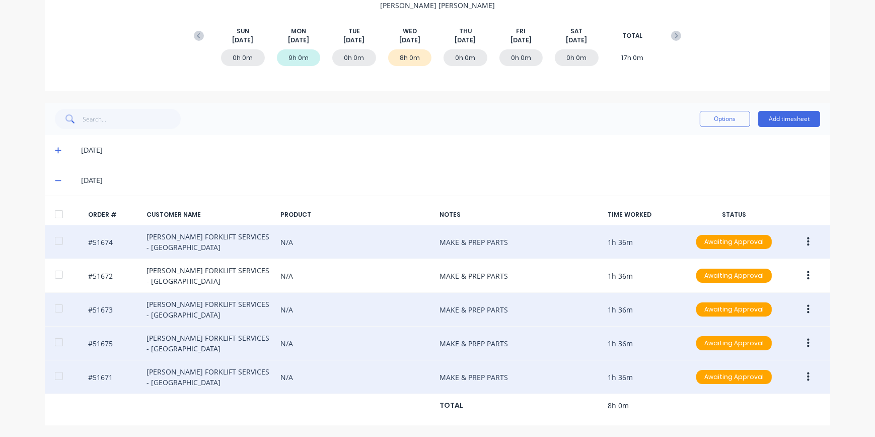
click at [55, 181] on icon at bounding box center [58, 180] width 7 height 7
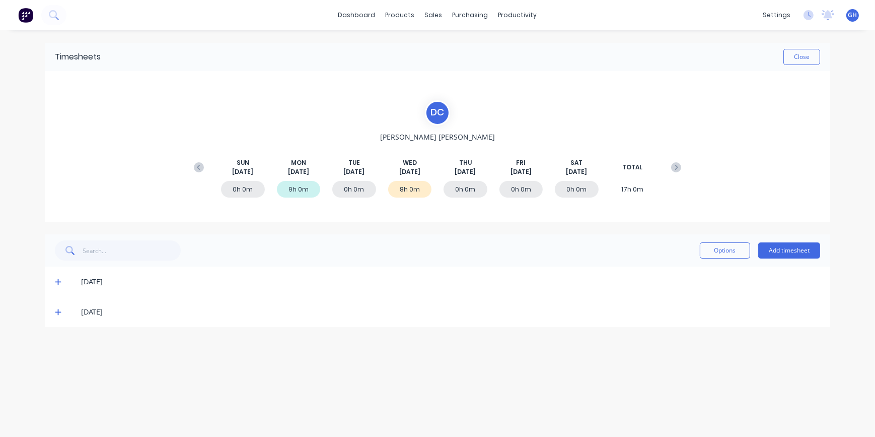
scroll to position [0, 0]
click at [57, 313] on icon at bounding box center [58, 311] width 7 height 7
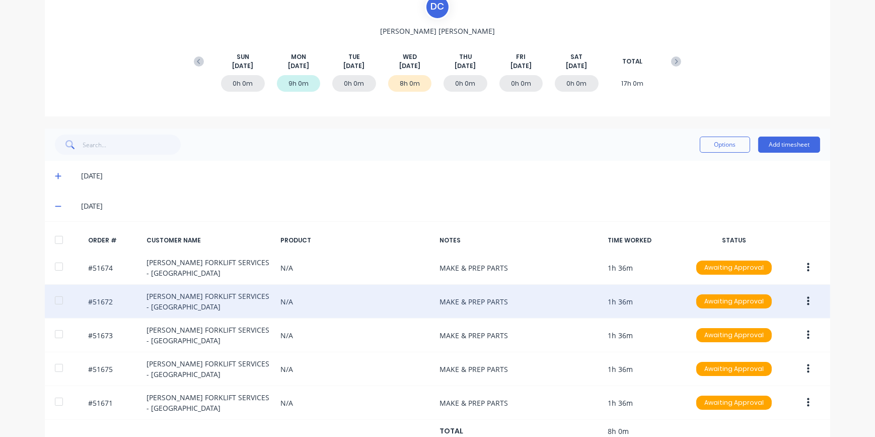
scroll to position [131, 0]
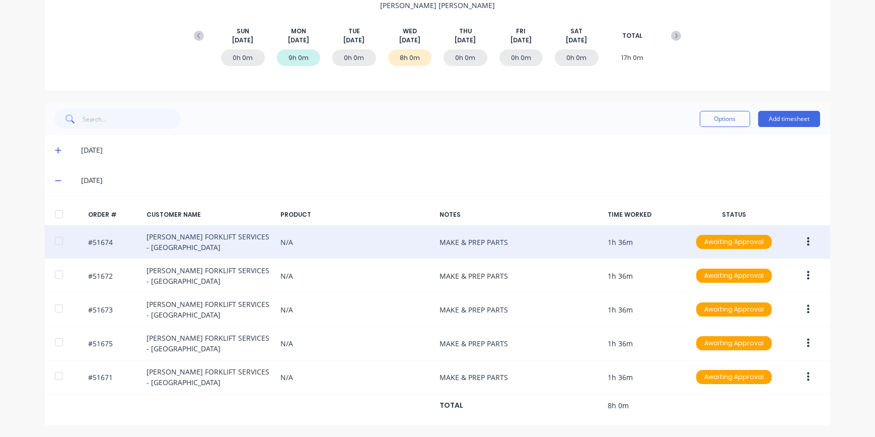
click at [807, 242] on icon "button" at bounding box center [808, 241] width 3 height 11
click at [740, 305] on div "Edit" at bounding box center [773, 308] width 78 height 15
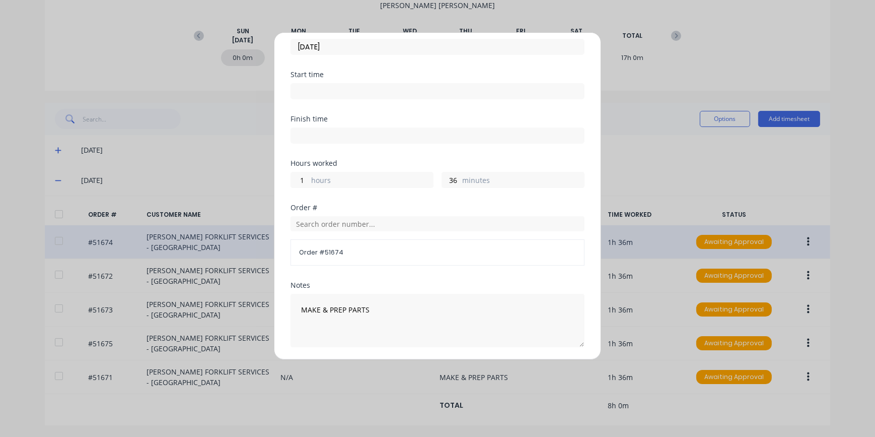
scroll to position [159, 0]
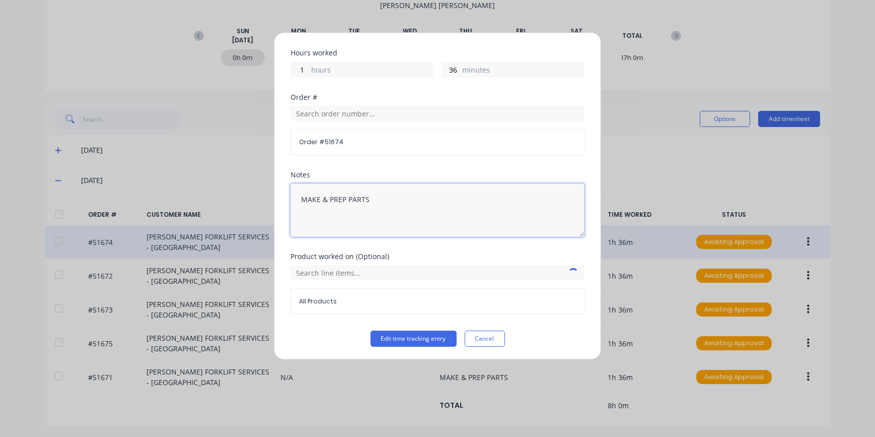
drag, startPoint x: 368, startPoint y: 196, endPoint x: 287, endPoint y: 196, distance: 80.6
click at [287, 196] on div "Edit time tracking entry Date [DATE] Start time Finish time Hours worked 1 hour…" at bounding box center [437, 195] width 327 height 327
drag, startPoint x: 302, startPoint y: 198, endPoint x: 381, endPoint y: 198, distance: 79.5
click at [381, 198] on textarea "MAKE & PREP PARTS" at bounding box center [438, 209] width 294 height 53
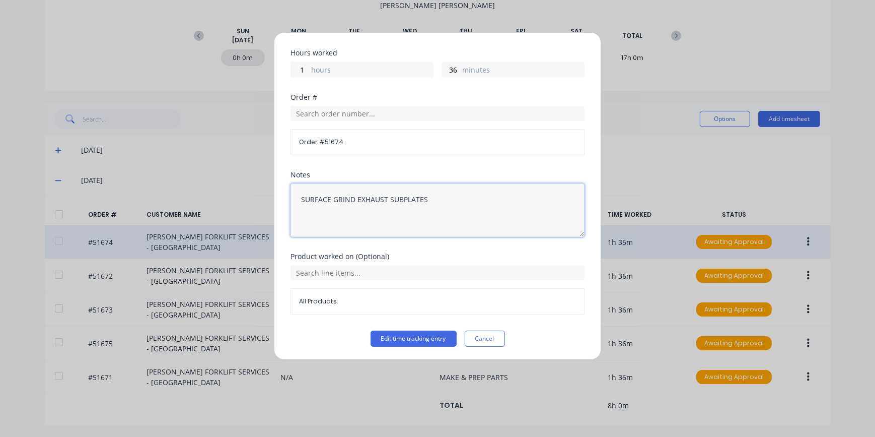
drag, startPoint x: 301, startPoint y: 198, endPoint x: 445, endPoint y: 197, distance: 144.0
click at [445, 197] on textarea "SURFACE GRIND EXHAUST SUBPLATES" at bounding box center [438, 209] width 294 height 53
type textarea "SURFACE GRIND EXHAUST SUBPLATES"
click at [428, 342] on button "Edit time tracking entry" at bounding box center [414, 338] width 86 height 16
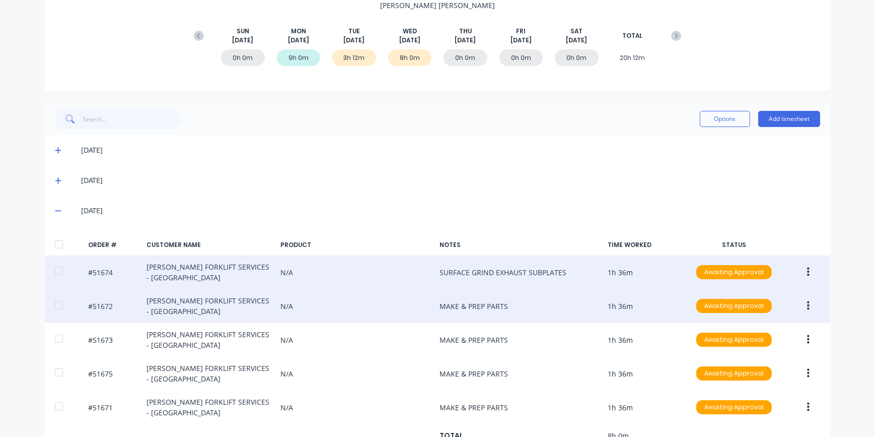
click at [807, 307] on icon "button" at bounding box center [808, 305] width 3 height 11
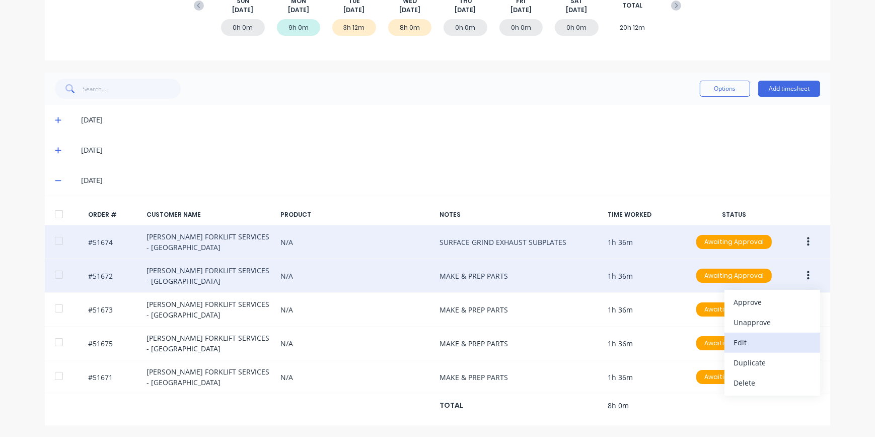
click at [746, 345] on div "Edit" at bounding box center [773, 342] width 78 height 15
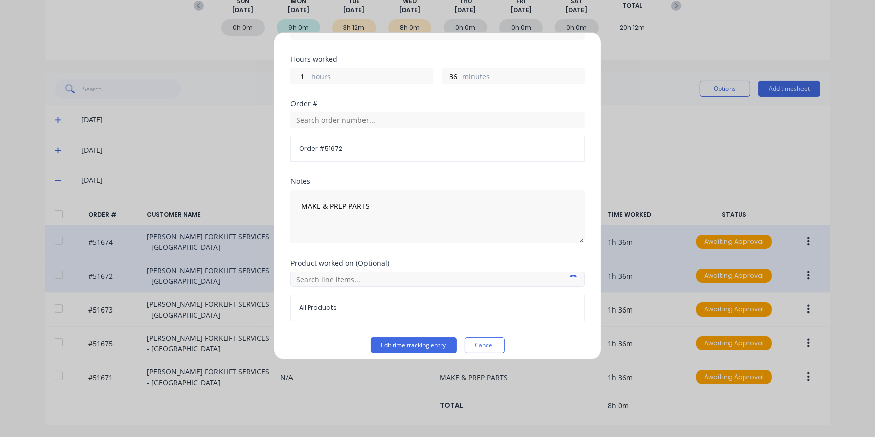
scroll to position [159, 0]
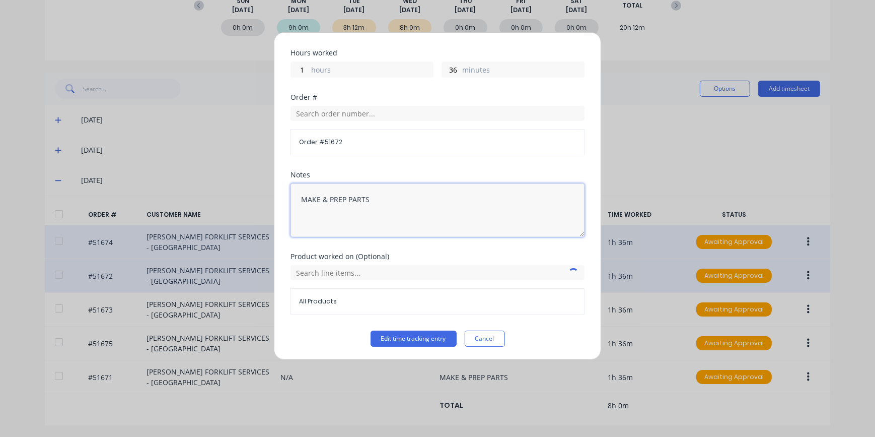
drag, startPoint x: 370, startPoint y: 195, endPoint x: 297, endPoint y: 195, distance: 72.5
click at [297, 195] on textarea "MAKE & PREP PARTS" at bounding box center [438, 209] width 294 height 53
paste textarea "SURFACE GRIND EXHAUST [MEDICAL_DATA]"
type textarea "SURFACE GRIND EXHAUST SUBPLATES"
click at [408, 339] on button "Edit time tracking entry" at bounding box center [414, 338] width 86 height 16
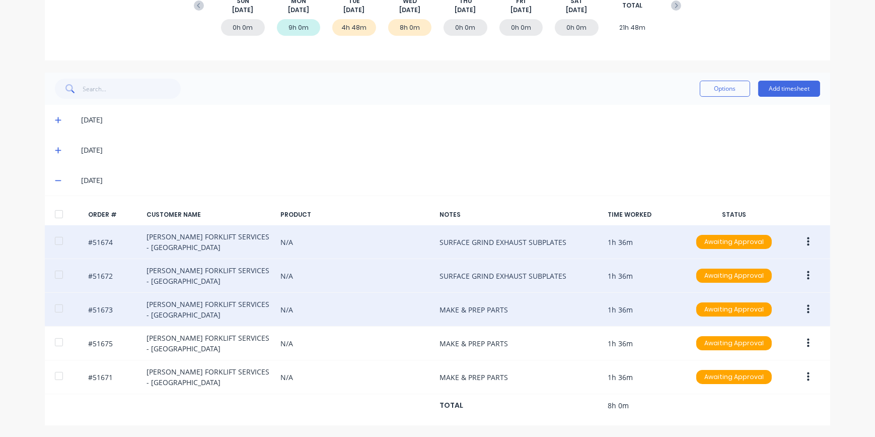
click at [807, 306] on icon "button" at bounding box center [808, 309] width 3 height 9
click at [736, 377] on div "Edit" at bounding box center [773, 376] width 78 height 15
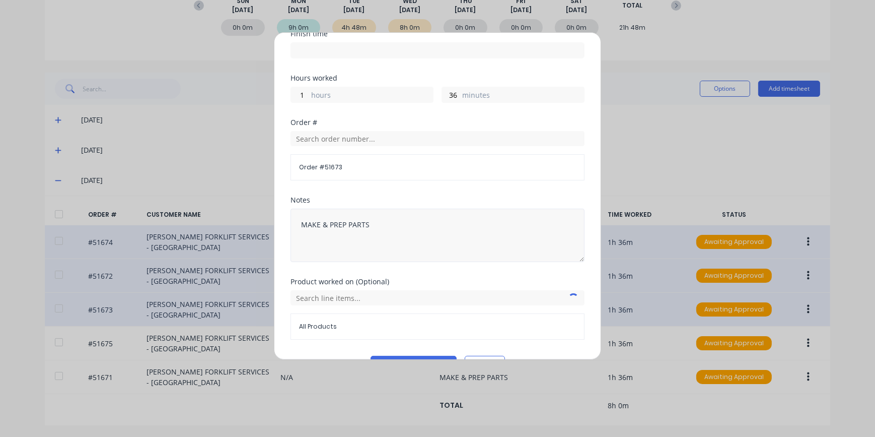
scroll to position [137, 0]
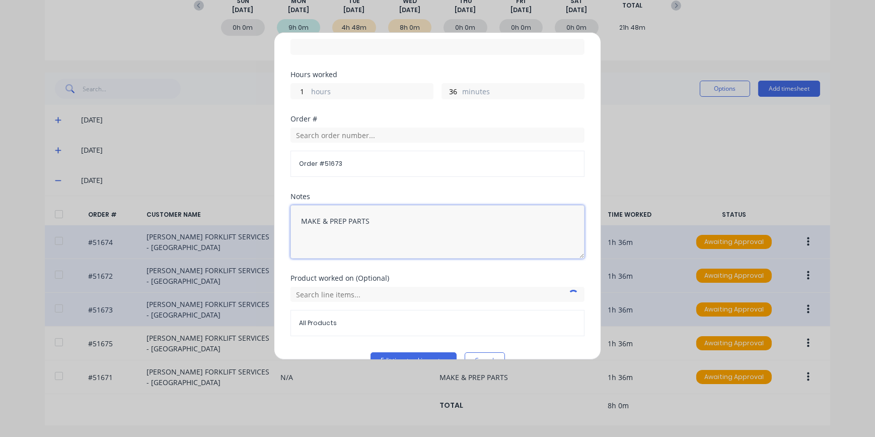
drag, startPoint x: 300, startPoint y: 219, endPoint x: 390, endPoint y: 221, distance: 89.6
click at [390, 221] on textarea "MAKE & PREP PARTS" at bounding box center [438, 231] width 294 height 53
paste textarea "SURFACE GRIND EXHAUST [MEDICAL_DATA]"
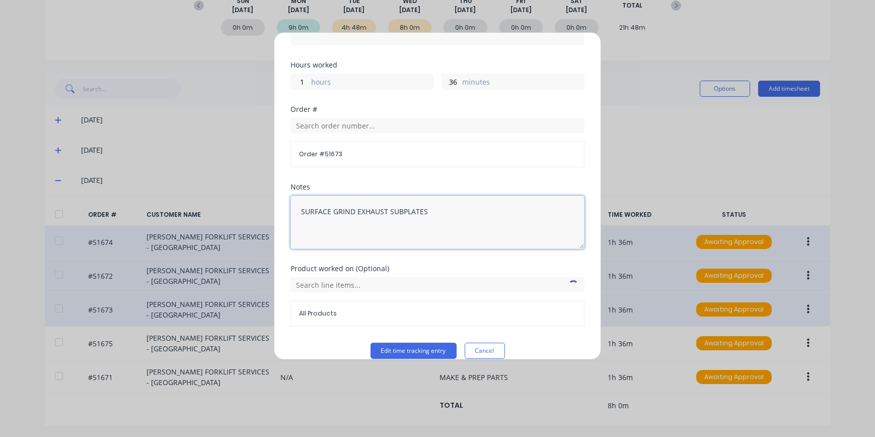
scroll to position [159, 0]
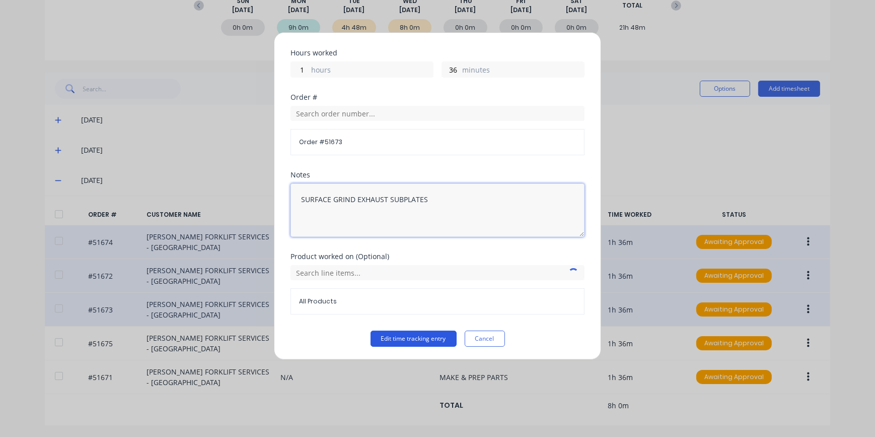
type textarea "SURFACE GRIND EXHAUST SUBPLATES"
click at [426, 337] on button "Edit time tracking entry" at bounding box center [414, 338] width 86 height 16
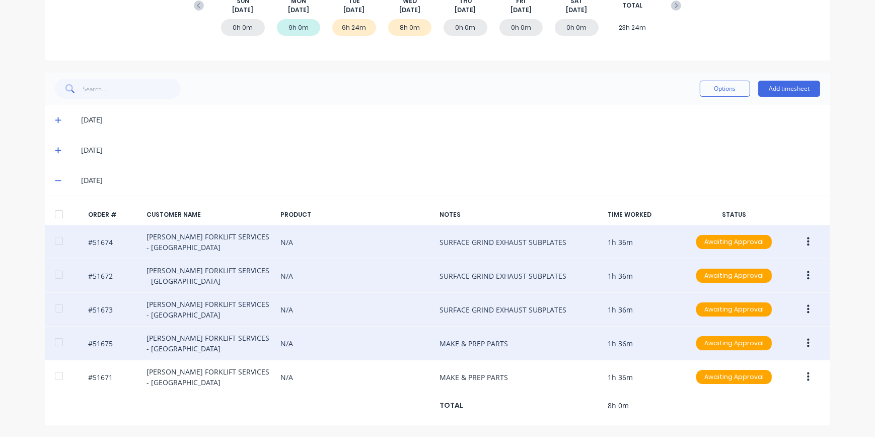
click at [807, 343] on icon "button" at bounding box center [808, 342] width 3 height 11
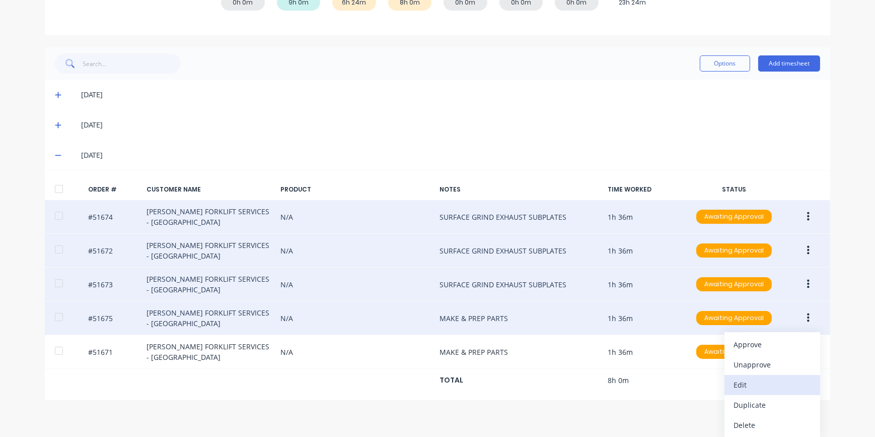
click at [734, 385] on div "Edit" at bounding box center [773, 384] width 78 height 15
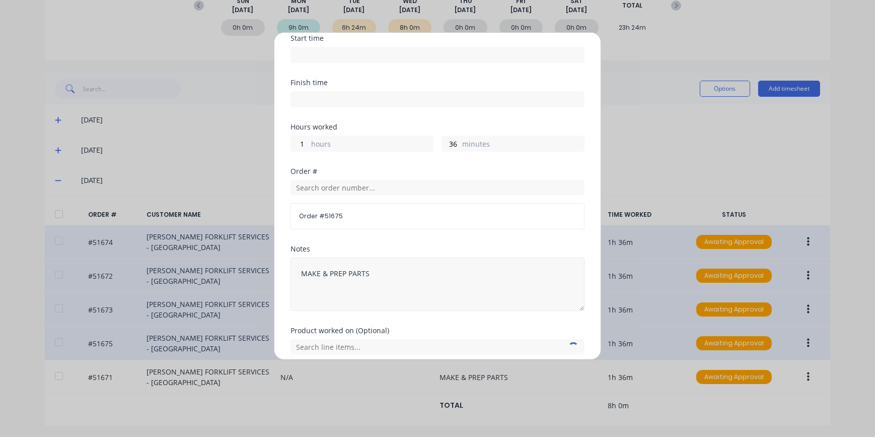
scroll to position [91, 0]
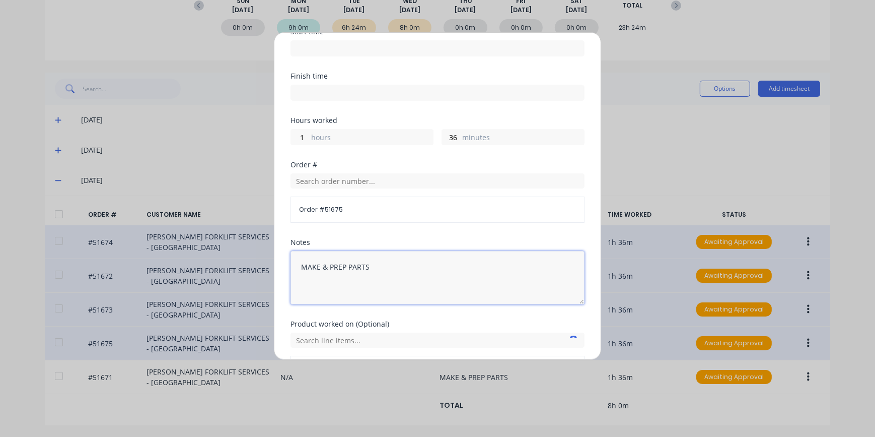
drag, startPoint x: 345, startPoint y: 265, endPoint x: 287, endPoint y: 264, distance: 57.9
click at [287, 264] on div "Edit time tracking entry Date [DATE] Start time Finish time Hours worked 1 hour…" at bounding box center [437, 195] width 327 height 327
paste textarea "SURFACE GRIND EXHAUST [MEDICAL_DATA]"
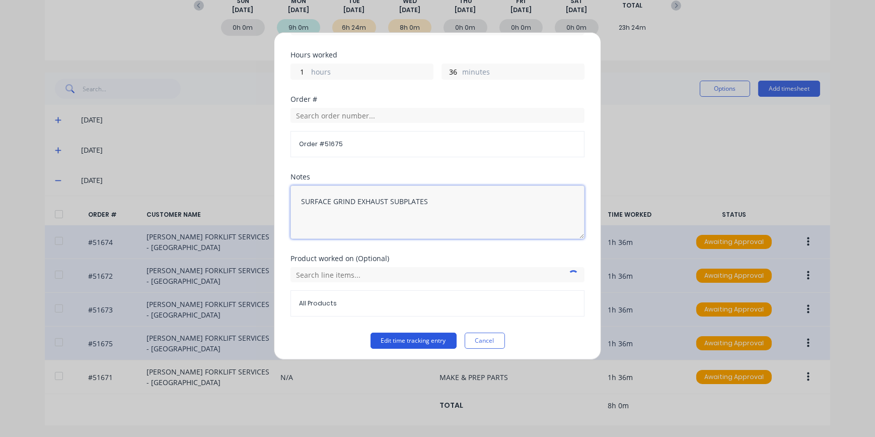
scroll to position [159, 0]
type textarea "SURFACE GRIND EXHAUST SUBPLATES"
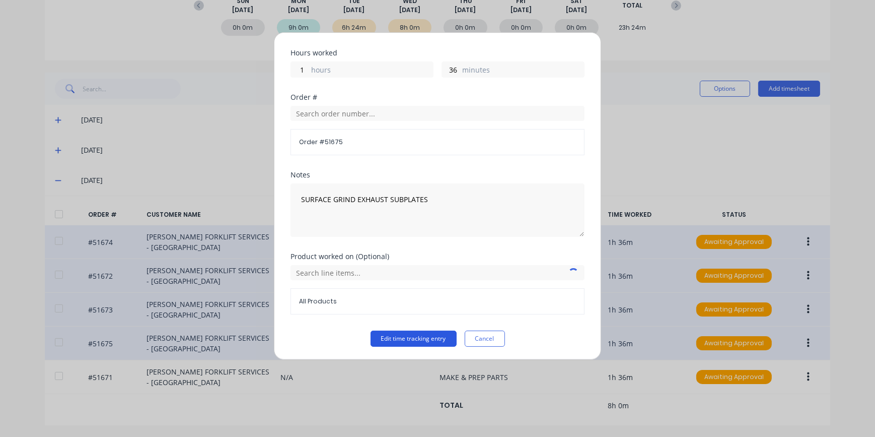
click at [443, 334] on button "Edit time tracking entry" at bounding box center [414, 338] width 86 height 16
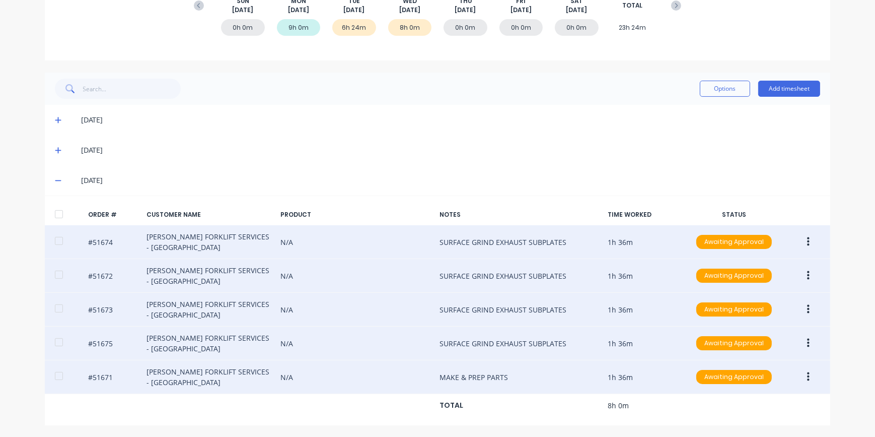
click at [807, 381] on icon "button" at bounding box center [808, 376] width 3 height 11
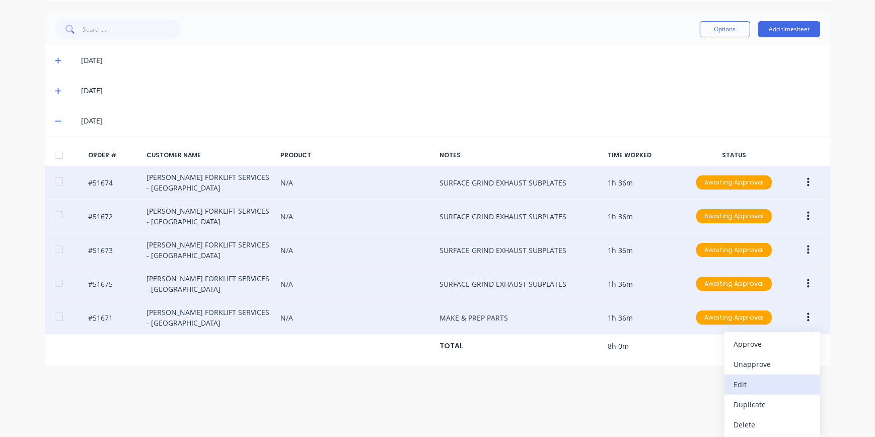
click at [742, 377] on div "Edit" at bounding box center [773, 384] width 78 height 15
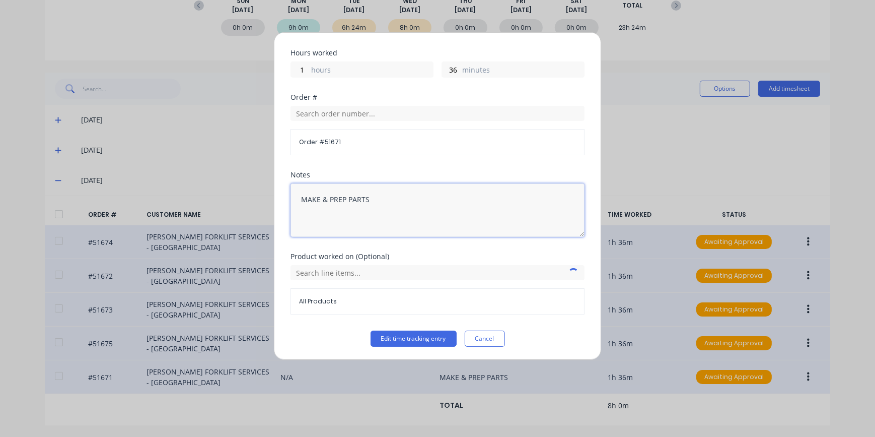
drag, startPoint x: 370, startPoint y: 196, endPoint x: 289, endPoint y: 194, distance: 81.1
click at [289, 194] on div "Edit time tracking entry Date [DATE] Start time Finish time Hours worked 1 hour…" at bounding box center [437, 195] width 327 height 327
paste textarea "SURFACE GRIND EXHAUST [MEDICAL_DATA]"
type textarea "SURFACE GRIND EXHAUST SUBPLATES"
click at [406, 338] on button "Edit time tracking entry" at bounding box center [414, 338] width 86 height 16
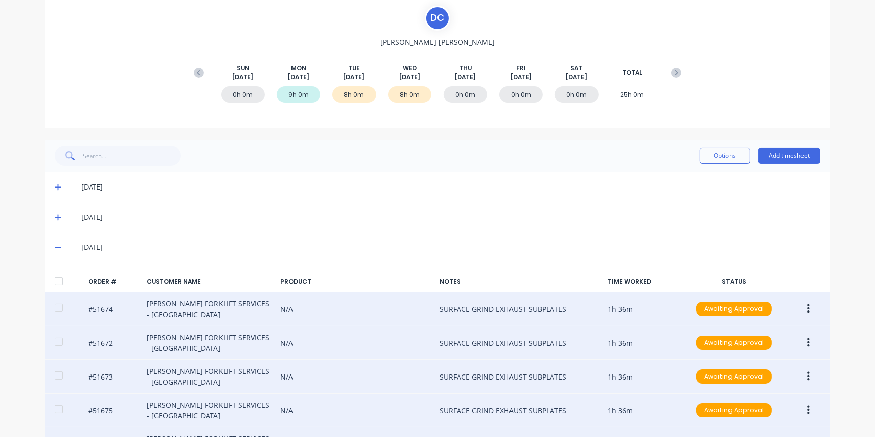
scroll to position [0, 0]
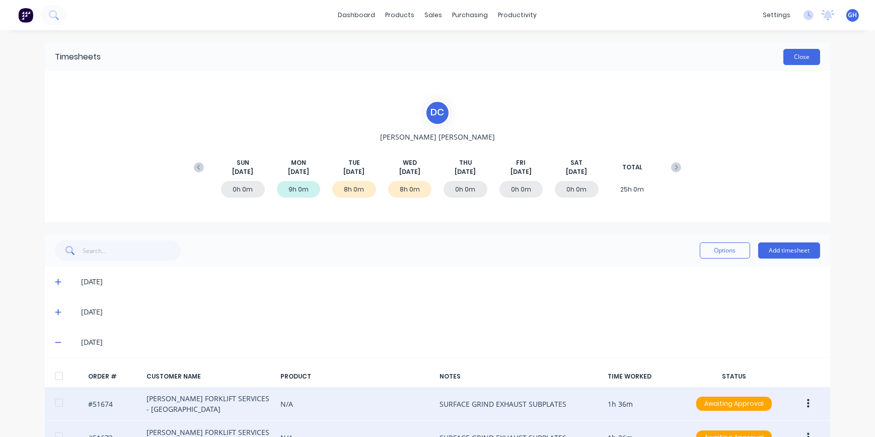
click at [798, 57] on button "Close" at bounding box center [801, 57] width 37 height 16
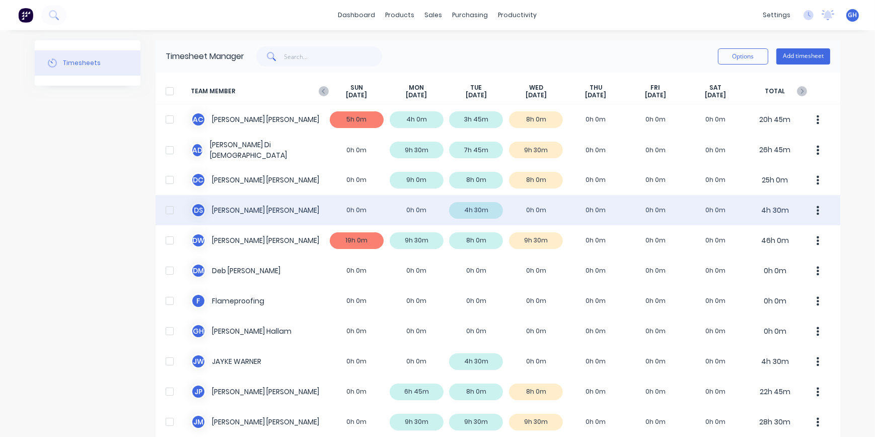
click at [513, 209] on div "D S [PERSON_NAME] 0h 0m 0h 0m 4h 30m 0h 0m 0h 0m 0h 0m 0h 0m 4h 30m" at bounding box center [498, 210] width 685 height 30
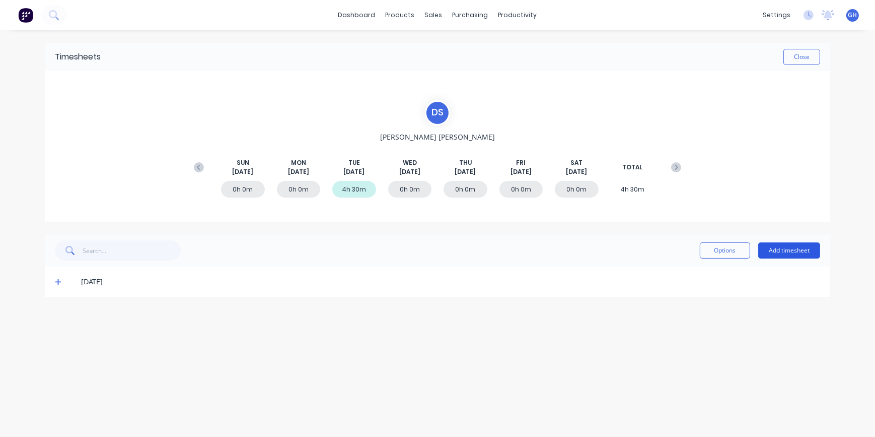
click at [779, 249] on button "Add timesheet" at bounding box center [789, 250] width 62 height 16
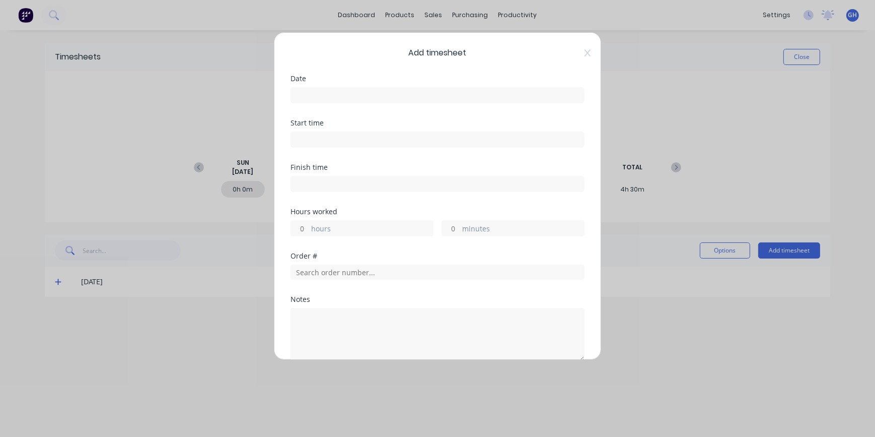
click at [316, 90] on input at bounding box center [437, 95] width 293 height 15
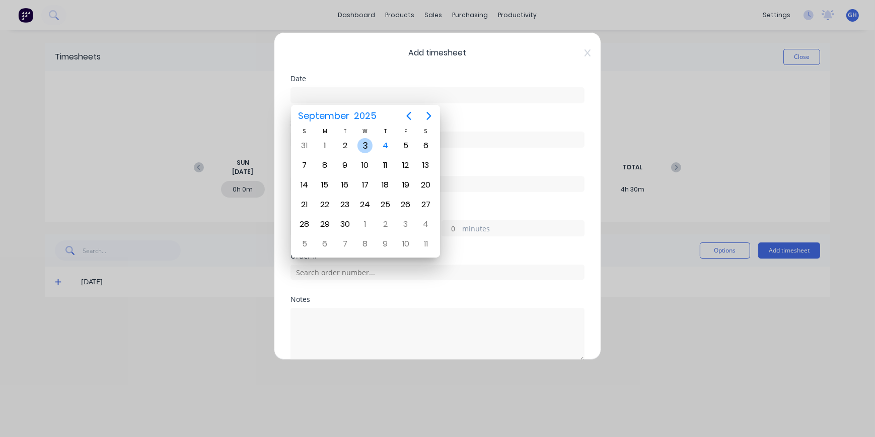
click at [361, 151] on div "3" at bounding box center [364, 145] width 15 height 15
type input "[DATE]"
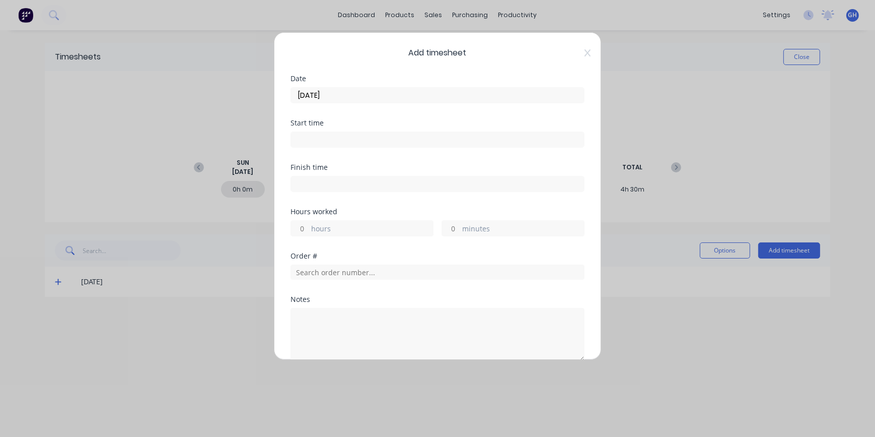
click at [307, 227] on input "hours" at bounding box center [300, 228] width 18 height 15
type input "8"
click at [319, 272] on input "text" at bounding box center [438, 271] width 294 height 15
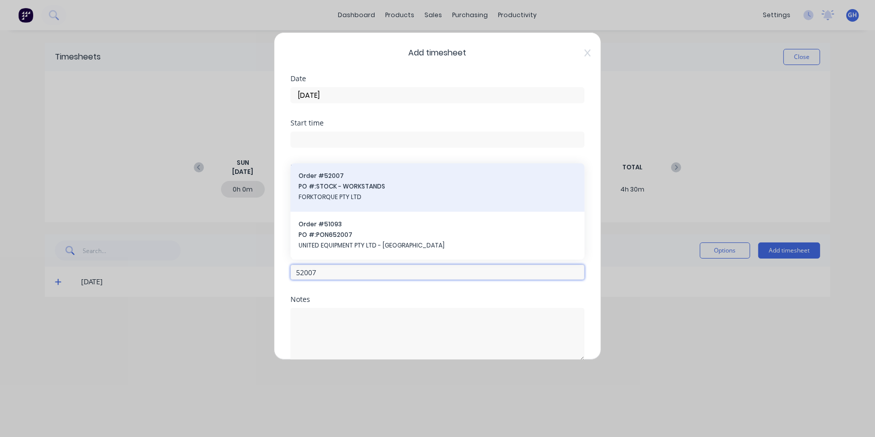
type input "52007"
click at [327, 194] on span "FORKTORQUE PTY LTD" at bounding box center [438, 196] width 278 height 9
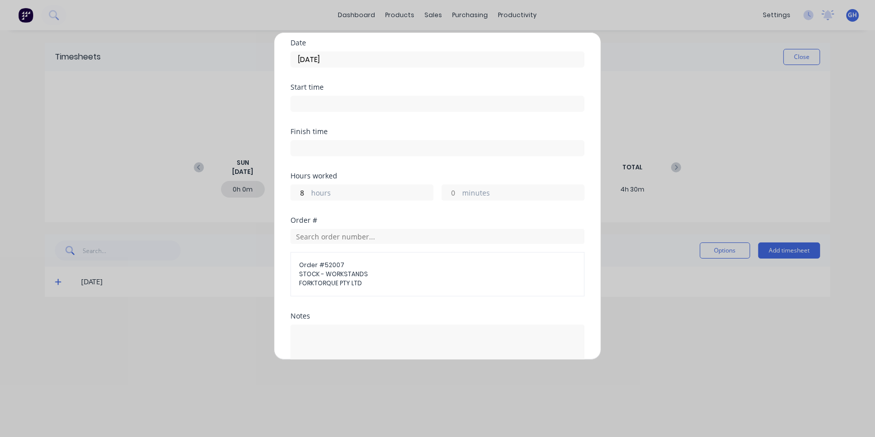
scroll to position [137, 0]
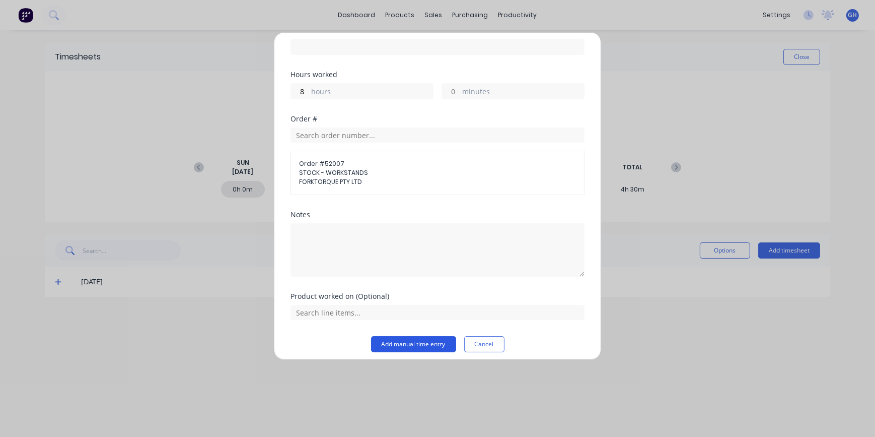
click at [413, 341] on button "Add manual time entry" at bounding box center [413, 344] width 85 height 16
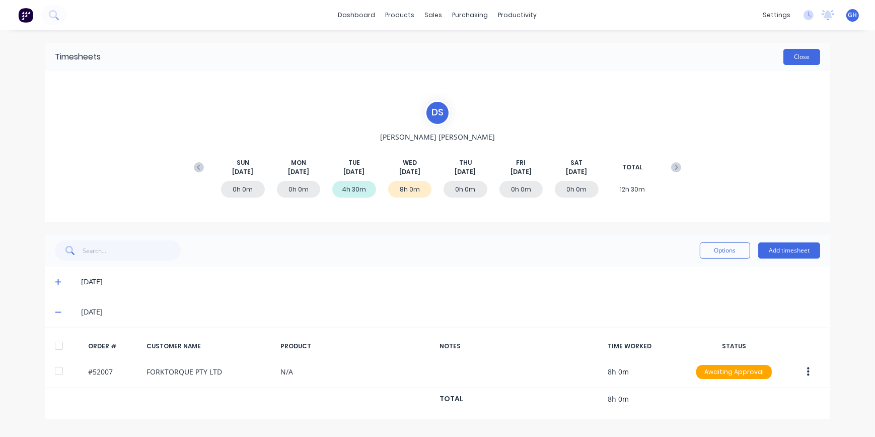
click at [804, 60] on button "Close" at bounding box center [801, 57] width 37 height 16
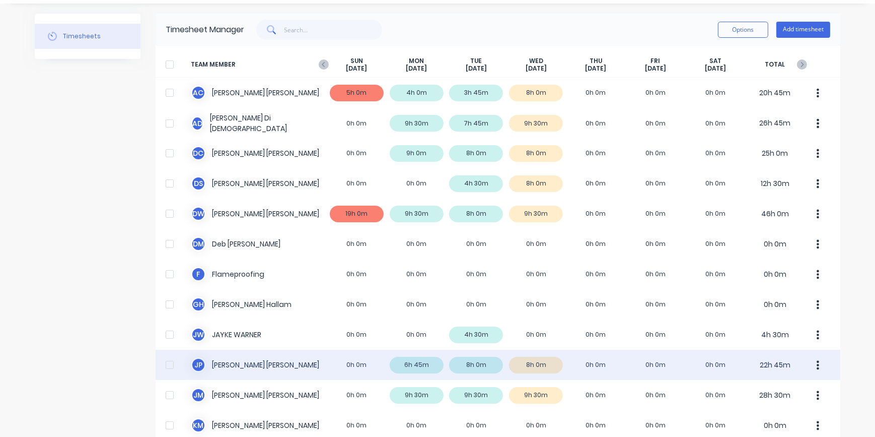
scroll to position [45, 0]
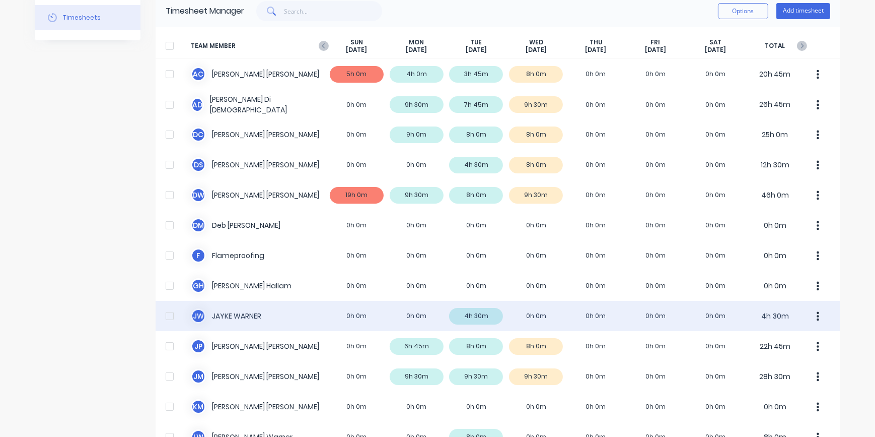
click at [538, 321] on div "[PERSON_NAME] [PERSON_NAME] 0h 0m 0h 0m 4h 30m 0h 0m 0h 0m 0h 0m 0h 0m 4h 30m" at bounding box center [498, 316] width 685 height 30
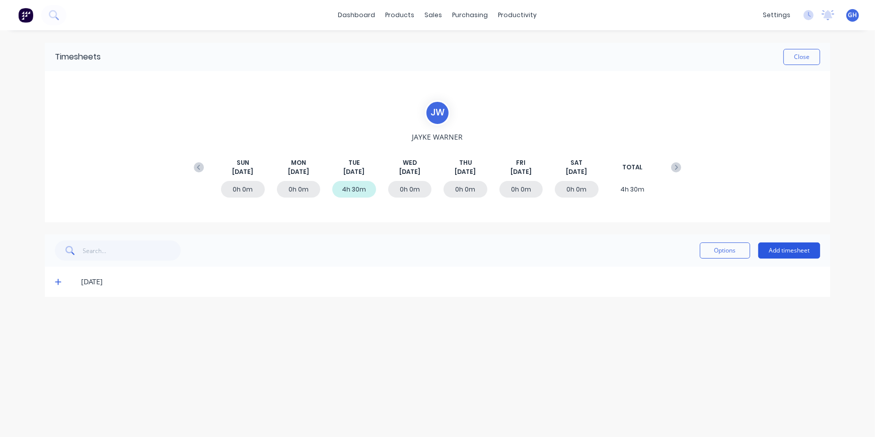
click at [770, 250] on button "Add timesheet" at bounding box center [789, 250] width 62 height 16
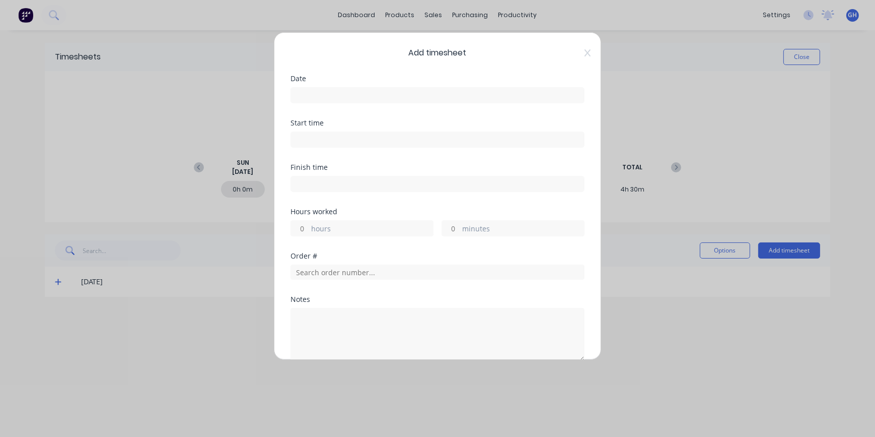
click at [308, 90] on input at bounding box center [437, 95] width 293 height 15
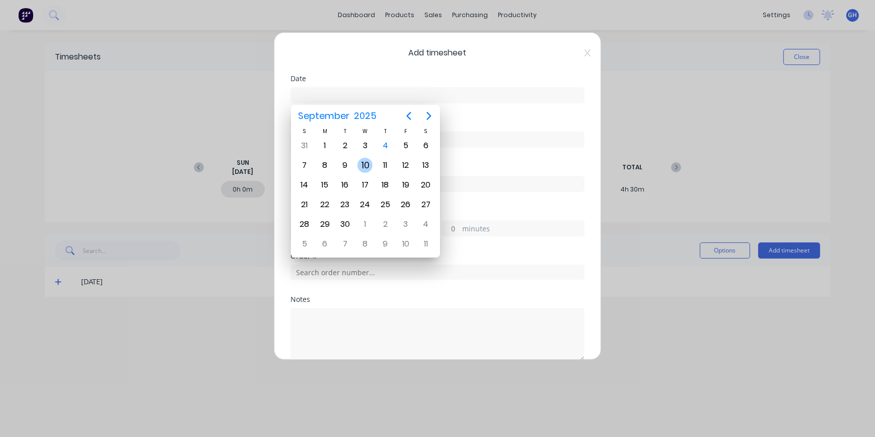
click at [372, 156] on div "10" at bounding box center [365, 165] width 20 height 19
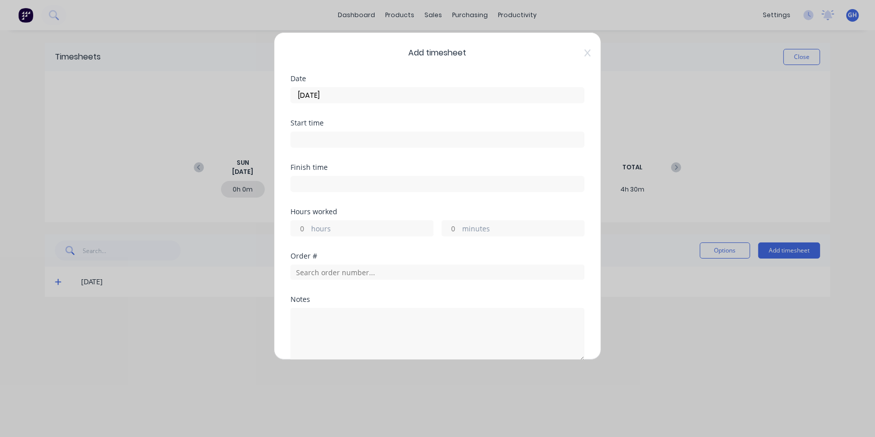
click at [339, 95] on input "[DATE]" at bounding box center [437, 95] width 293 height 15
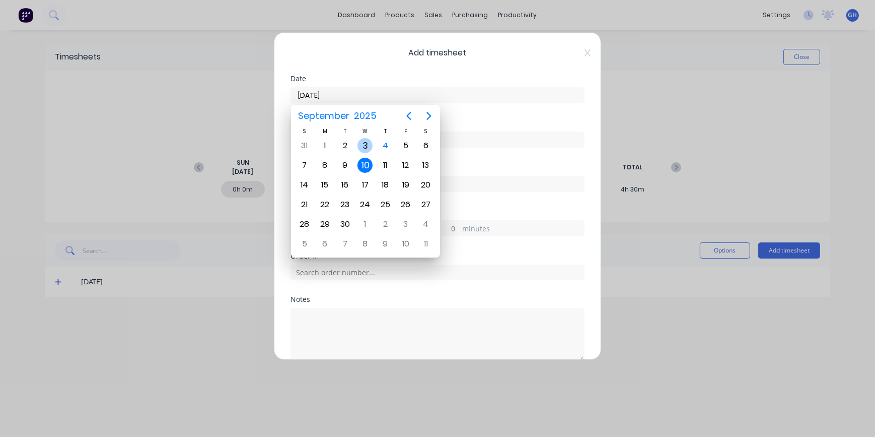
click at [364, 143] on div "3" at bounding box center [364, 145] width 15 height 15
type input "[DATE]"
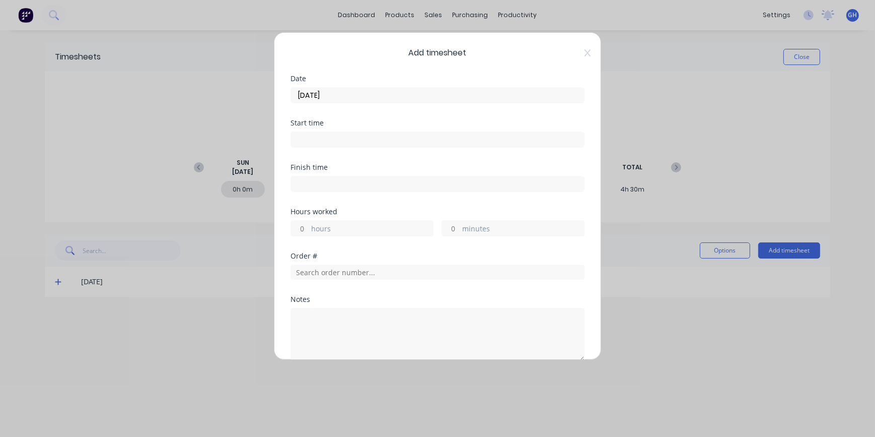
click at [306, 226] on input "hours" at bounding box center [300, 228] width 18 height 15
type input "8"
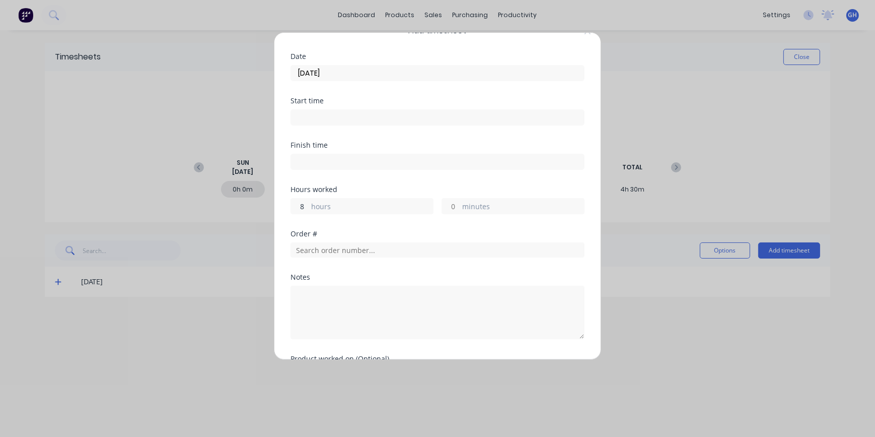
scroll to position [91, 0]
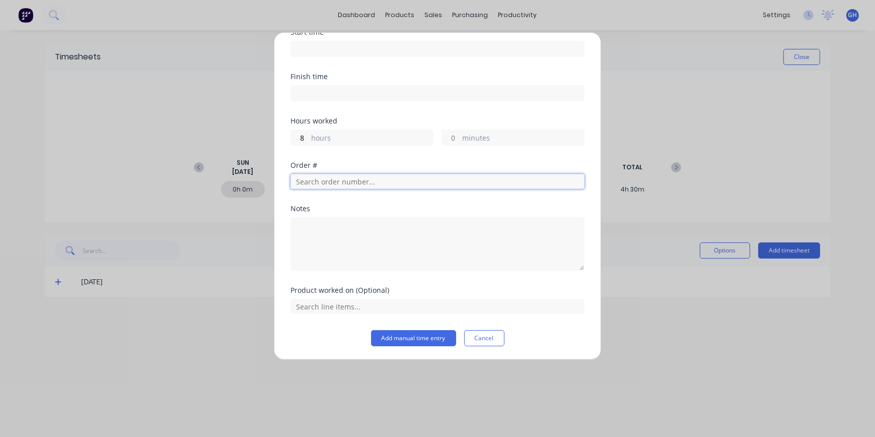
click at [329, 183] on input "text" at bounding box center [438, 181] width 294 height 15
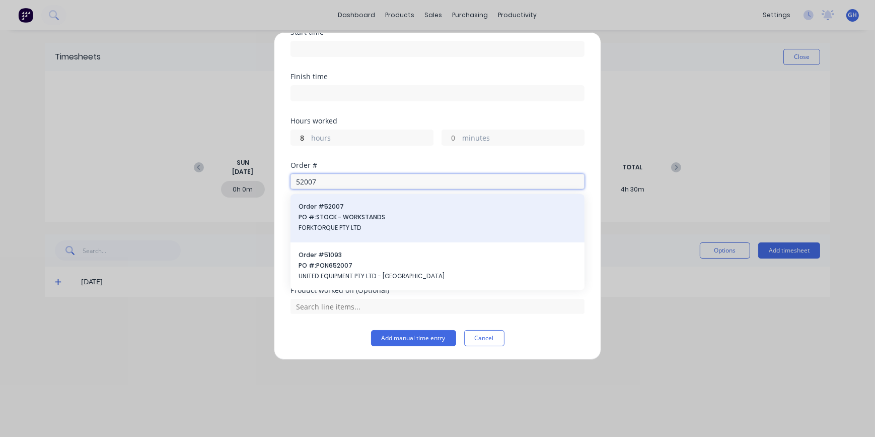
type input "52007"
click at [345, 221] on span "PO #: STOCK - WORKSTANDS" at bounding box center [438, 216] width 278 height 9
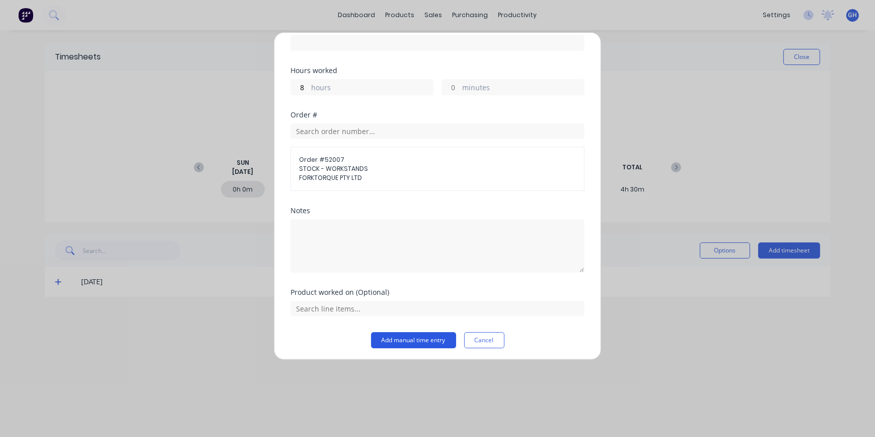
scroll to position [142, 0]
click at [419, 333] on button "Add manual time entry" at bounding box center [413, 338] width 85 height 16
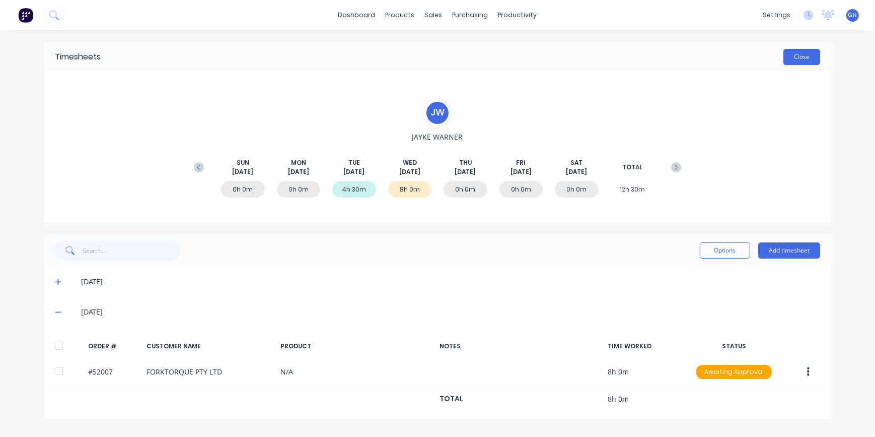
click at [797, 52] on button "Close" at bounding box center [801, 57] width 37 height 16
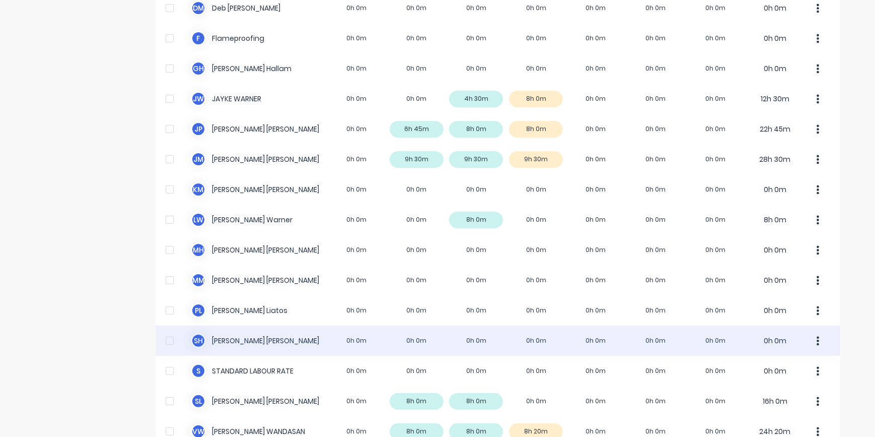
scroll to position [274, 0]
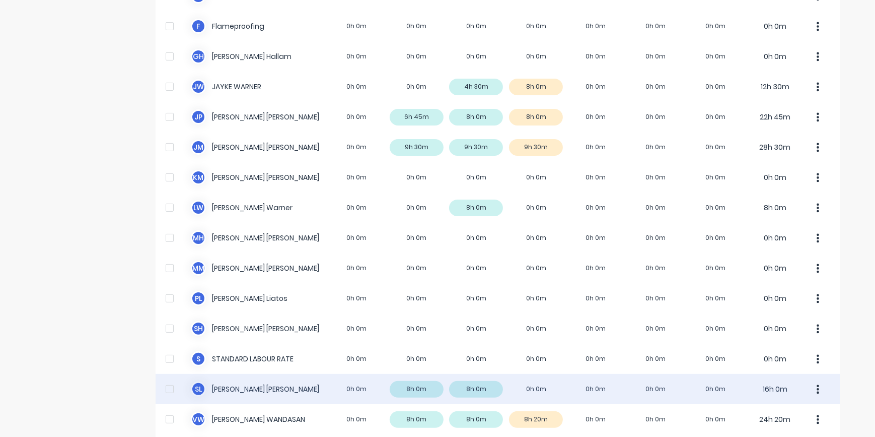
click at [535, 385] on div "S L [PERSON_NAME] 0h 0m 8h 0m 8h 0m 0h 0m 0h 0m 0h 0m 0h 0m 16h 0m" at bounding box center [498, 389] width 685 height 30
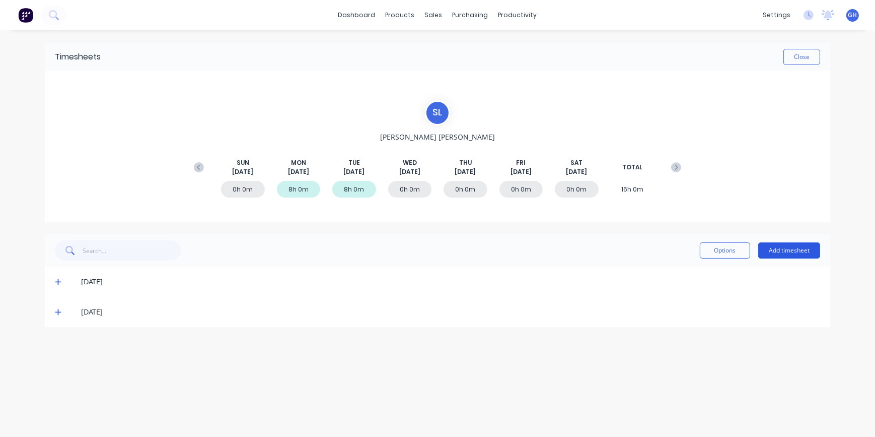
click at [772, 250] on button "Add timesheet" at bounding box center [789, 250] width 62 height 16
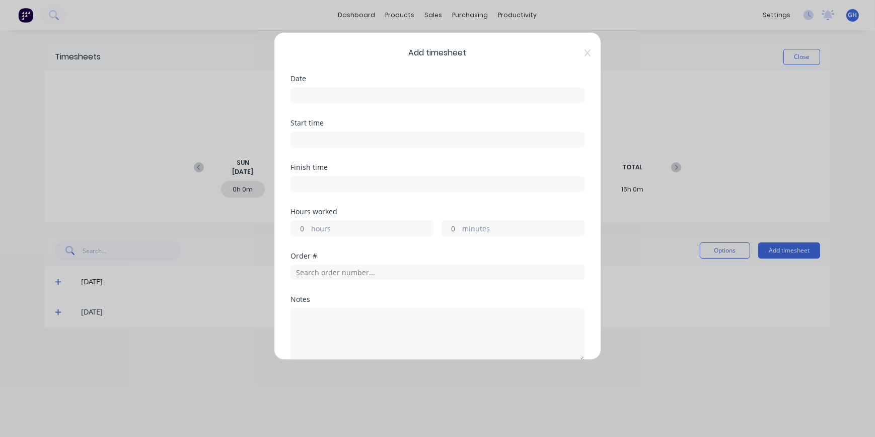
click at [315, 95] on input at bounding box center [437, 95] width 293 height 15
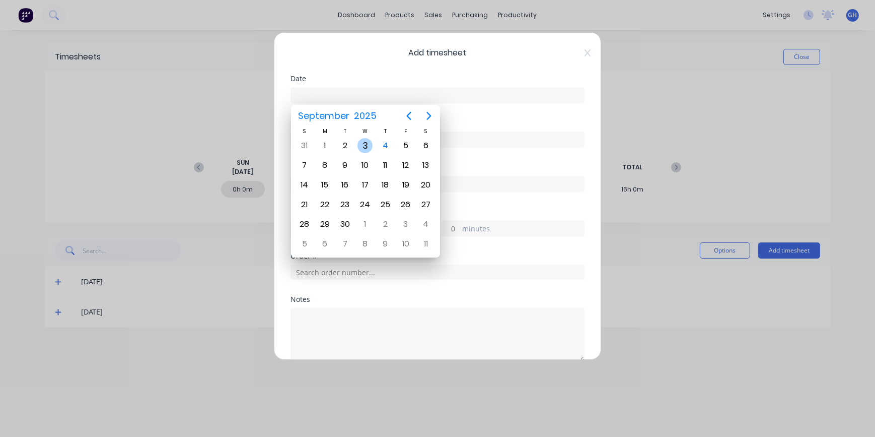
click at [371, 148] on div "3" at bounding box center [364, 145] width 15 height 15
type input "[DATE]"
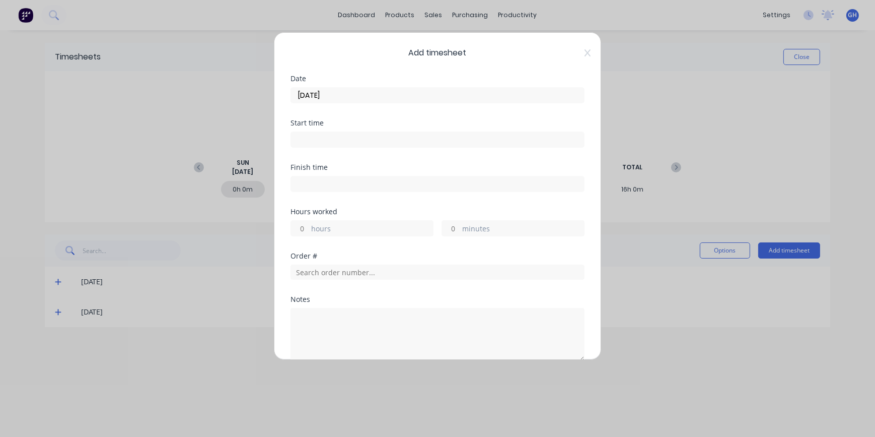
click at [306, 226] on input "hours" at bounding box center [300, 228] width 18 height 15
type input "8"
click at [308, 275] on input "text" at bounding box center [438, 271] width 294 height 15
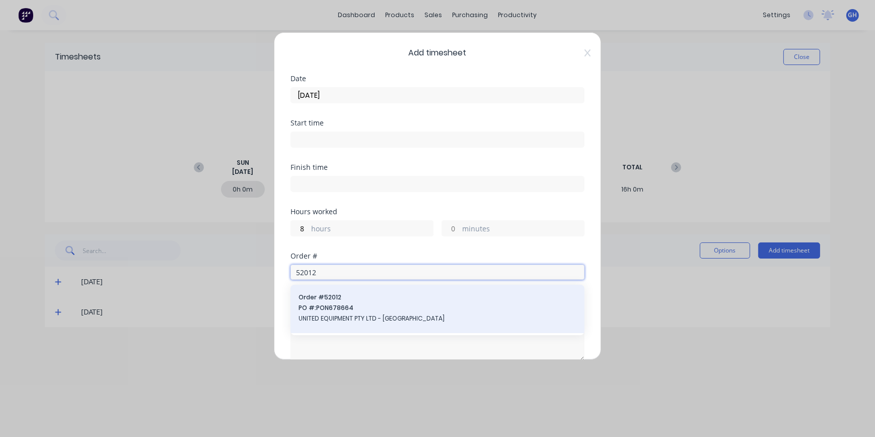
type input "52012"
click at [359, 322] on span "UNITED EQUIPMENT PTY LTD - [GEOGRAPHIC_DATA]" at bounding box center [438, 318] width 278 height 9
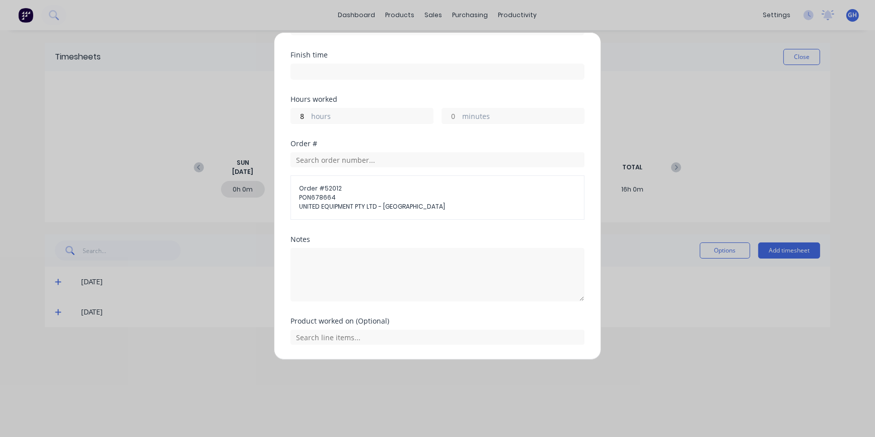
scroll to position [142, 0]
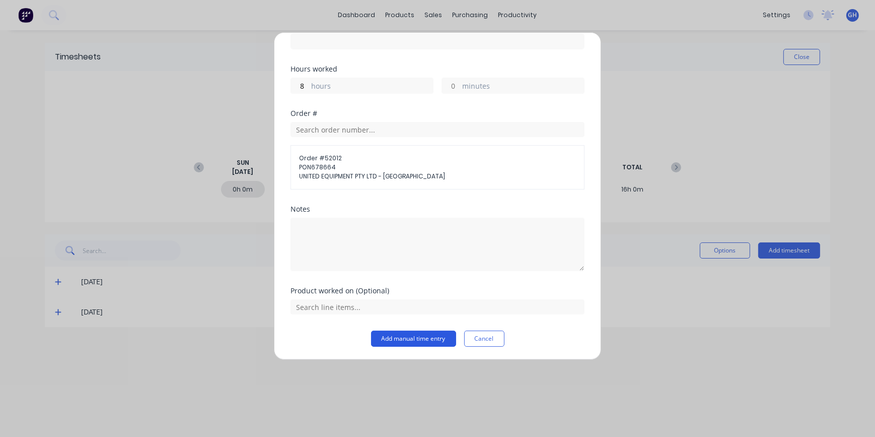
click at [395, 336] on button "Add manual time entry" at bounding box center [413, 338] width 85 height 16
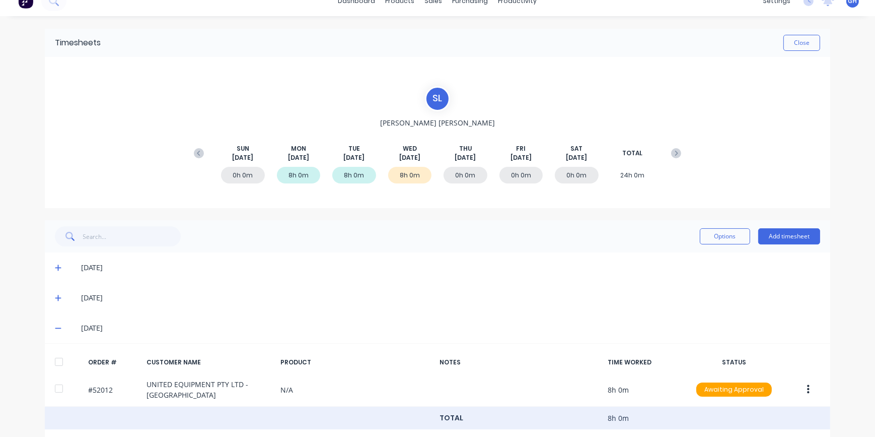
scroll to position [27, 0]
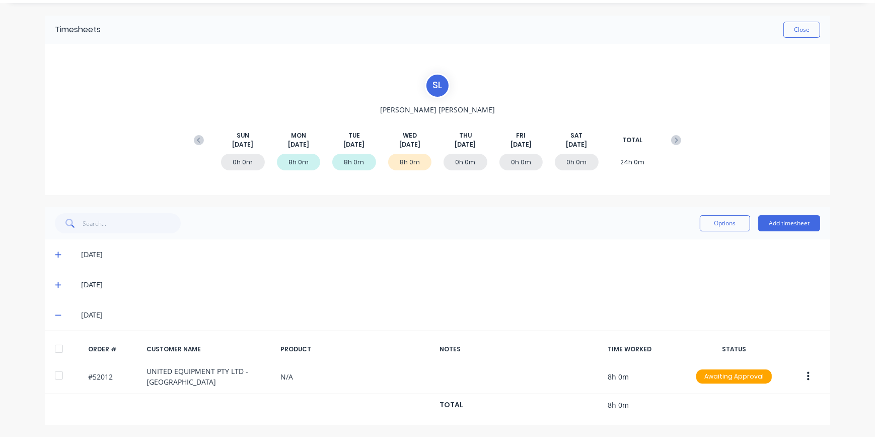
click at [351, 162] on div "8h 0m" at bounding box center [354, 162] width 44 height 17
click at [336, 167] on div "8h 0m" at bounding box center [354, 162] width 44 height 17
click at [55, 286] on icon at bounding box center [58, 284] width 7 height 7
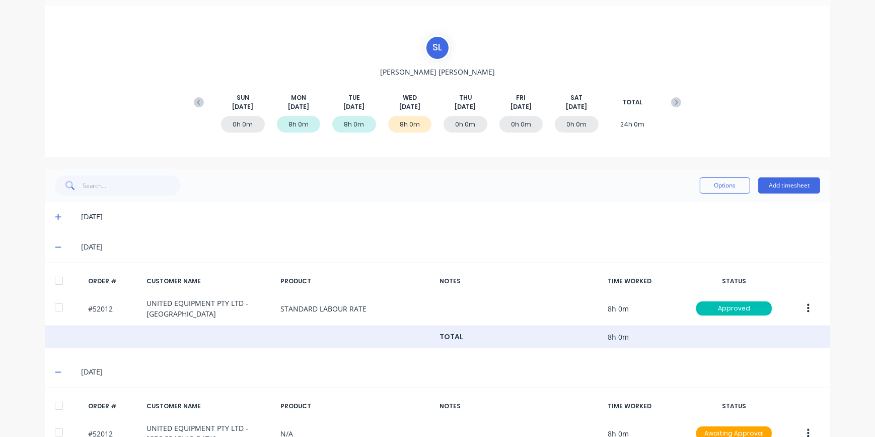
scroll to position [121, 0]
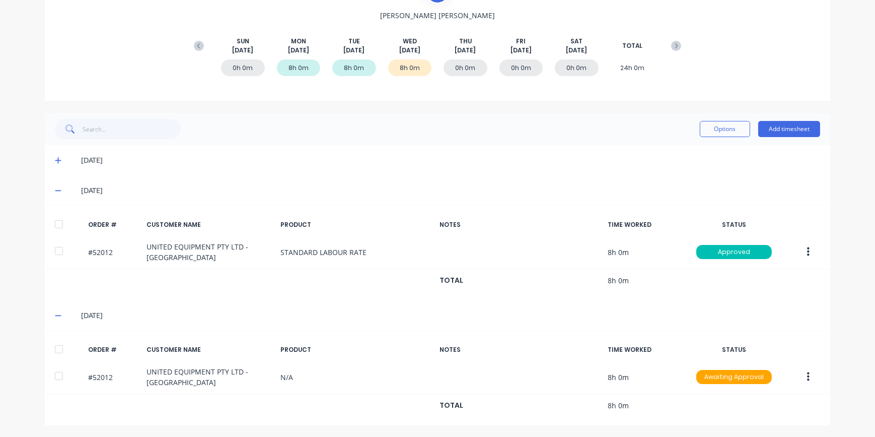
drag, startPoint x: 804, startPoint y: 376, endPoint x: 722, endPoint y: 323, distance: 97.6
click at [685, 310] on div "[DATE]" at bounding box center [450, 315] width 739 height 11
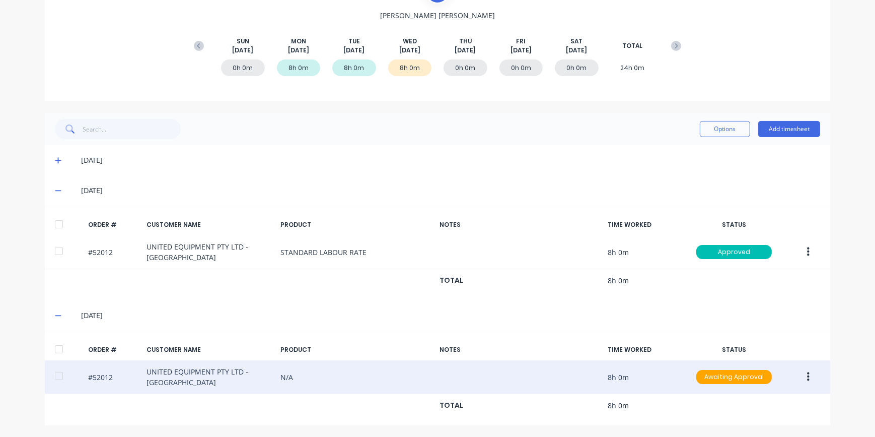
click at [807, 377] on icon "button" at bounding box center [808, 376] width 3 height 11
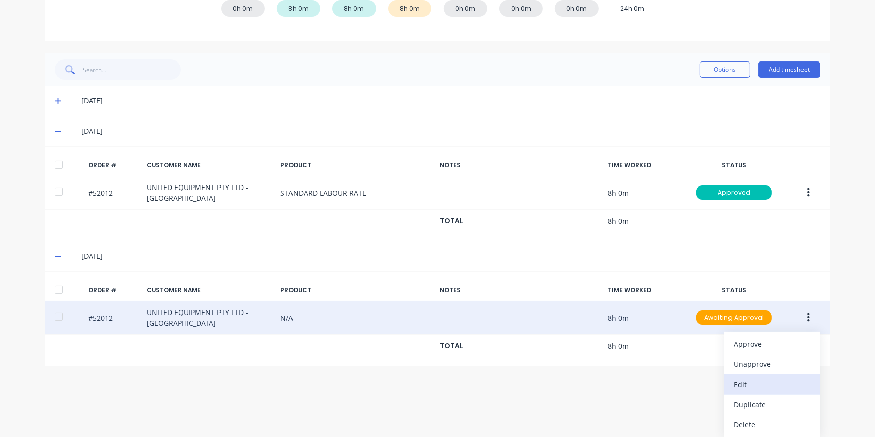
click at [755, 389] on div "Edit" at bounding box center [773, 384] width 78 height 15
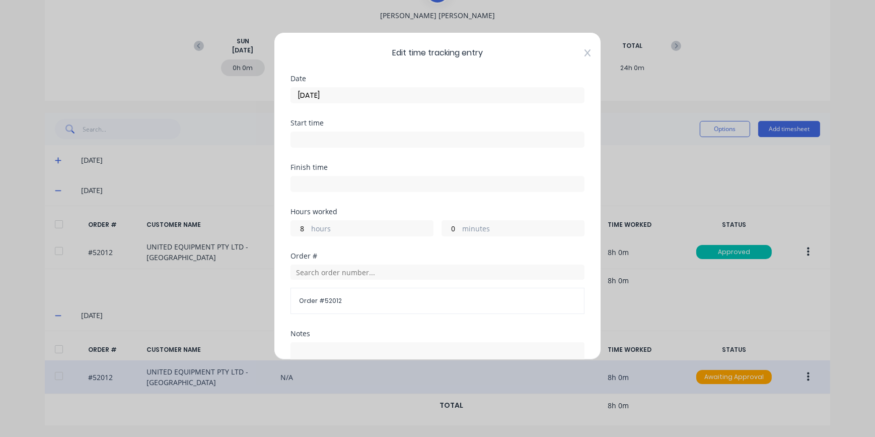
click at [585, 55] on icon at bounding box center [588, 52] width 6 height 7
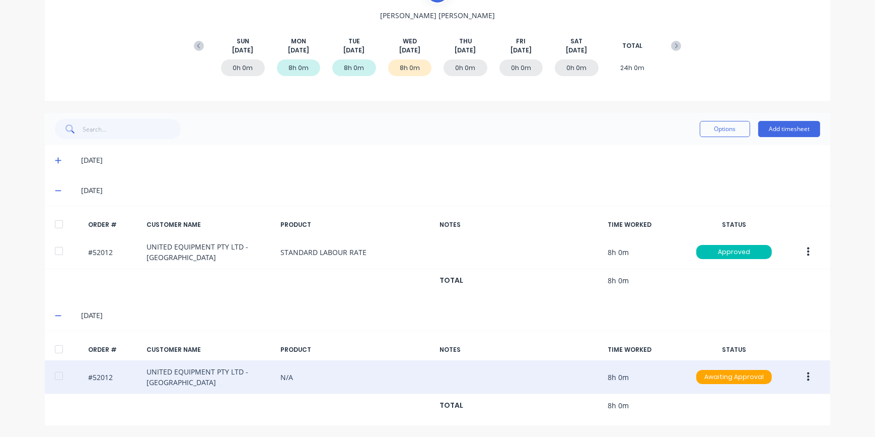
click at [807, 376] on icon "button" at bounding box center [808, 376] width 3 height 9
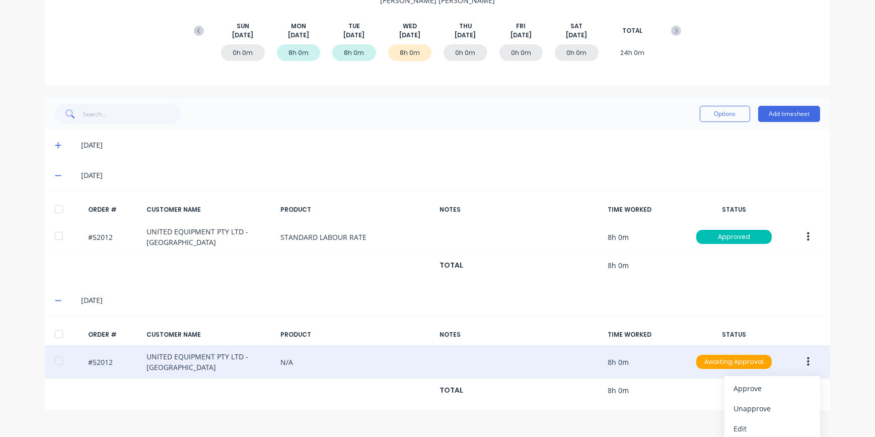
scroll to position [181, 0]
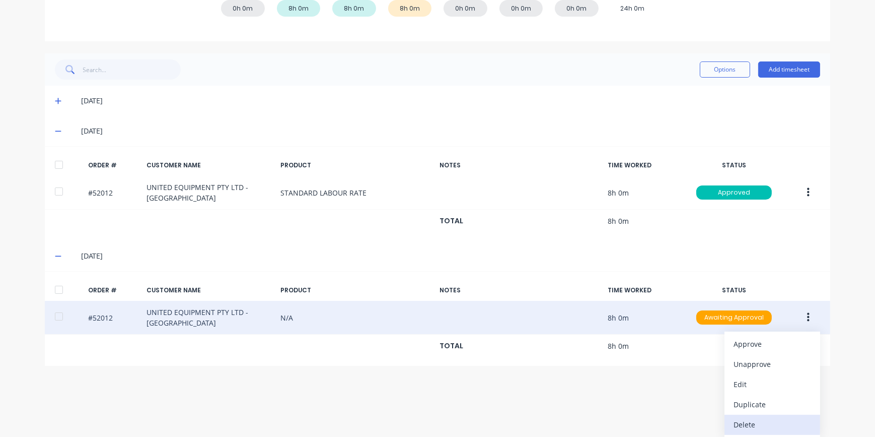
click at [746, 424] on div "Delete" at bounding box center [773, 424] width 78 height 15
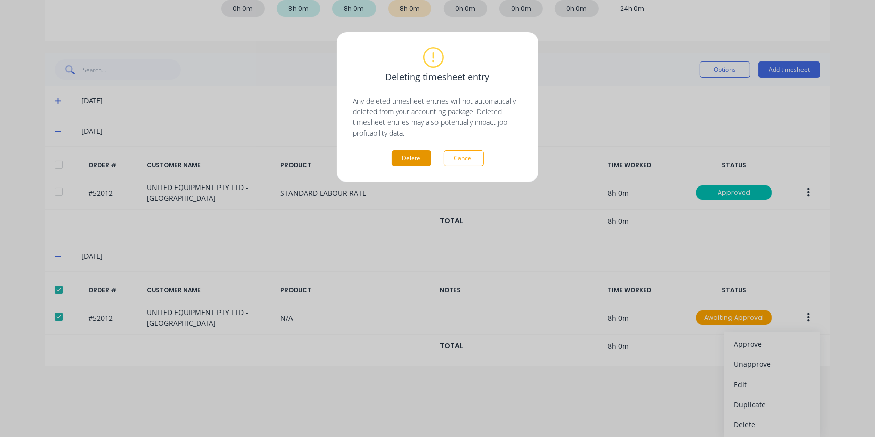
scroll to position [121, 0]
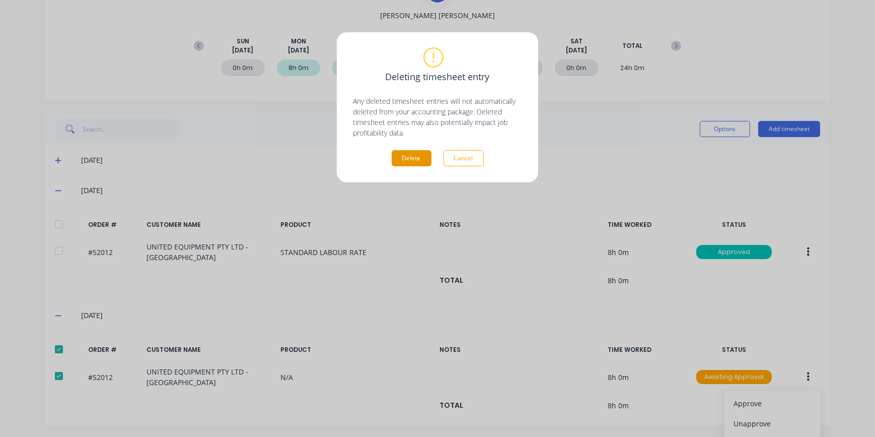
click at [409, 160] on button "Delete" at bounding box center [412, 158] width 40 height 16
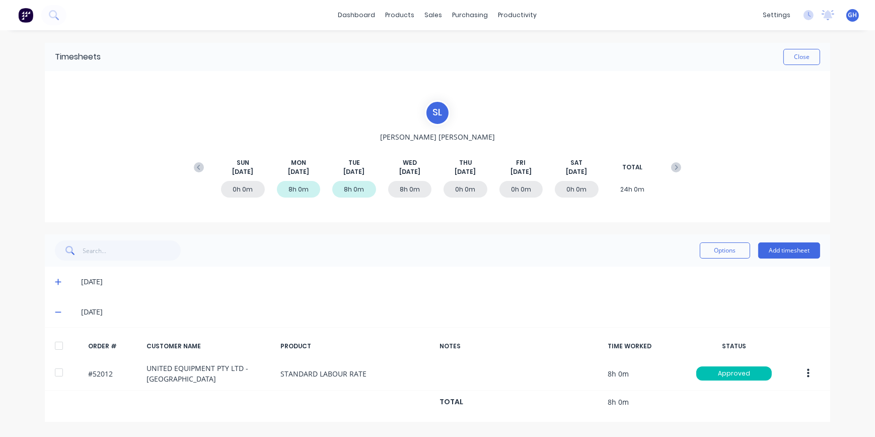
scroll to position [0, 0]
drag, startPoint x: 810, startPoint y: 379, endPoint x: 661, endPoint y: 314, distance: 162.1
click at [649, 306] on div "[DATE]" at bounding box center [450, 311] width 739 height 11
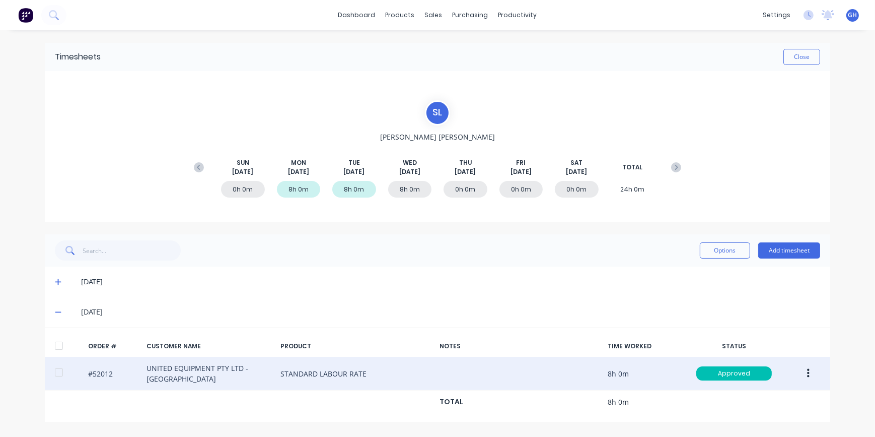
click at [810, 376] on button "button" at bounding box center [809, 373] width 24 height 18
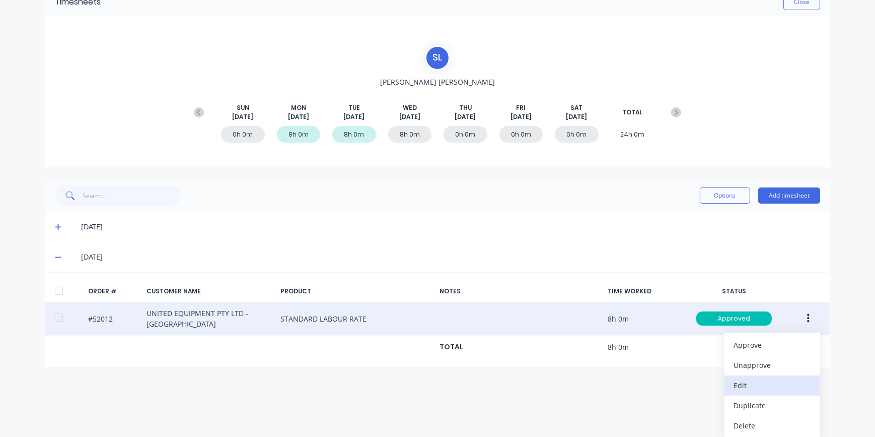
scroll to position [55, 0]
click at [745, 406] on div "Duplicate" at bounding box center [773, 404] width 78 height 15
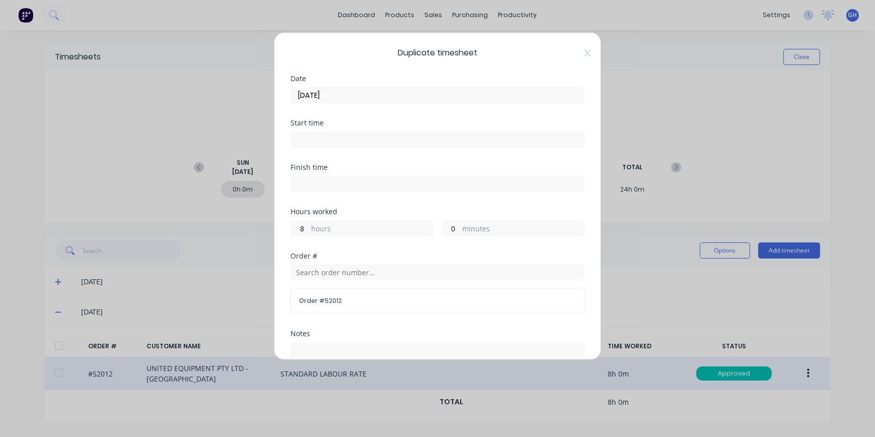
click at [339, 94] on input "[DATE]" at bounding box center [437, 95] width 293 height 15
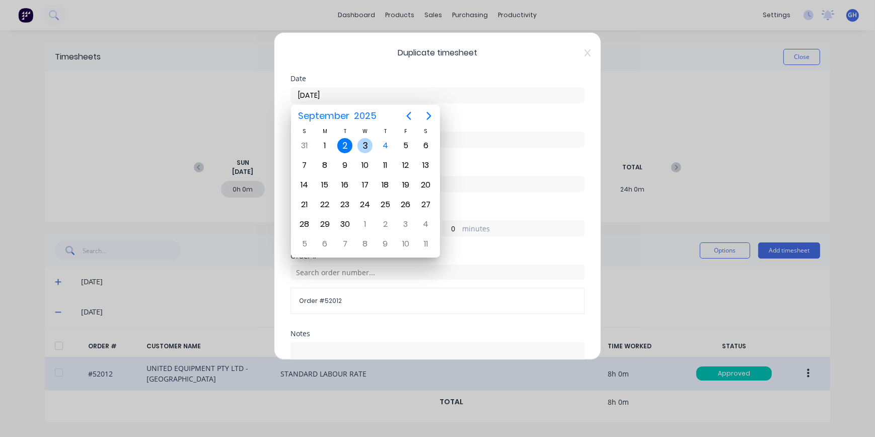
click at [364, 147] on div "3" at bounding box center [364, 145] width 15 height 15
type input "[DATE]"
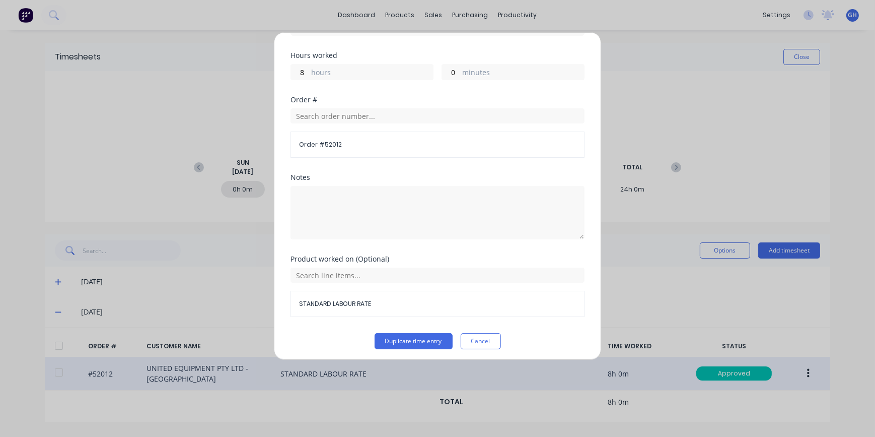
scroll to position [159, 0]
click at [419, 333] on button "Duplicate time entry" at bounding box center [414, 338] width 78 height 16
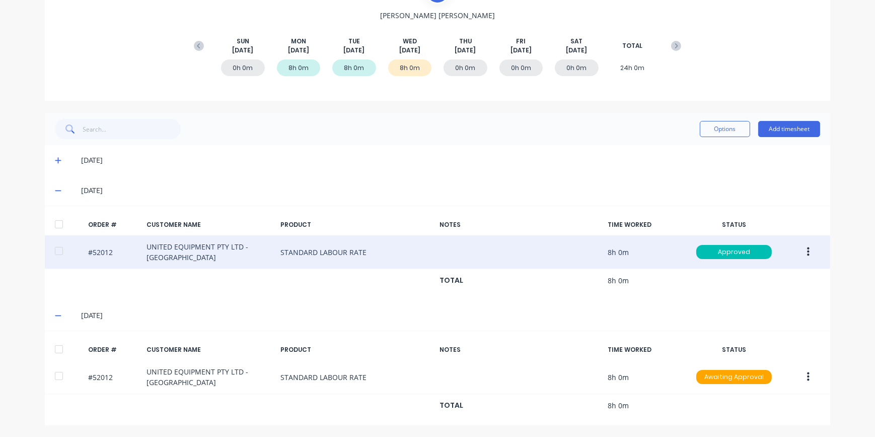
click at [56, 190] on icon at bounding box center [58, 190] width 6 height 1
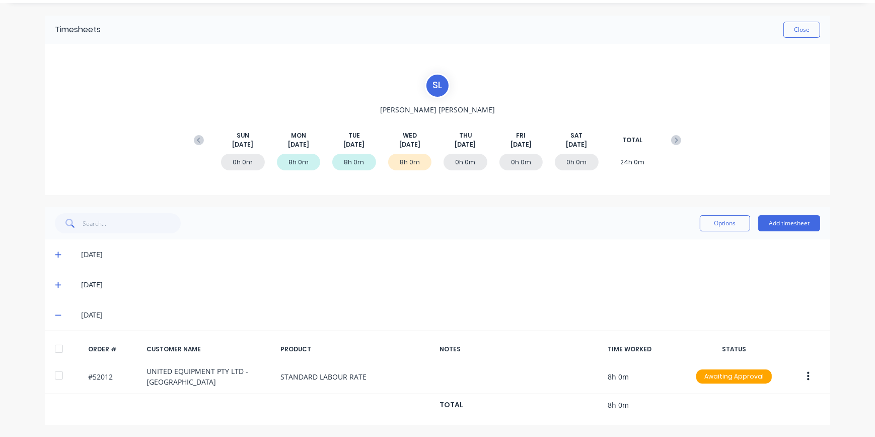
click at [59, 314] on span at bounding box center [60, 315] width 10 height 10
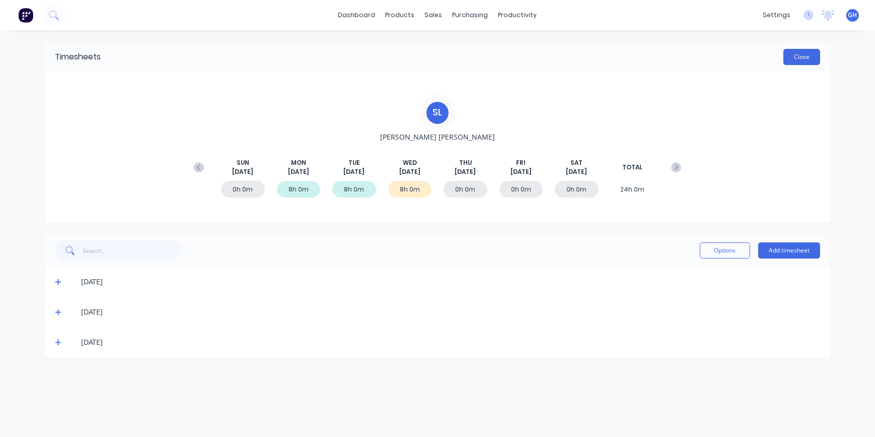
click at [799, 55] on button "Close" at bounding box center [801, 57] width 37 height 16
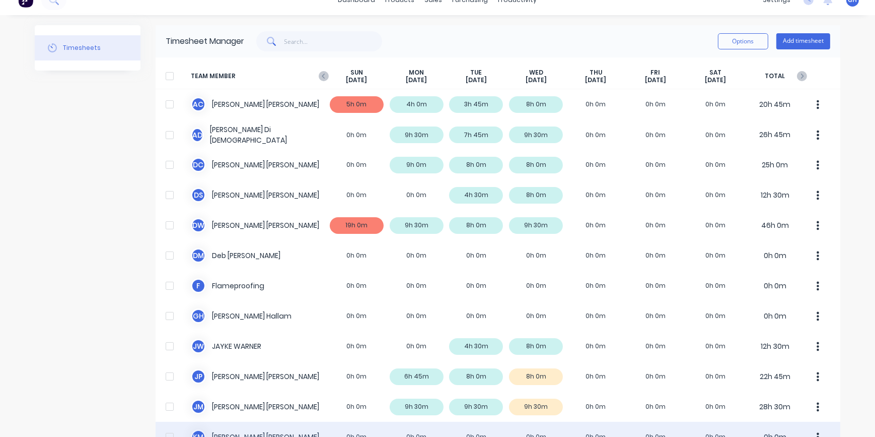
scroll to position [91, 0]
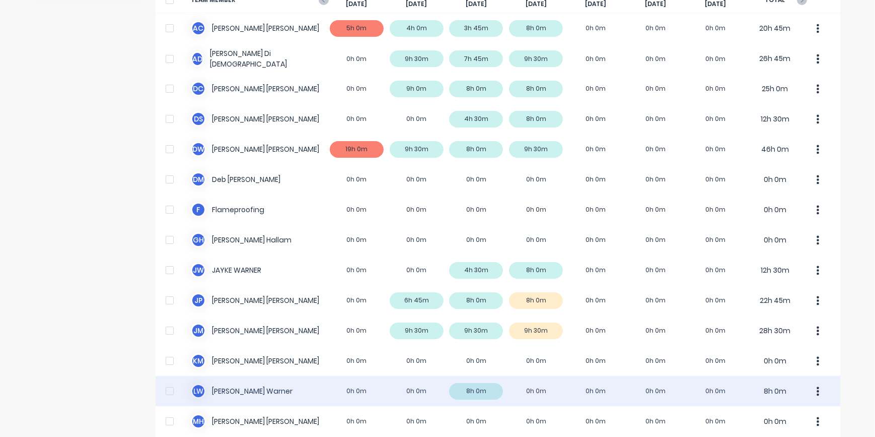
click at [243, 392] on div "[PERSON_NAME] 0h 0m 0h 0m 8h 0m 0h 0m 0h 0m 0h 0m 0h 0m 8h 0m" at bounding box center [498, 391] width 685 height 30
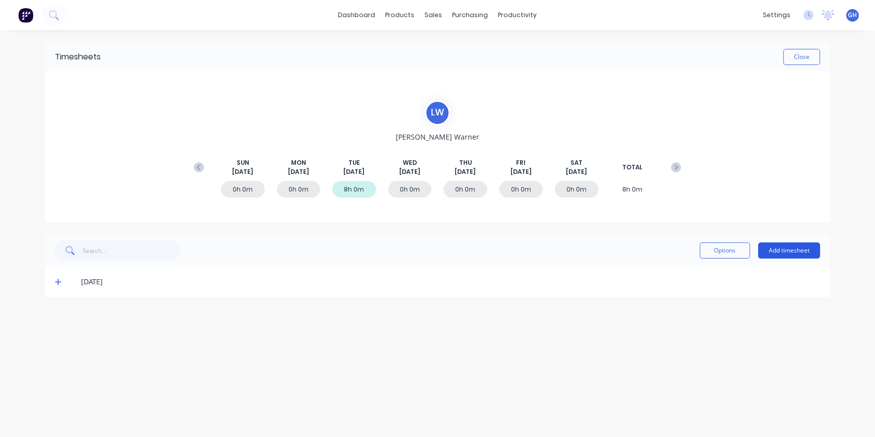
click at [771, 252] on button "Add timesheet" at bounding box center [789, 250] width 62 height 16
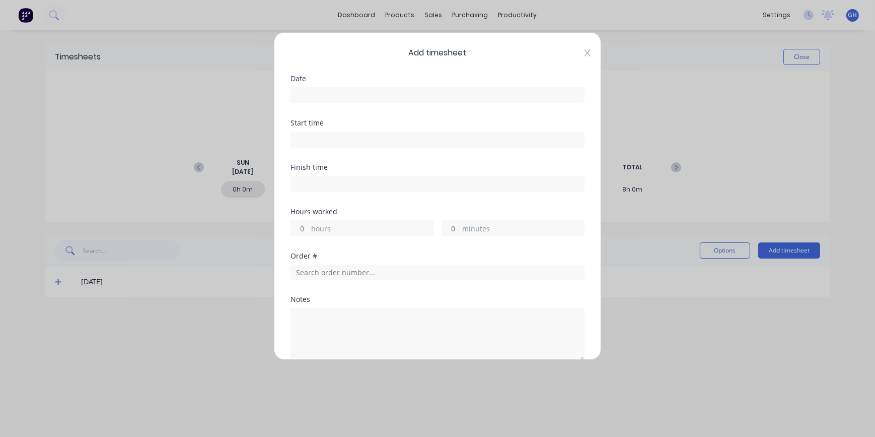
click at [585, 53] on icon at bounding box center [588, 53] width 6 height 8
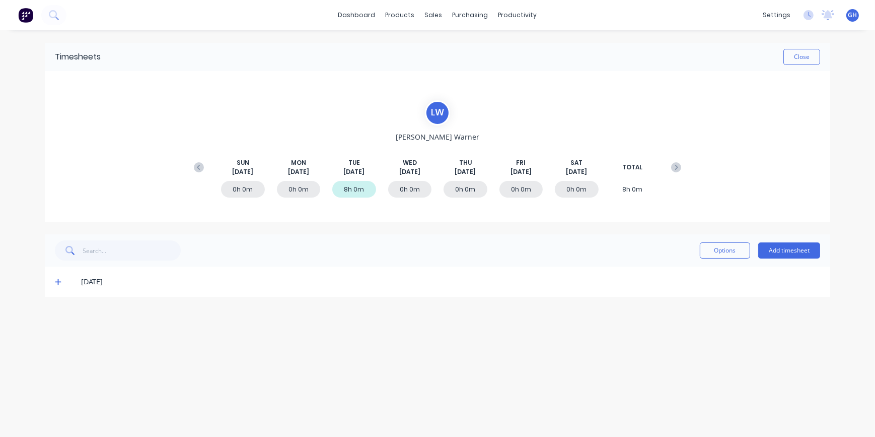
click at [59, 282] on icon at bounding box center [58, 281] width 7 height 7
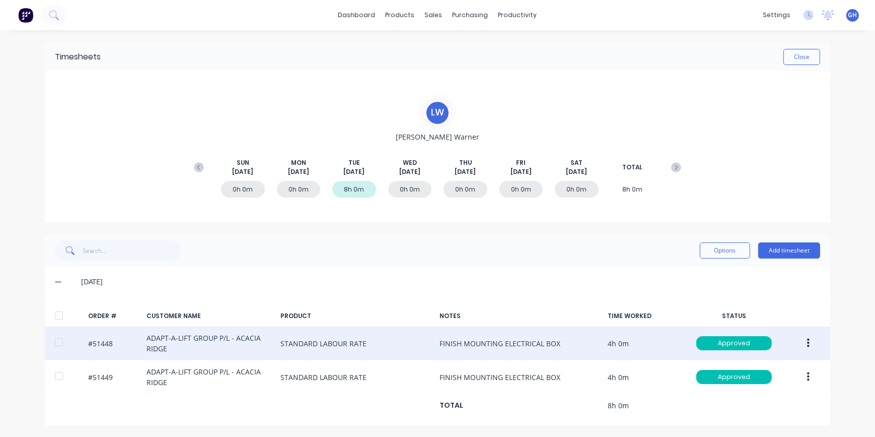
click at [807, 342] on icon "button" at bounding box center [808, 342] width 3 height 9
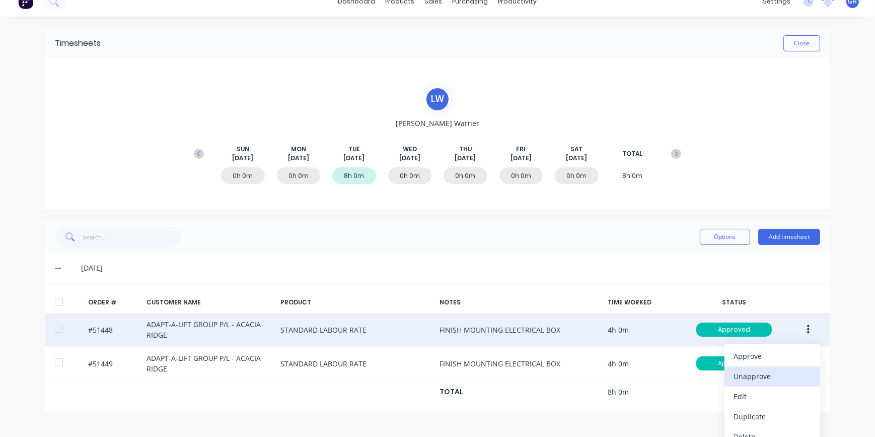
scroll to position [25, 0]
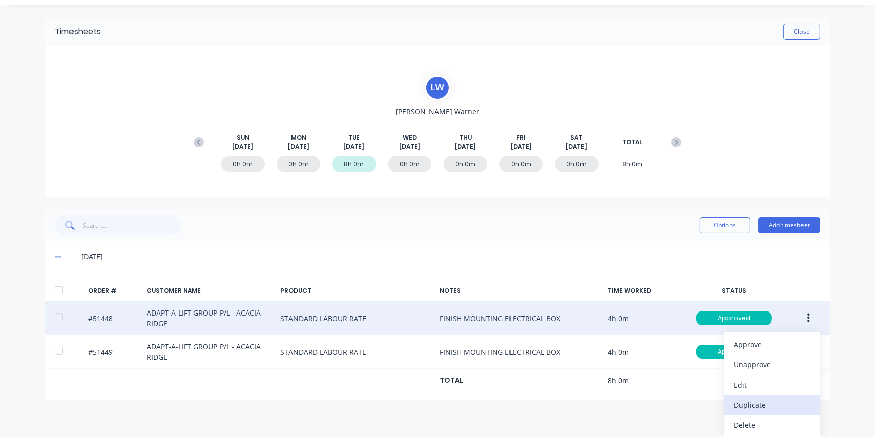
click at [743, 403] on div "Duplicate" at bounding box center [773, 404] width 78 height 15
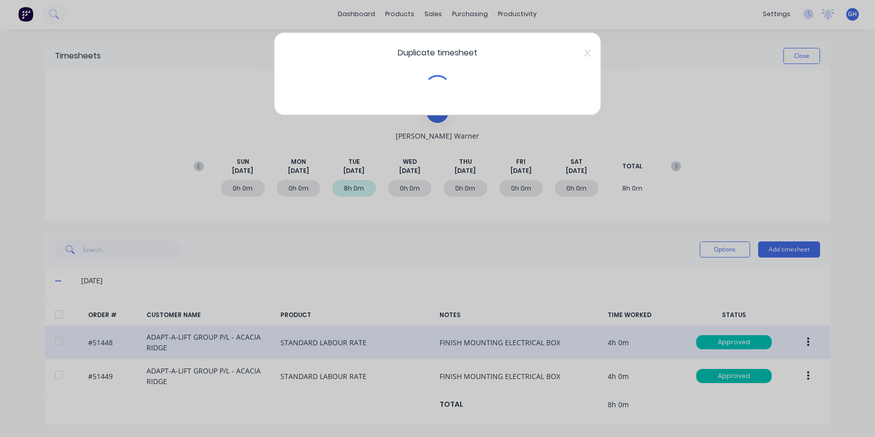
scroll to position [0, 0]
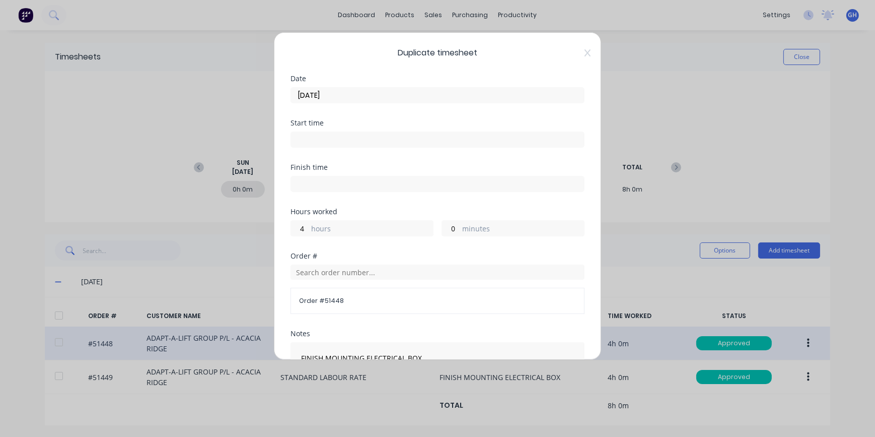
click at [339, 97] on input "[DATE]" at bounding box center [437, 95] width 293 height 15
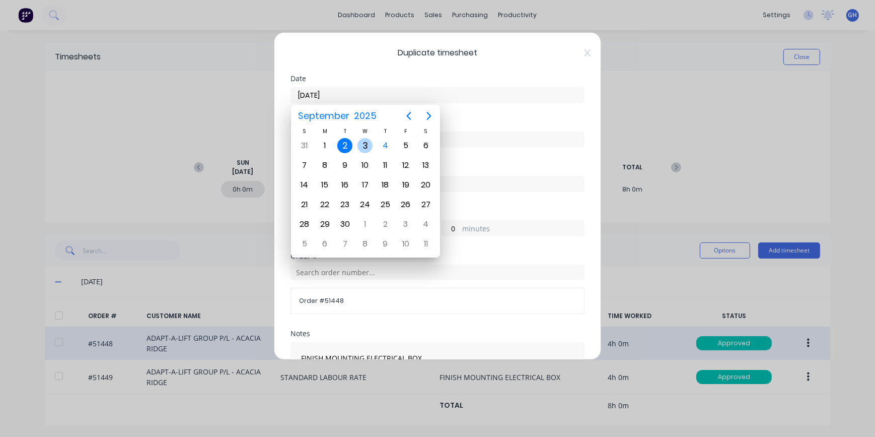
click at [369, 149] on div "3" at bounding box center [364, 145] width 15 height 15
type input "[DATE]"
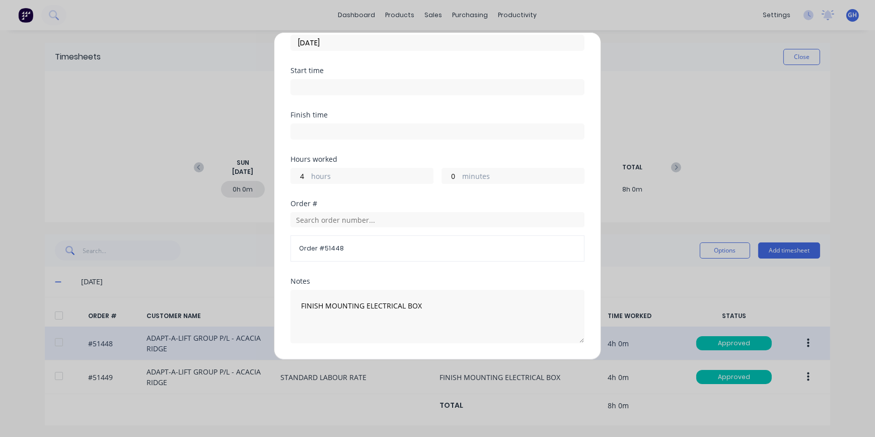
scroll to position [159, 0]
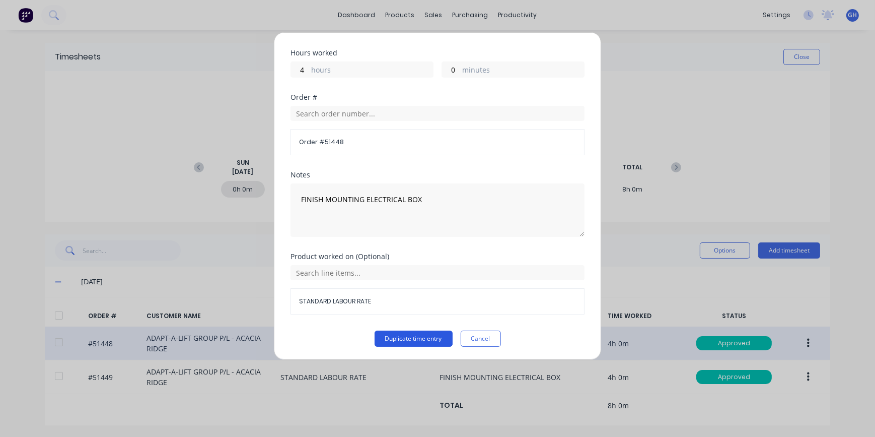
click at [393, 335] on button "Duplicate time entry" at bounding box center [414, 338] width 78 height 16
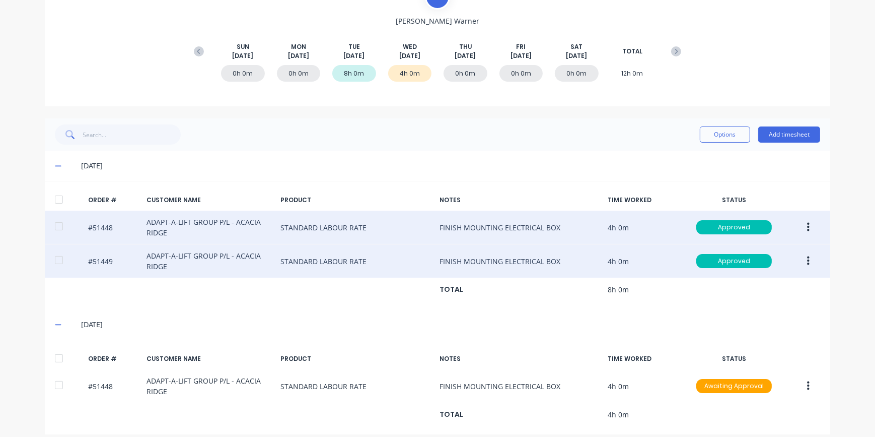
scroll to position [117, 0]
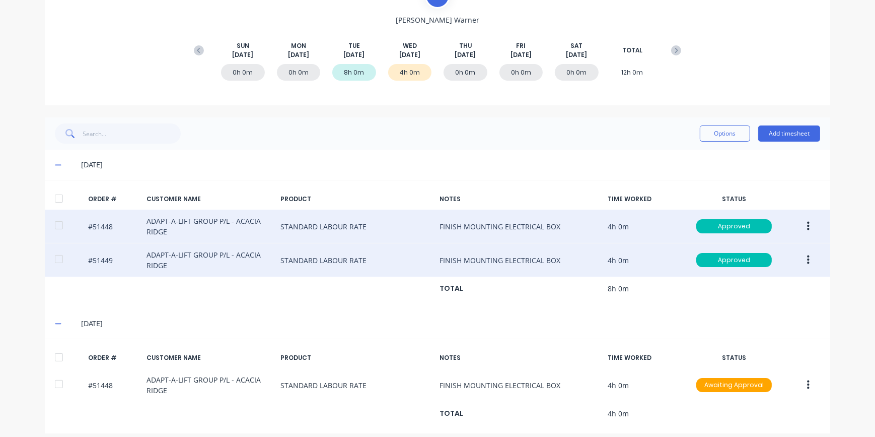
click at [807, 257] on icon "button" at bounding box center [808, 259] width 3 height 11
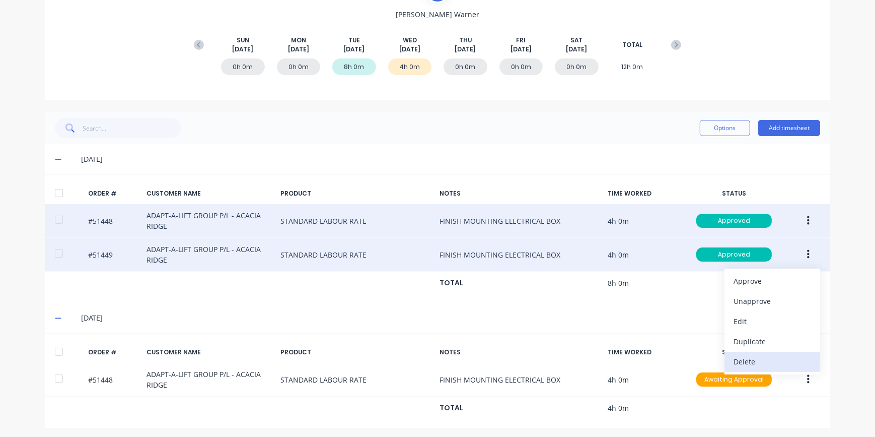
scroll to position [125, 0]
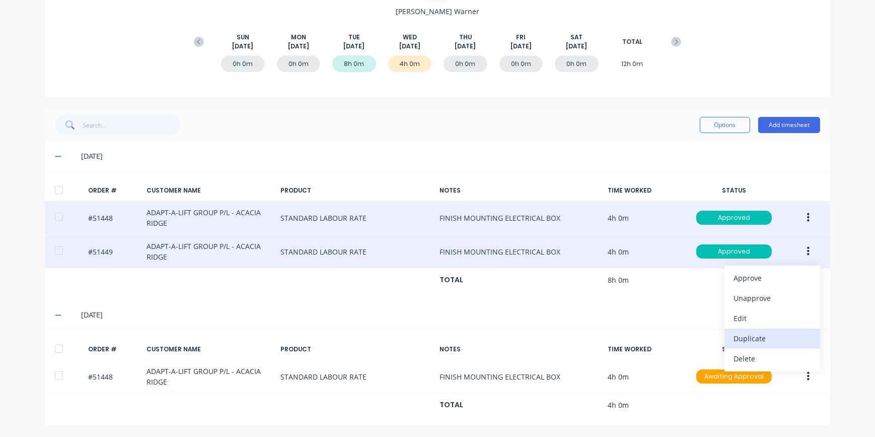
click at [759, 341] on div "Duplicate" at bounding box center [773, 338] width 78 height 15
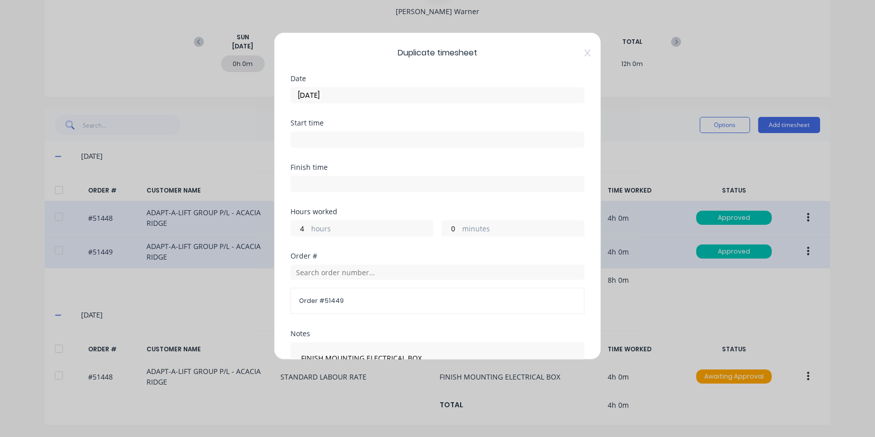
click at [338, 95] on input "[DATE]" at bounding box center [437, 95] width 293 height 15
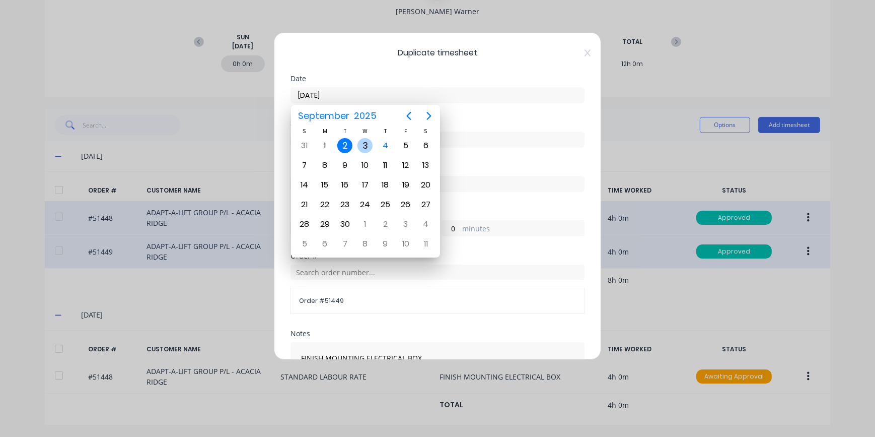
click at [363, 142] on div "3" at bounding box center [364, 145] width 15 height 15
type input "[DATE]"
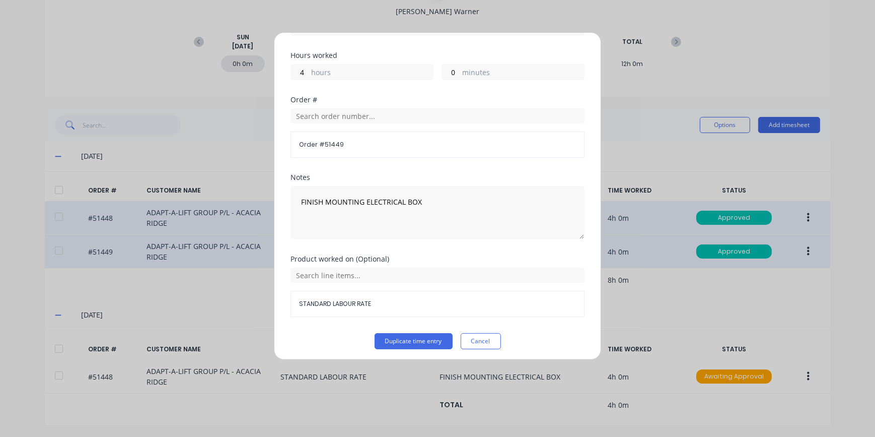
scroll to position [159, 0]
click at [398, 337] on button "Duplicate time entry" at bounding box center [414, 338] width 78 height 16
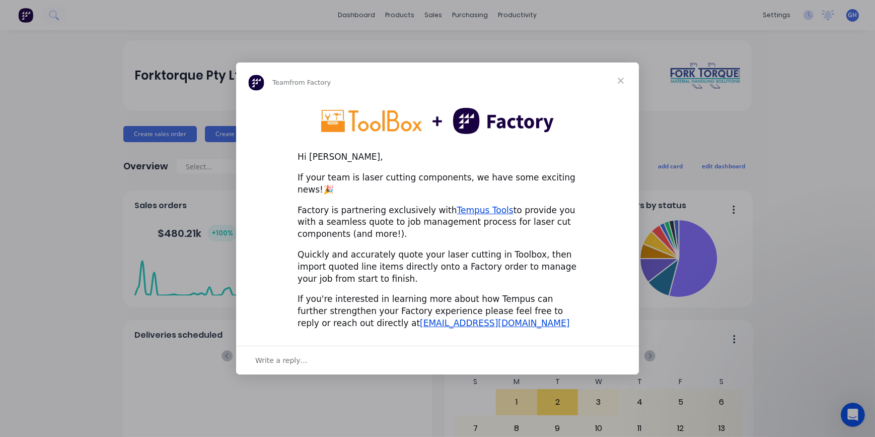
click at [620, 90] on span "Close" at bounding box center [621, 80] width 36 height 36
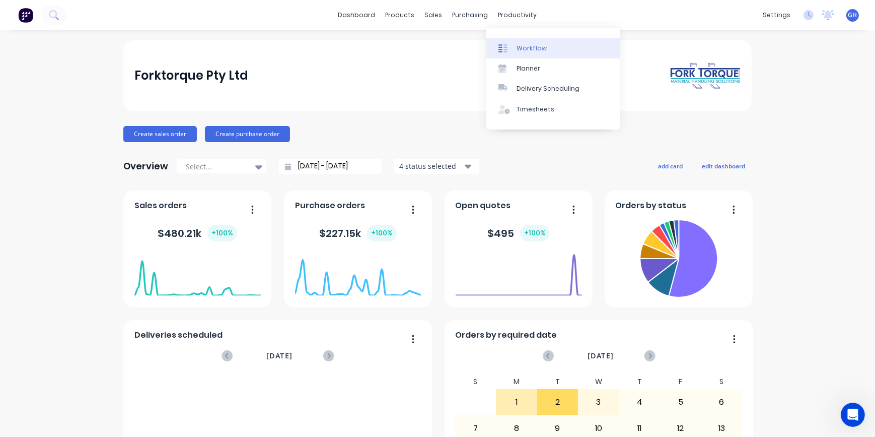
click at [537, 50] on div "Workflow" at bounding box center [532, 48] width 30 height 9
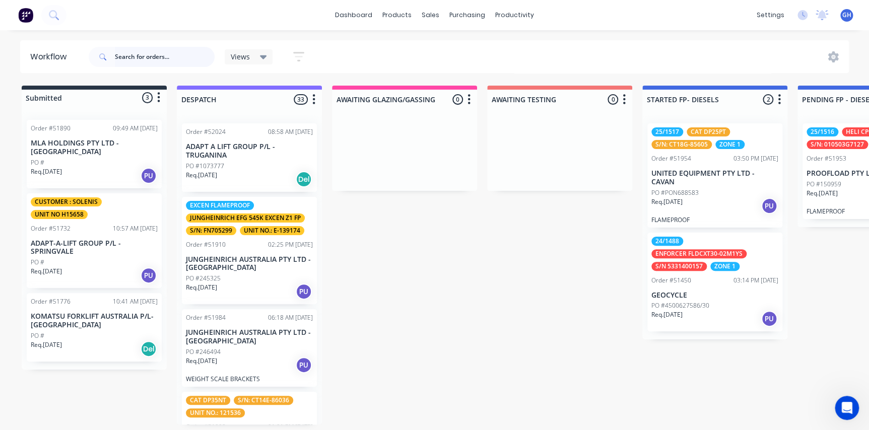
click at [123, 55] on input "text" at bounding box center [165, 57] width 100 height 20
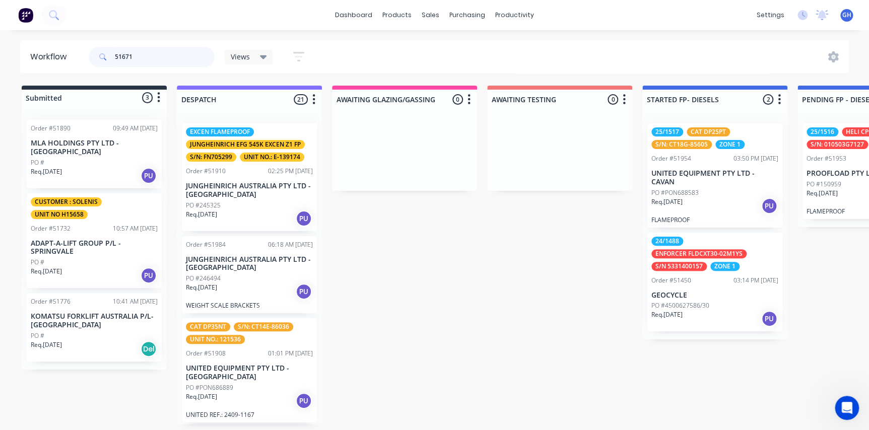
drag, startPoint x: 137, startPoint y: 58, endPoint x: 102, endPoint y: 56, distance: 35.3
click at [102, 56] on div "51671" at bounding box center [152, 57] width 126 height 20
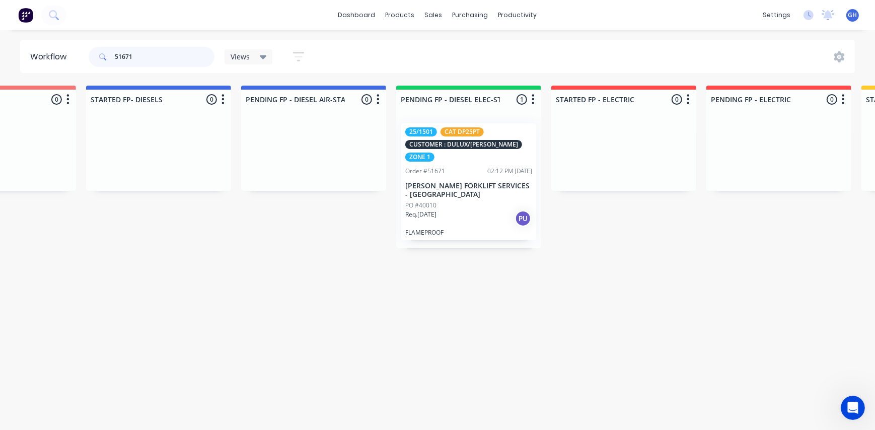
scroll to position [0, 521]
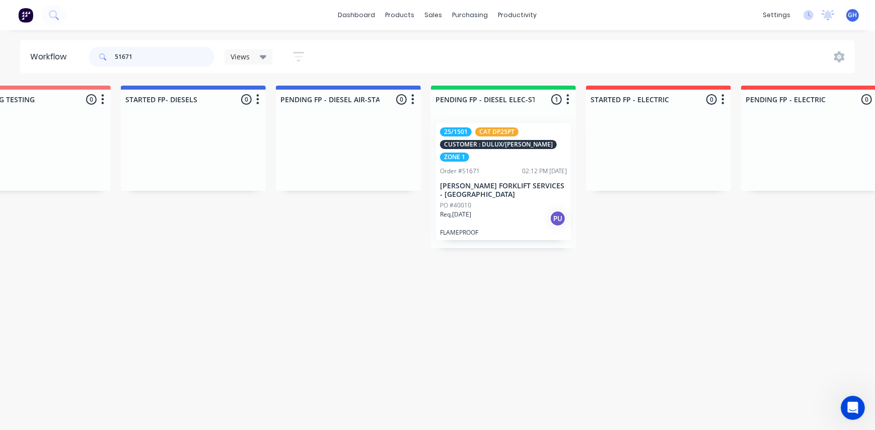
type input "51671"
click at [517, 182] on p "[PERSON_NAME] FORKLIFT SERVICES - [GEOGRAPHIC_DATA]" at bounding box center [503, 190] width 127 height 17
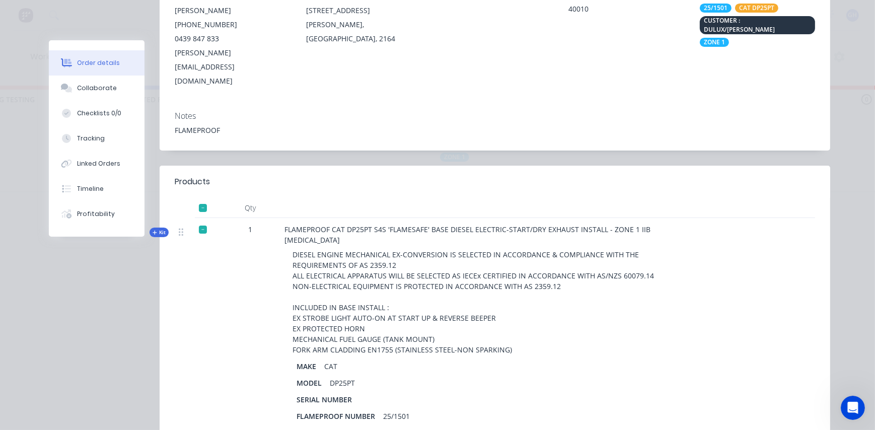
scroll to position [45, 0]
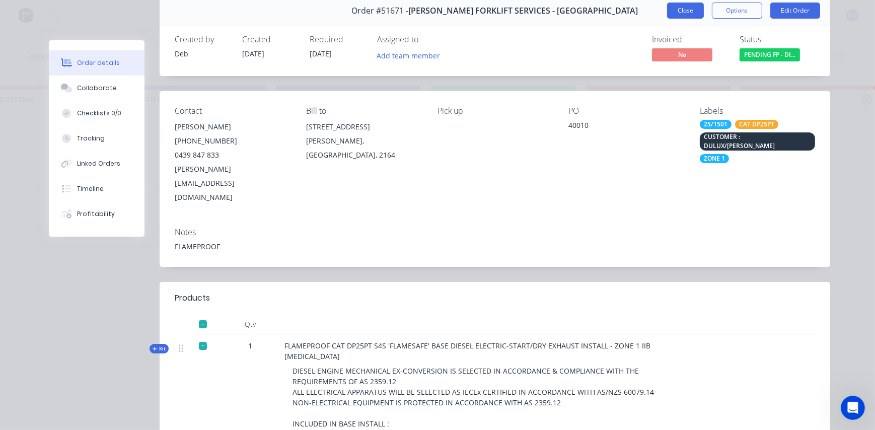
click at [670, 7] on button "Close" at bounding box center [685, 11] width 37 height 16
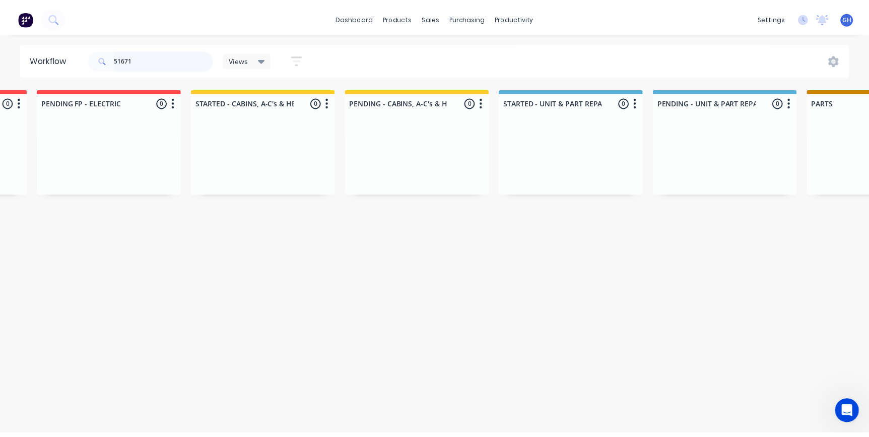
scroll to position [0, 0]
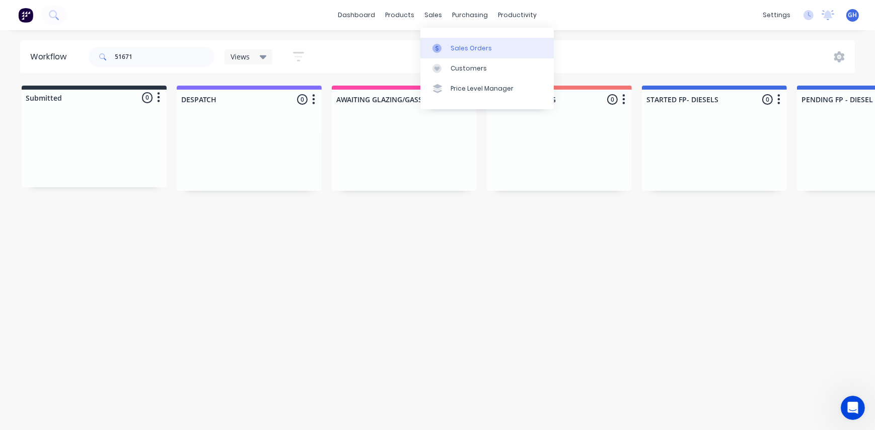
click at [468, 49] on div "Sales Orders" at bounding box center [471, 48] width 41 height 9
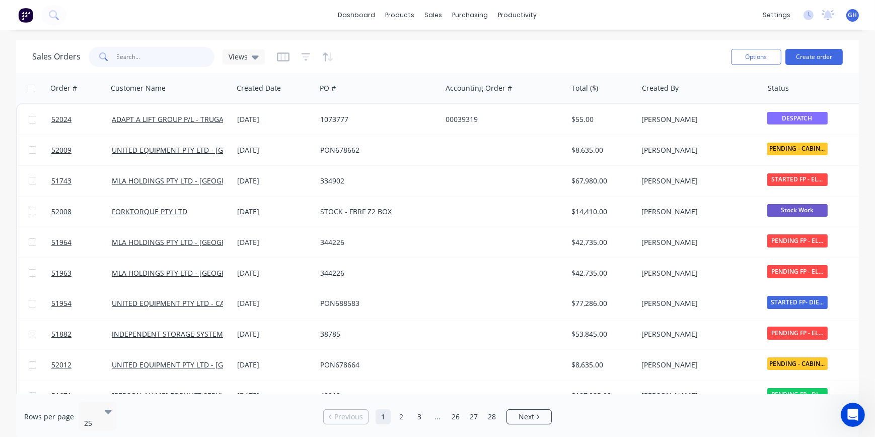
click at [123, 56] on input "text" at bounding box center [166, 57] width 98 height 20
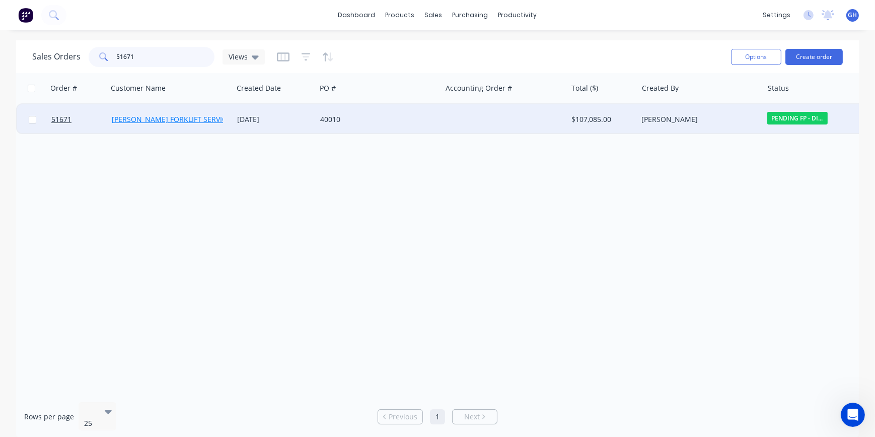
type input "51671"
click at [179, 118] on link "[PERSON_NAME] FORKLIFT SERVICES - [GEOGRAPHIC_DATA]" at bounding box center [211, 119] width 199 height 10
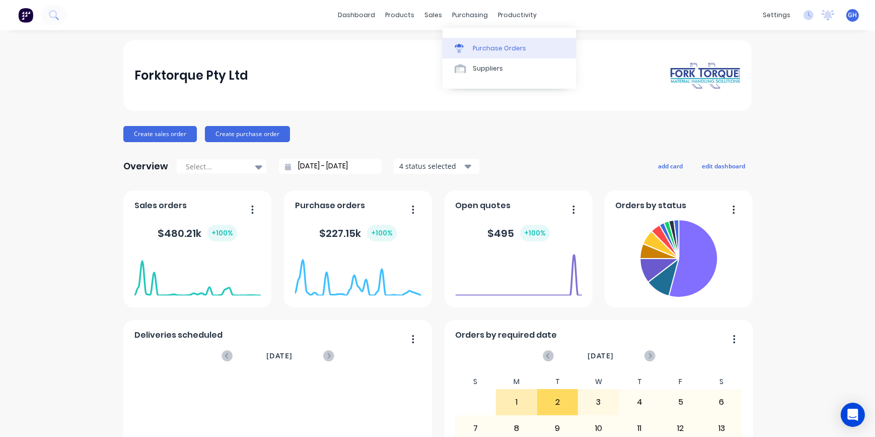
click at [499, 48] on div "Purchase Orders" at bounding box center [499, 48] width 53 height 9
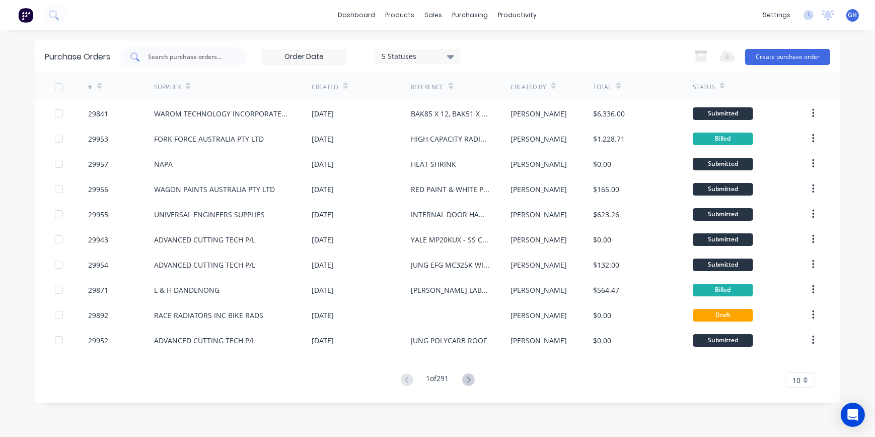
click at [162, 59] on input "text" at bounding box center [189, 57] width 84 height 10
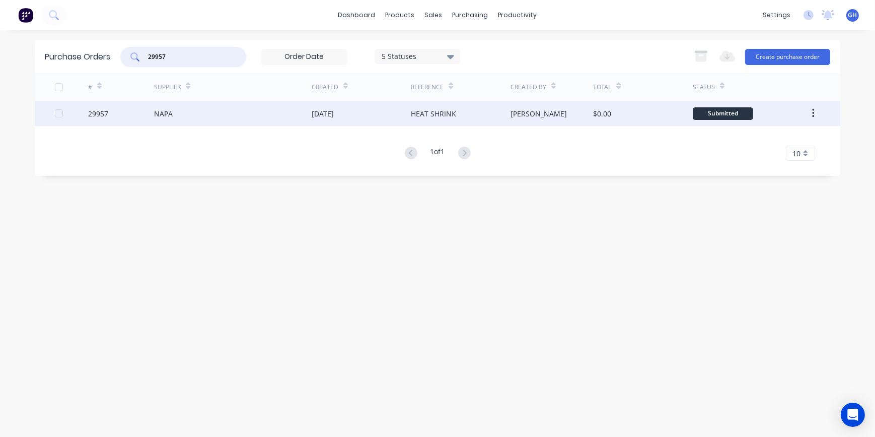
type input "29957"
click at [165, 111] on div "NAPA" at bounding box center [163, 113] width 19 height 11
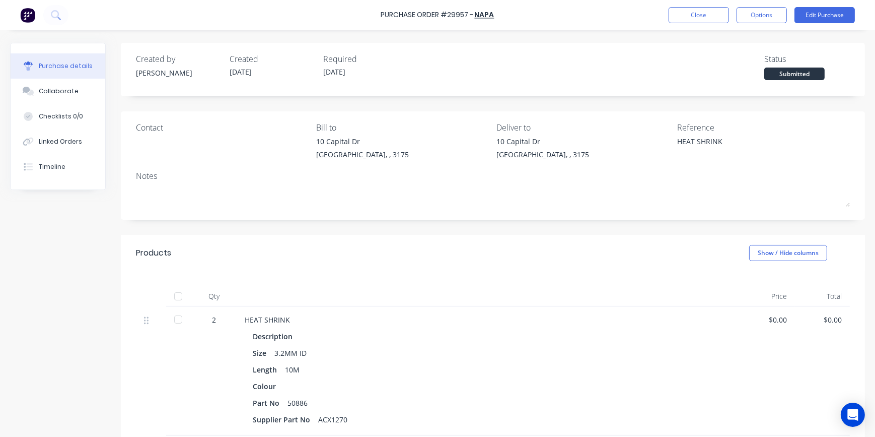
drag, startPoint x: 177, startPoint y: 318, endPoint x: 199, endPoint y: 327, distance: 23.9
click at [178, 316] on div at bounding box center [178, 319] width 20 height 20
click at [708, 13] on button "Close" at bounding box center [699, 15] width 60 height 16
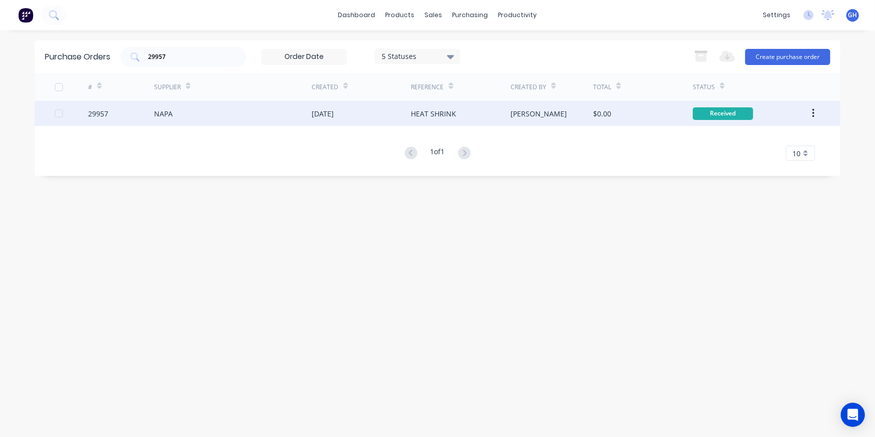
click at [166, 113] on div "NAPA" at bounding box center [163, 113] width 19 height 11
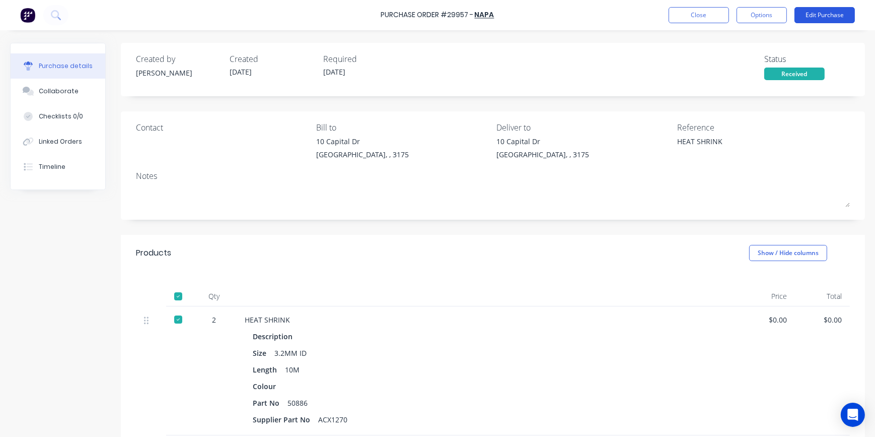
click at [823, 15] on button "Edit Purchase" at bounding box center [824, 15] width 60 height 16
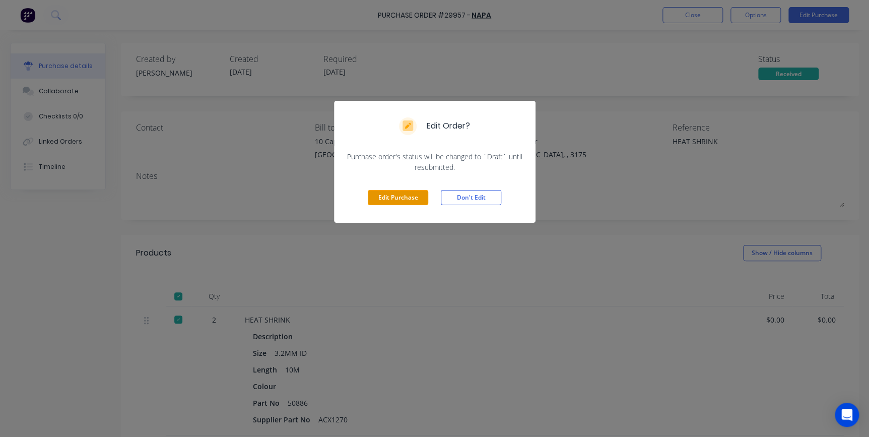
click at [403, 200] on button "Edit Purchase" at bounding box center [398, 197] width 60 height 15
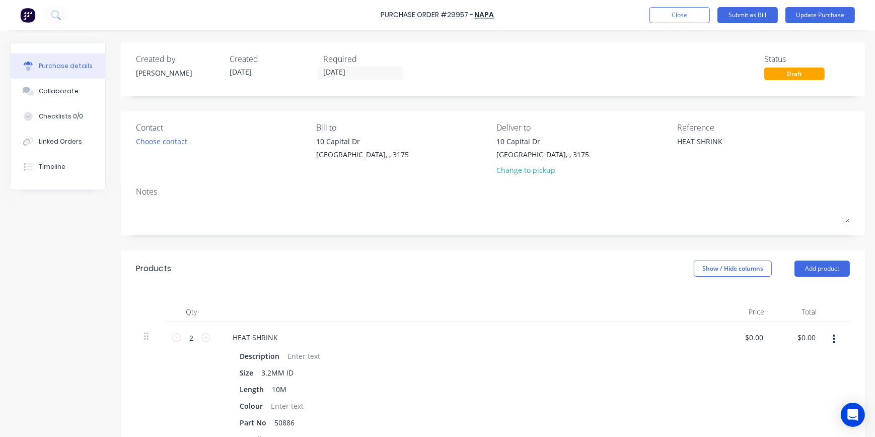
click at [833, 340] on icon "button" at bounding box center [834, 338] width 3 height 11
click at [775, 392] on button "Duplicate" at bounding box center [803, 386] width 86 height 20
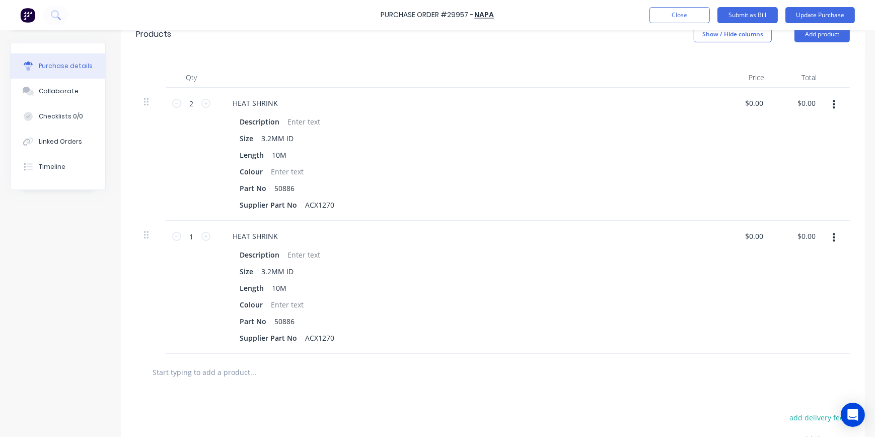
scroll to position [180, 0]
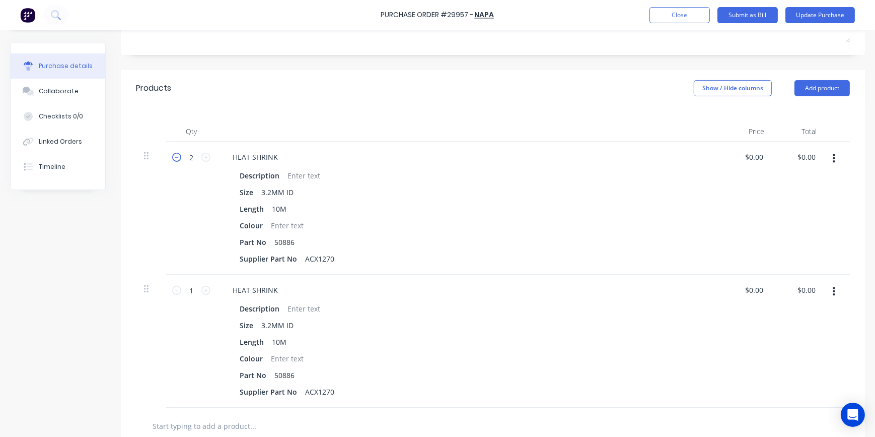
click at [175, 156] on icon at bounding box center [176, 157] width 9 height 9
type textarea "x"
type input "1"
click at [206, 158] on icon at bounding box center [205, 157] width 9 height 9
type textarea "x"
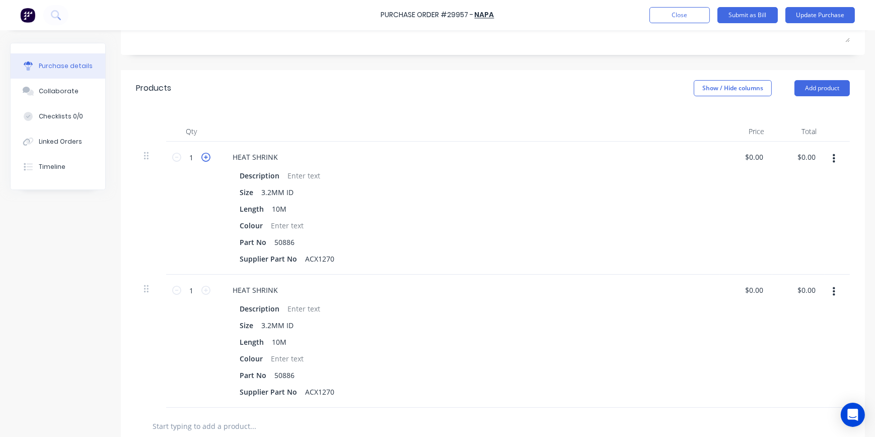
type input "2"
click at [833, 293] on icon "button" at bounding box center [834, 291] width 3 height 11
drag, startPoint x: 774, startPoint y: 379, endPoint x: 782, endPoint y: 377, distance: 7.8
click at [775, 379] on button "Delete" at bounding box center [803, 379] width 86 height 20
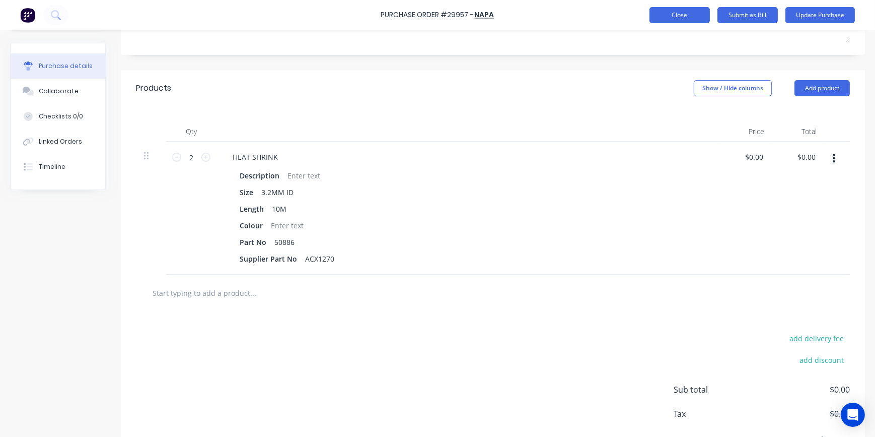
click at [681, 20] on button "Close" at bounding box center [679, 15] width 60 height 16
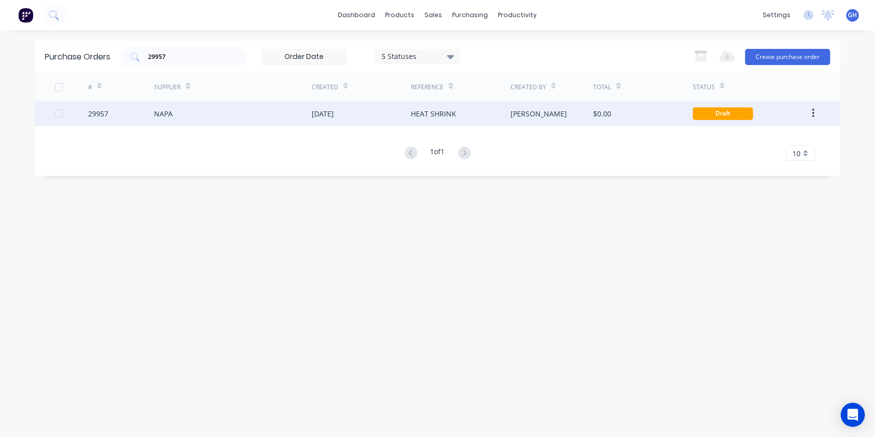
click at [149, 109] on div "29957" at bounding box center [121, 113] width 66 height 25
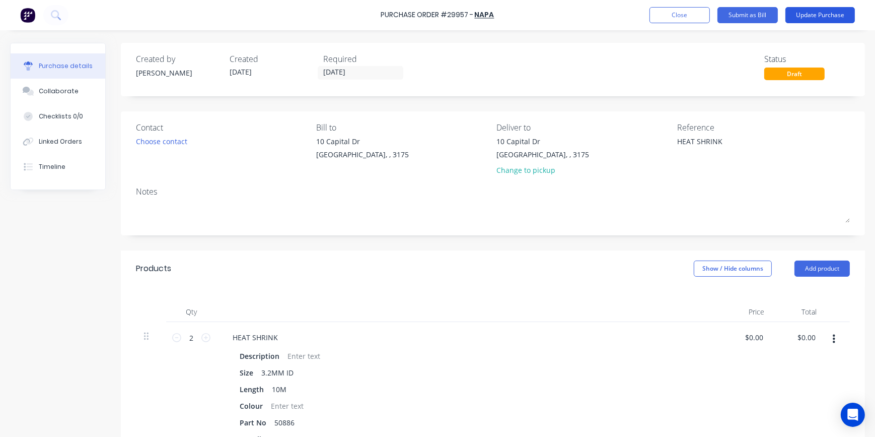
click at [812, 15] on button "Update Purchase" at bounding box center [819, 15] width 69 height 16
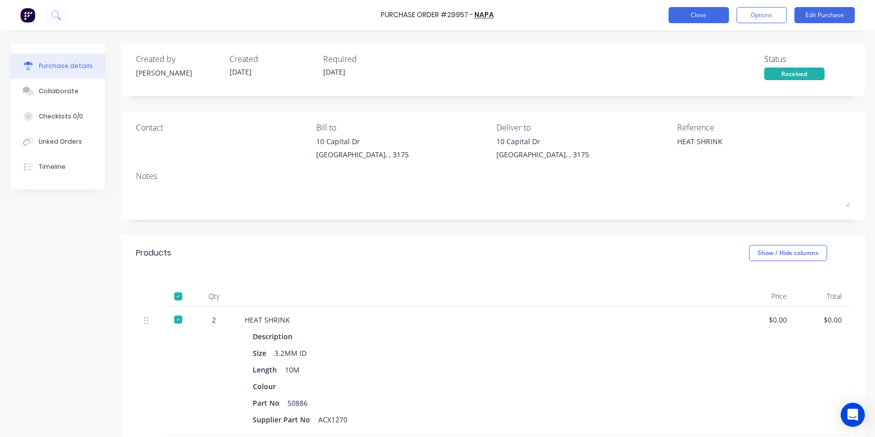
click at [705, 20] on button "Close" at bounding box center [699, 15] width 60 height 16
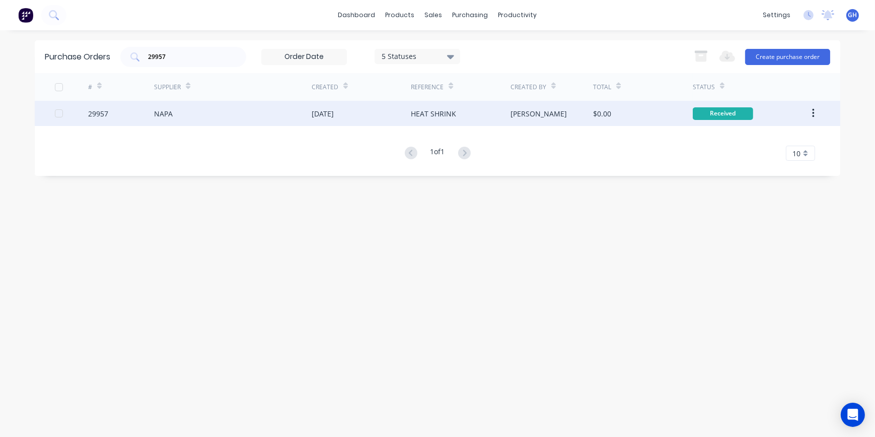
click at [168, 115] on div "NAPA" at bounding box center [163, 113] width 19 height 11
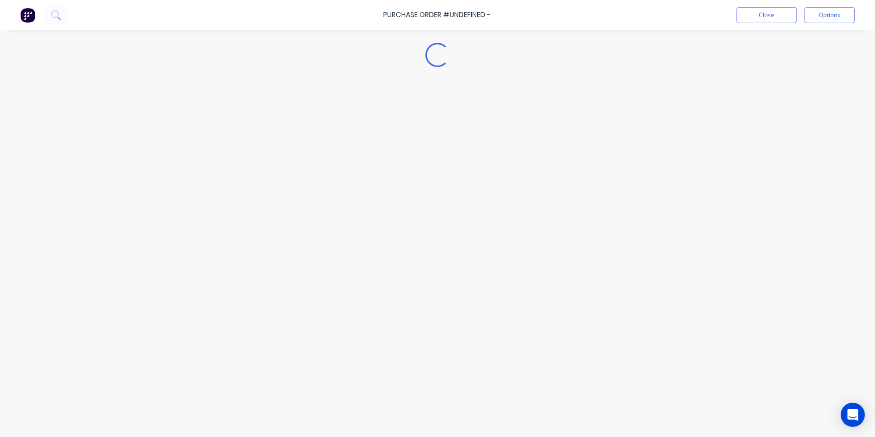
type textarea "x"
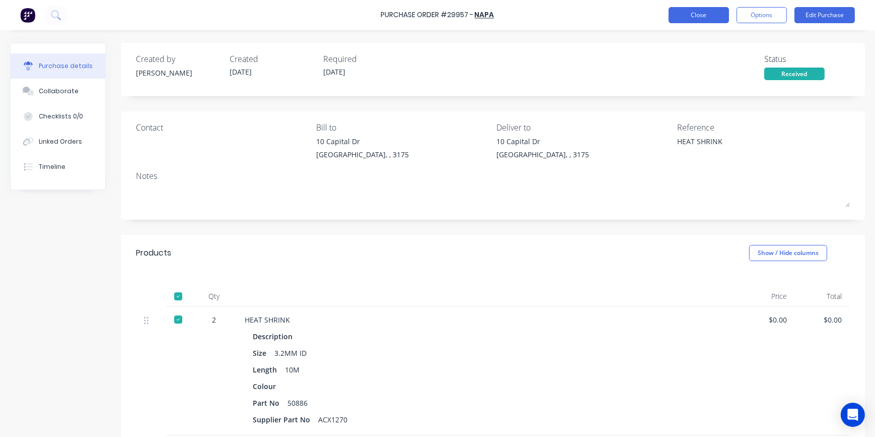
click at [700, 17] on button "Close" at bounding box center [699, 15] width 60 height 16
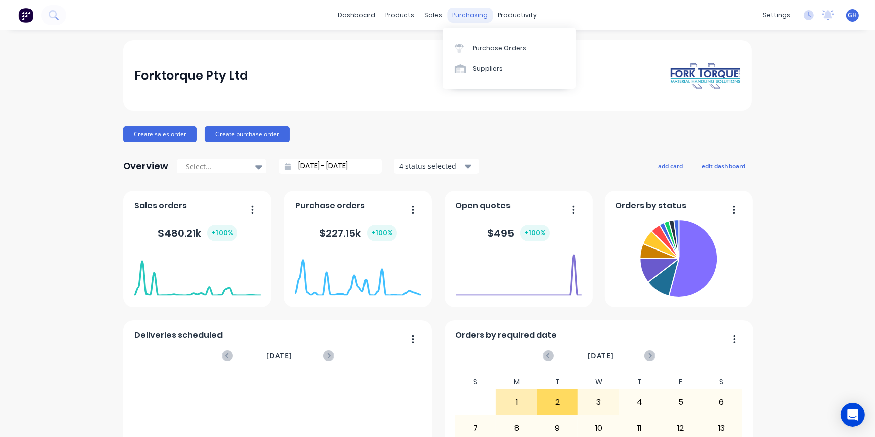
click at [465, 13] on div "purchasing" at bounding box center [471, 15] width 46 height 15
click at [493, 48] on div "Purchase Orders" at bounding box center [499, 48] width 53 height 9
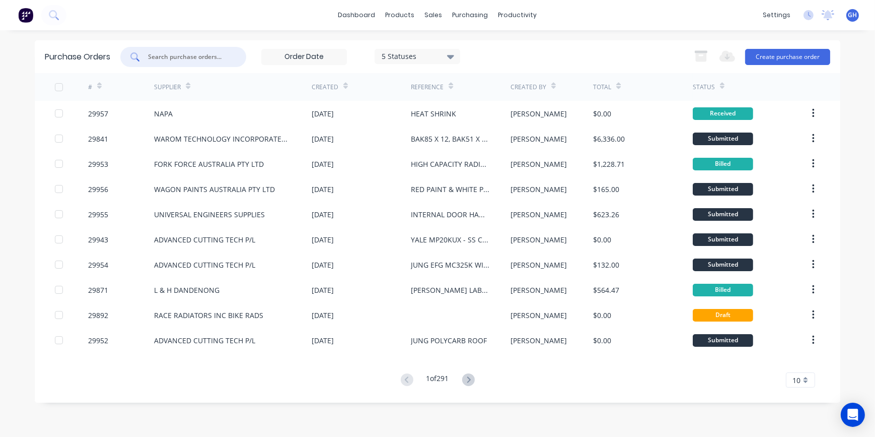
click at [176, 60] on input "text" at bounding box center [189, 57] width 84 height 10
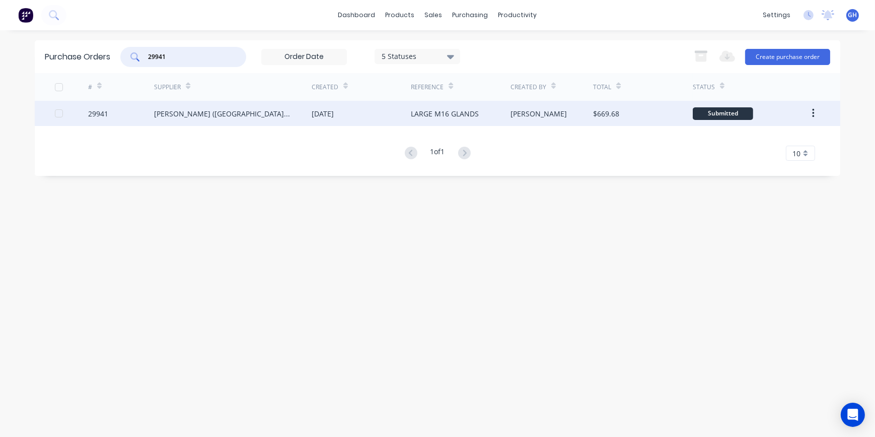
type input "29941"
click at [186, 110] on div "G T JONES (VIC) PTY LTD" at bounding box center [222, 113] width 137 height 11
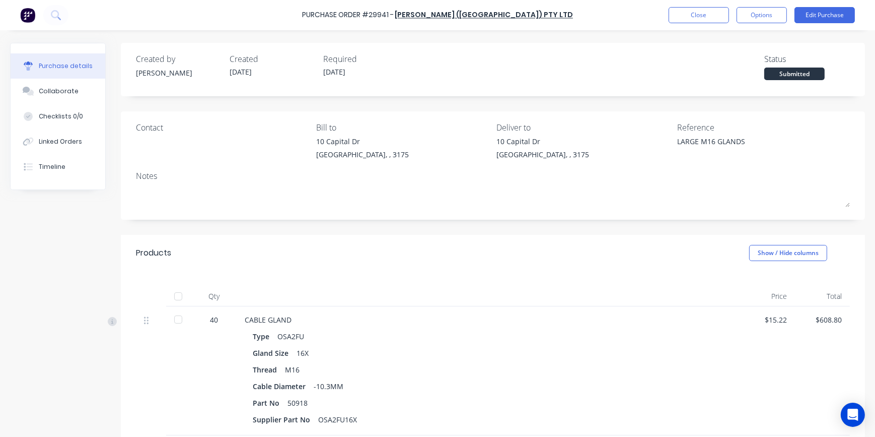
click at [180, 321] on div at bounding box center [178, 319] width 20 height 20
type textarea "x"
click at [702, 15] on button "Close" at bounding box center [699, 15] width 60 height 16
